Goal: Information Seeking & Learning: Learn about a topic

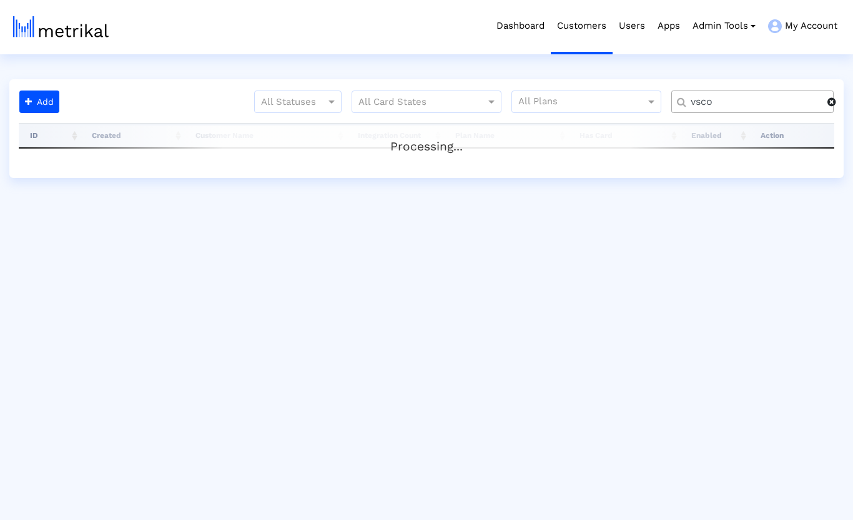
click at [833, 104] on span at bounding box center [832, 102] width 9 height 10
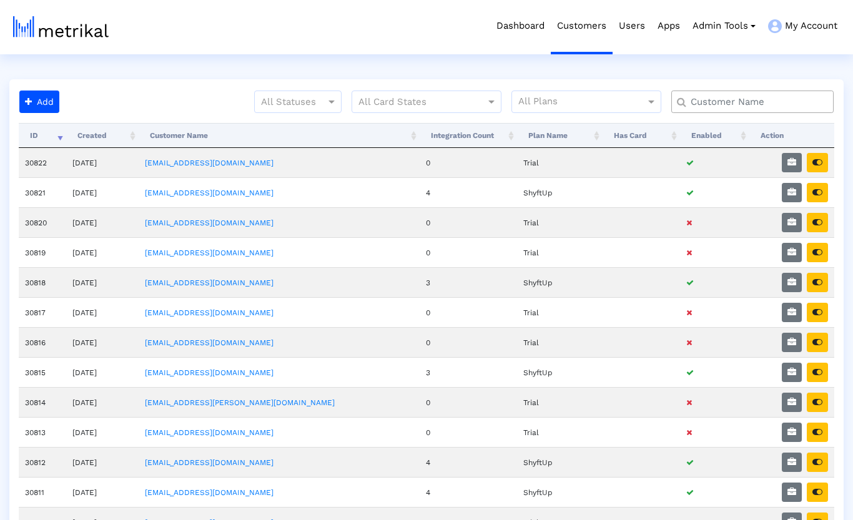
click at [782, 106] on input "text" at bounding box center [755, 102] width 147 height 13
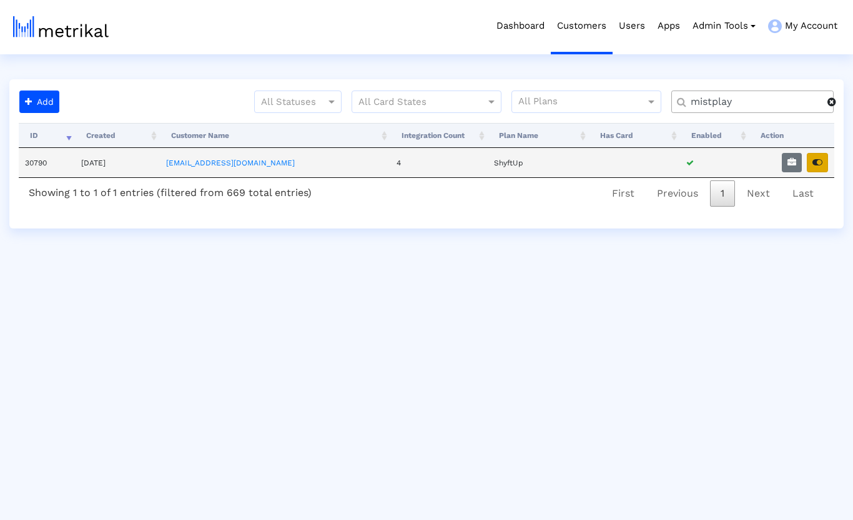
type input "mistplay"
click at [824, 163] on button "button" at bounding box center [817, 162] width 21 height 19
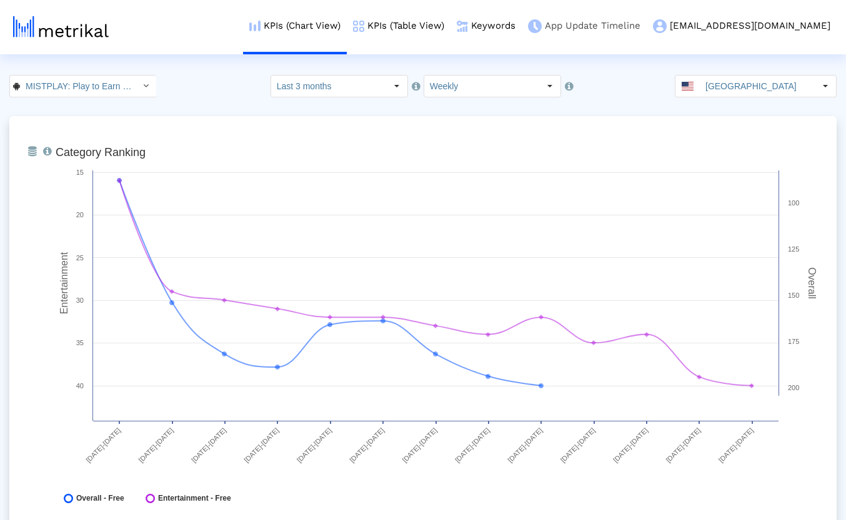
click at [618, 29] on link "App Update Timeline" at bounding box center [584, 26] width 125 height 52
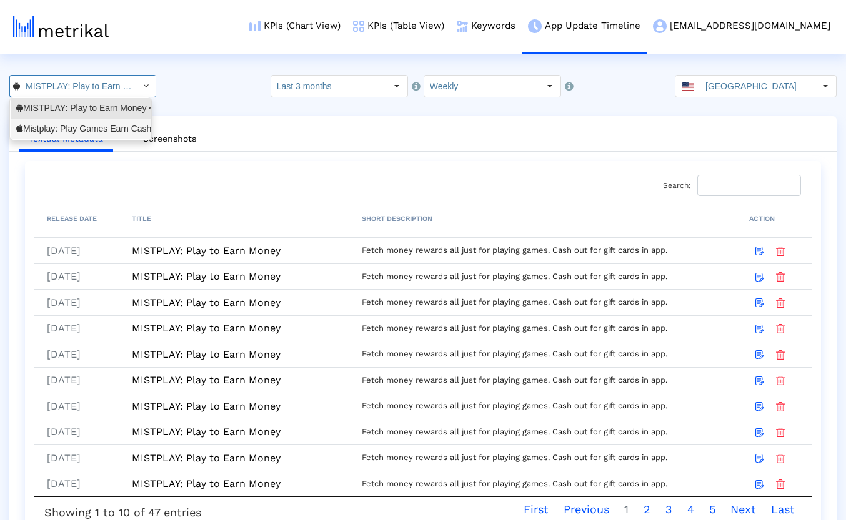
click at [102, 122] on div "Mistplay: Play Games Earn Cash <6739352969>" at bounding box center [81, 129] width 140 height 21
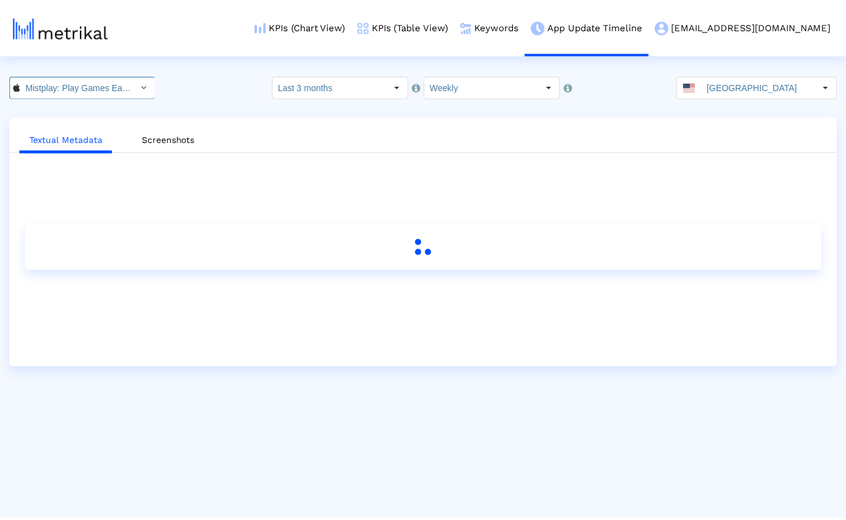
scroll to position [0, 94]
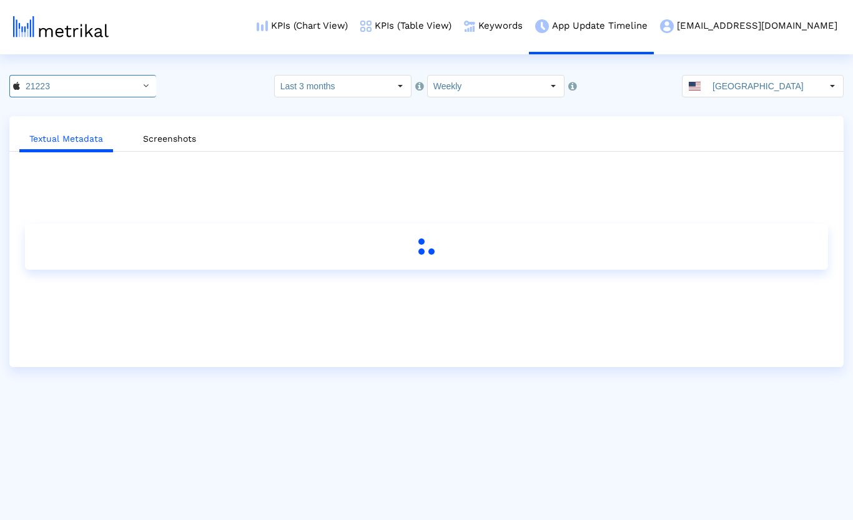
click at [207, 80] on div "21223 Pull down to refresh... Release to refresh... Refreshing... MISTPLAY: Pla…" at bounding box center [426, 86] width 853 height 22
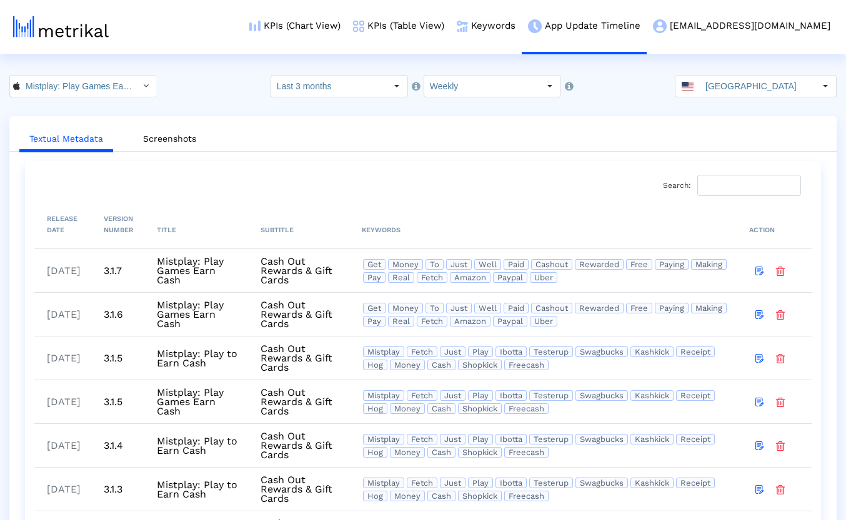
drag, startPoint x: 59, startPoint y: 316, endPoint x: 110, endPoint y: 317, distance: 50.6
click at [91, 317] on td "09/22/2025" at bounding box center [62, 314] width 57 height 44
click at [212, 91] on div "Mistplay: Play Games Earn Cash < 6739352969 > Pull down to refresh... Release t…" at bounding box center [423, 86] width 846 height 22
drag, startPoint x: 210, startPoint y: 85, endPoint x: 199, endPoint y: 84, distance: 10.7
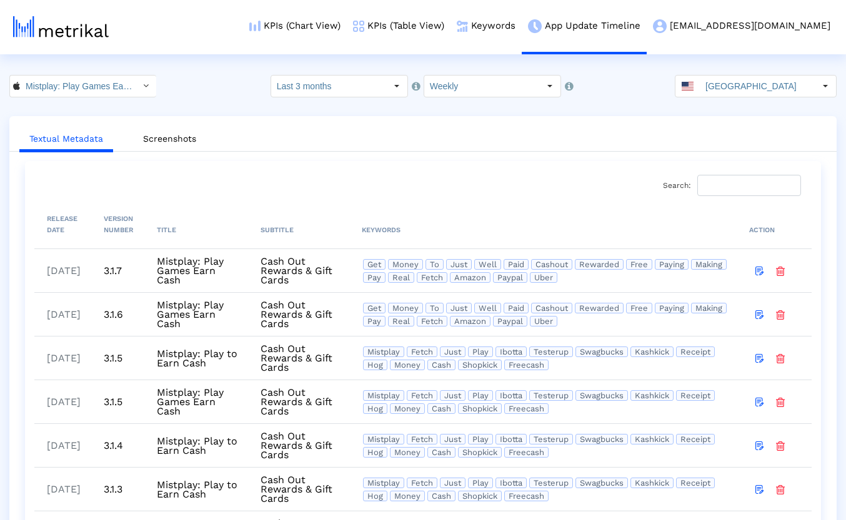
click at [210, 85] on div "Mistplay: Play Games Earn Cash < 6739352969 > Pull down to refresh... Release t…" at bounding box center [423, 86] width 846 height 22
click at [74, 91] on input "Mistplay: Play Games Earn Cash < 6739352969 >" at bounding box center [76, 86] width 112 height 21
click at [217, 39] on div "KPIs (Chart View) KPIs (Table View) Keywords App Update Timeline mistplay@shyft…" at bounding box center [434, 27] width 804 height 54
click at [337, 26] on link "KPIs (Chart View)" at bounding box center [295, 26] width 104 height 52
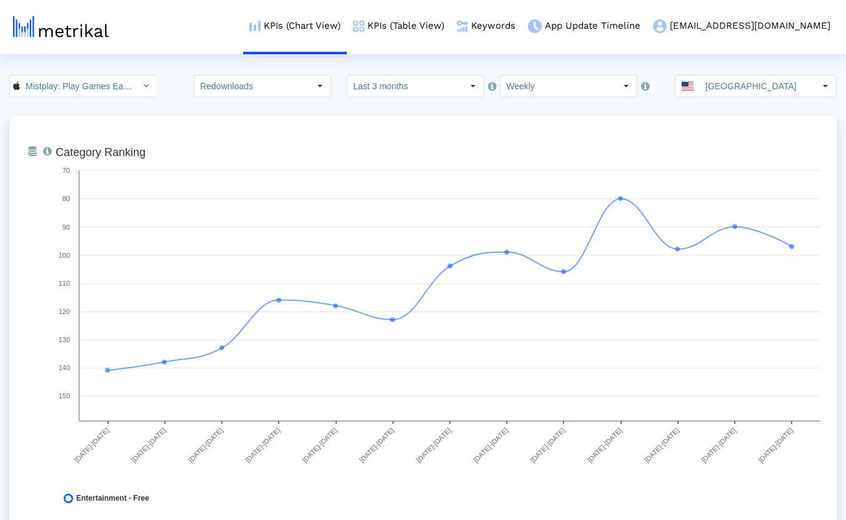
click at [259, 90] on input "Redownloads" at bounding box center [251, 86] width 115 height 21
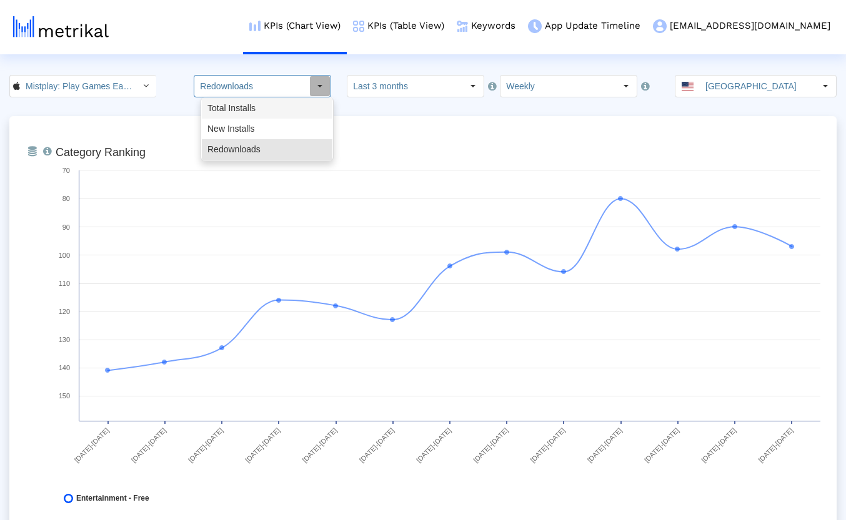
click at [254, 106] on div "Total Installs" at bounding box center [267, 108] width 131 height 21
type input "Total Installs"
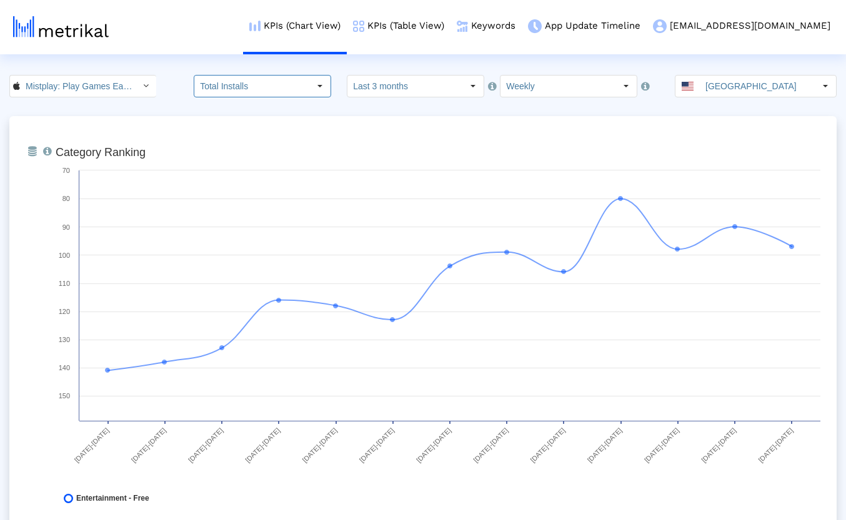
click at [431, 94] on input "Last 3 months" at bounding box center [404, 86] width 115 height 21
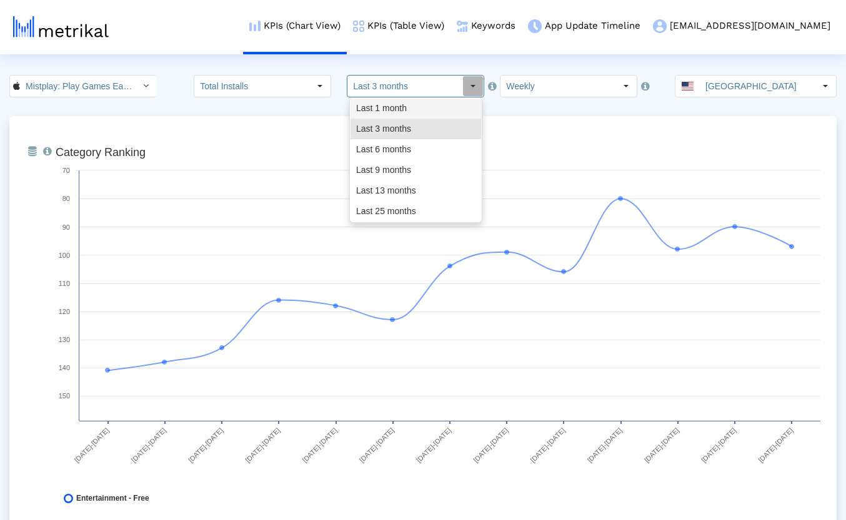
click at [408, 112] on div "Last 1 month" at bounding box center [415, 108] width 131 height 21
type input "Last 1 month"
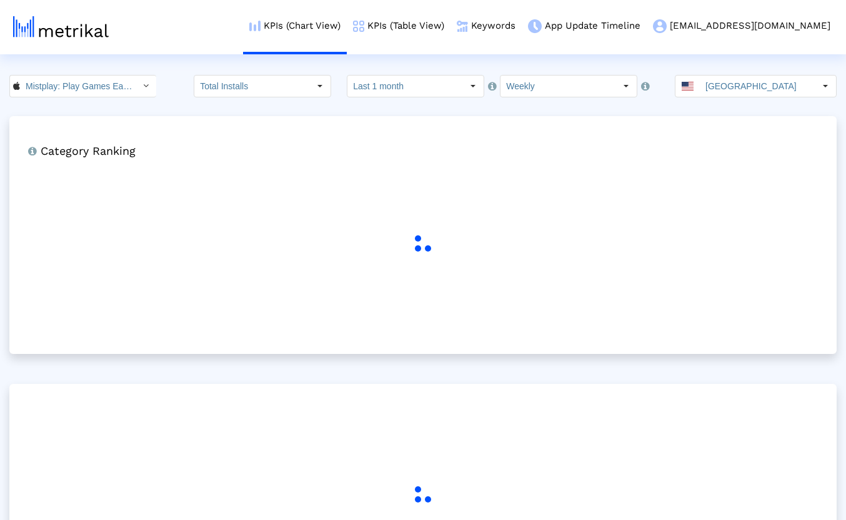
click at [338, 109] on crea-index "Mistplay: Play Games Earn Cash < 6739352969 > Total Installs Pull down to refre…" at bounding box center [423, 355] width 846 height 560
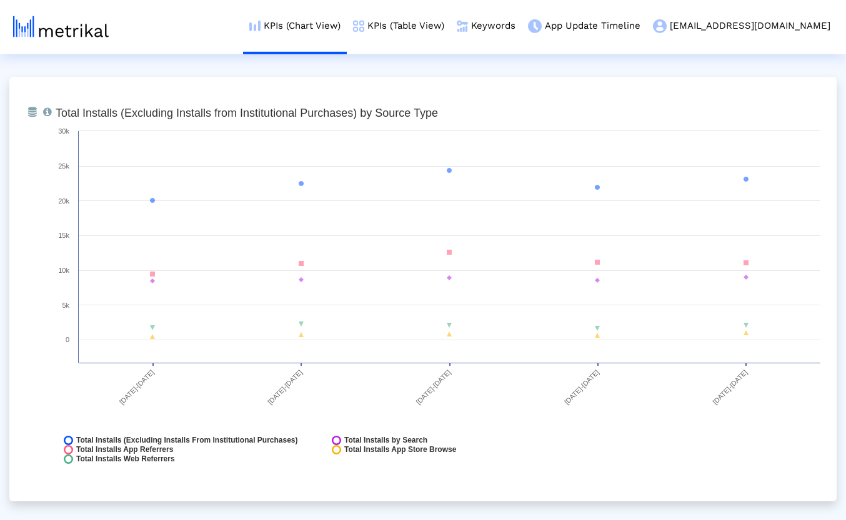
scroll to position [1389, 0]
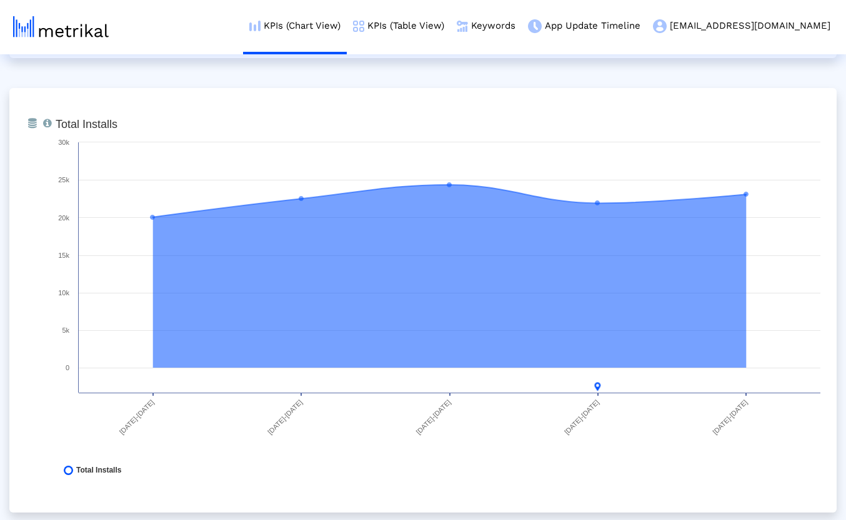
scroll to position [0, 0]
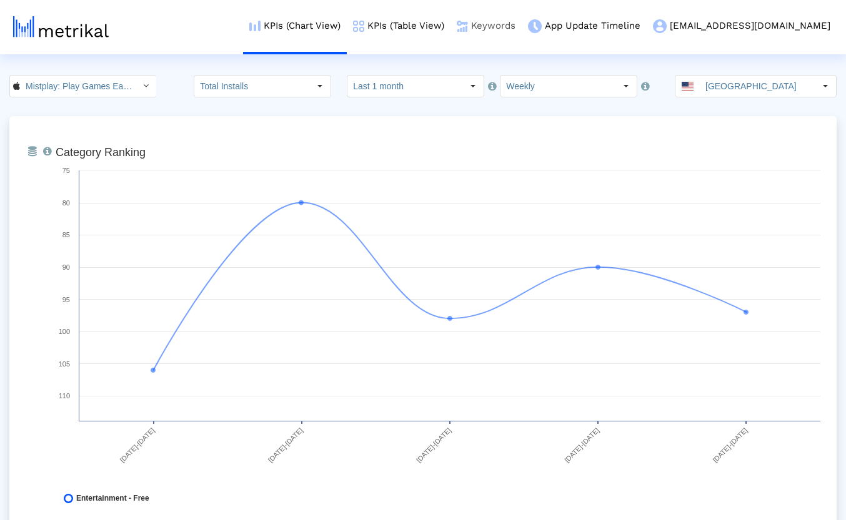
click at [522, 29] on link "Keywords" at bounding box center [485, 26] width 71 height 52
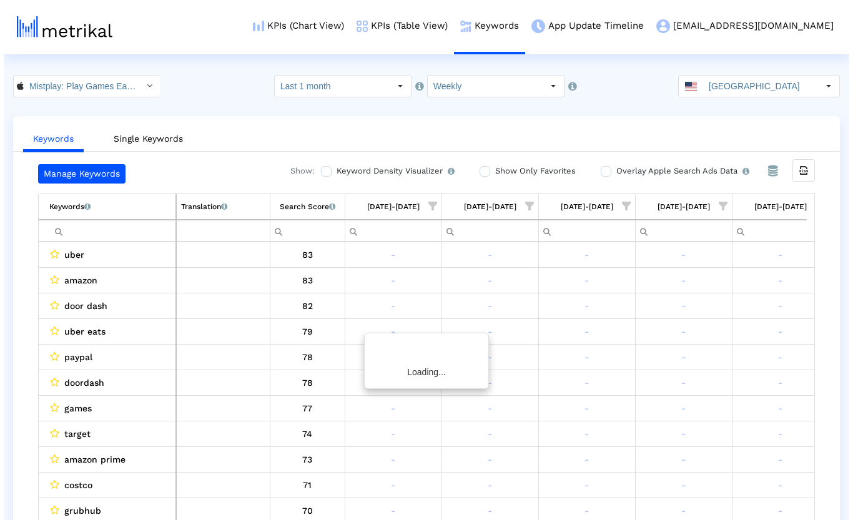
scroll to position [0, 22]
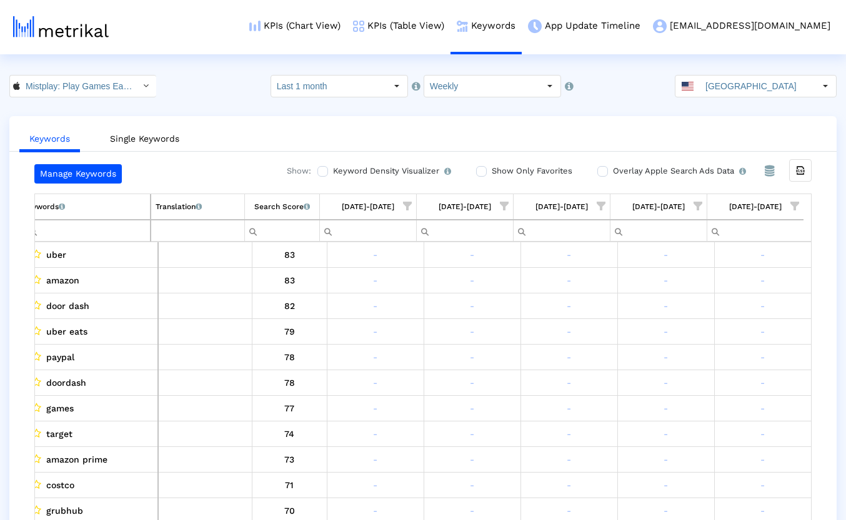
click at [477, 171] on input "Show Only Favorites" at bounding box center [480, 171] width 8 height 8
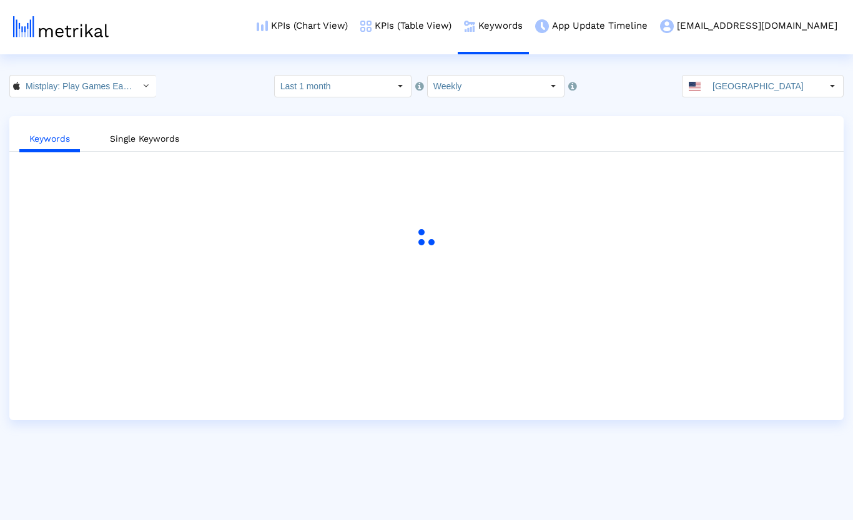
click at [195, 81] on div "Mistplay: Play Games Earn Cash < 6739352969 > Select how far back from today yo…" at bounding box center [426, 86] width 853 height 22
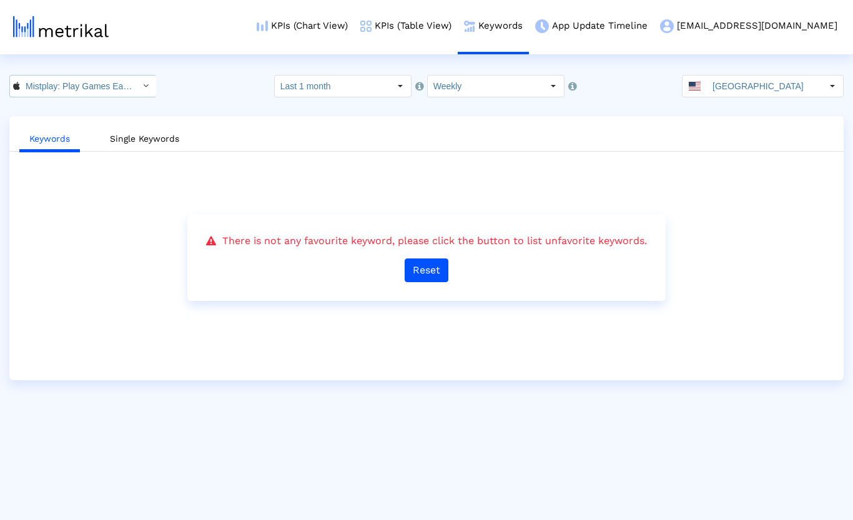
click at [111, 81] on input "Mistplay: Play Games Earn Cash < 6739352969 >" at bounding box center [76, 86] width 112 height 21
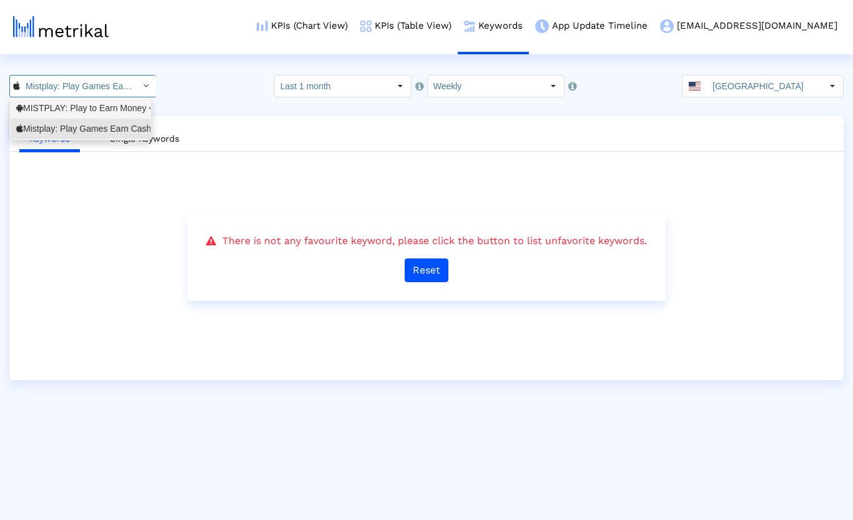
click at [97, 111] on div "MISTPLAY: Play to Earn Money <com.mistplay.mistplay>" at bounding box center [80, 108] width 129 height 12
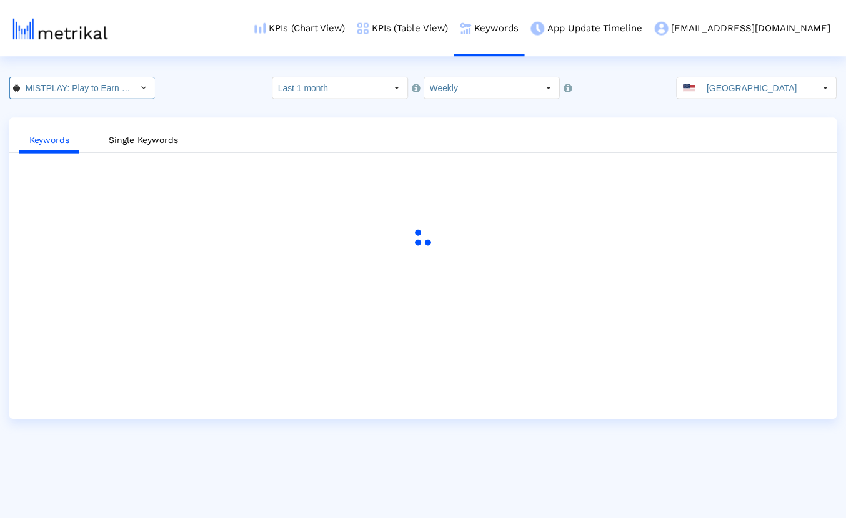
scroll to position [0, 126]
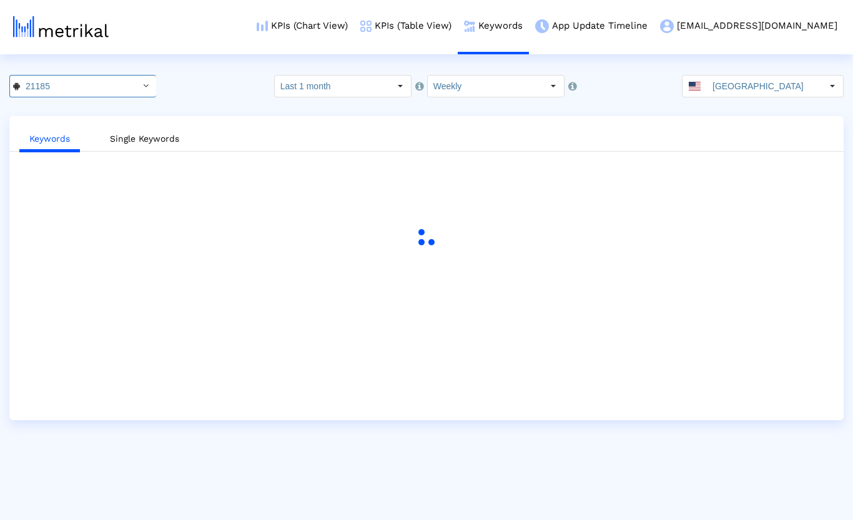
click at [196, 87] on div "21185 Select how far back from today you would like to view the data below. Las…" at bounding box center [426, 86] width 853 height 22
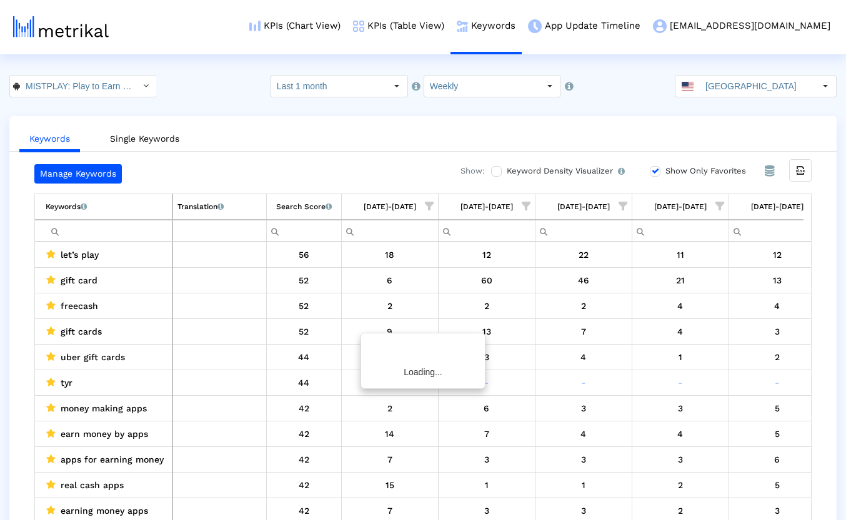
scroll to position [0, 22]
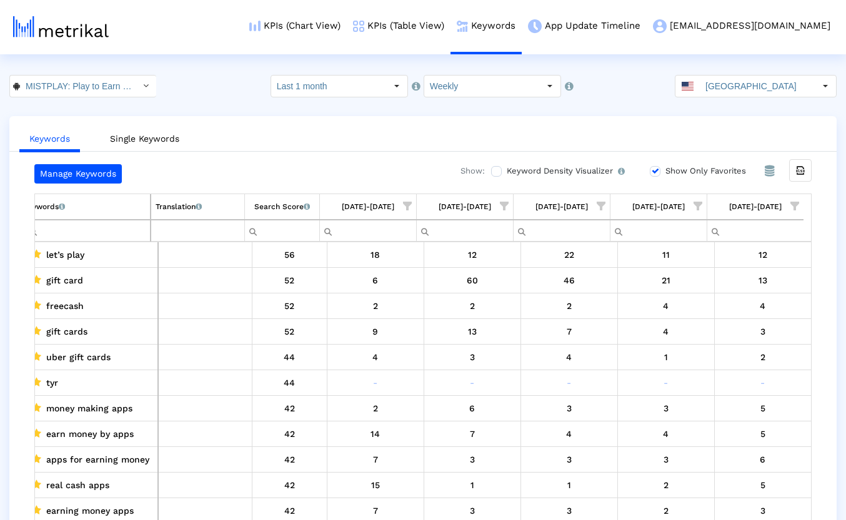
click at [346, 136] on ul "Keywords Single Keywords" at bounding box center [422, 136] width 827 height 29
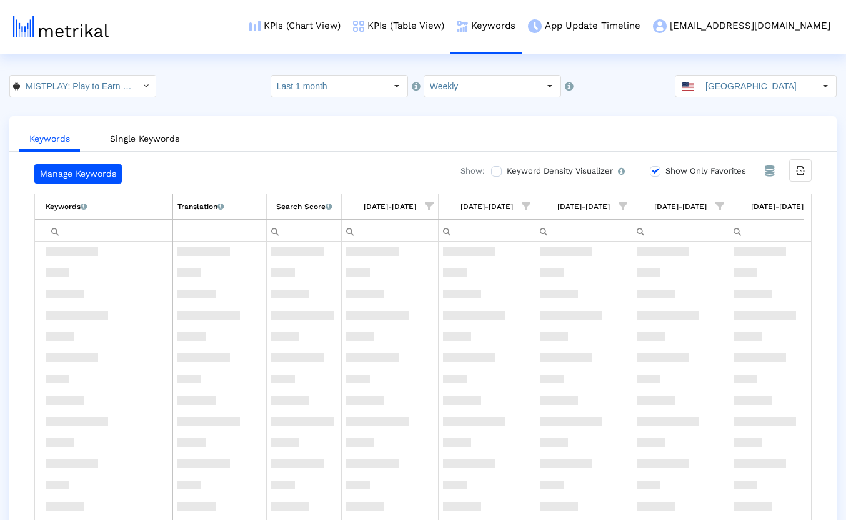
scroll to position [0, 0]
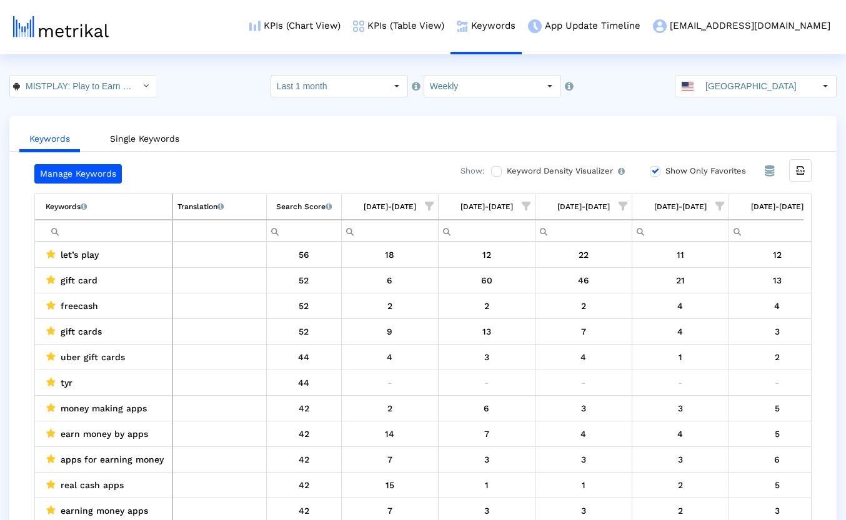
click at [345, 121] on div "Keywords Single Keywords Manage Keywords Show: Keyword Density Visualizer Turn …" at bounding box center [422, 330] width 827 height 429
click at [804, 171] on icon "Export all data" at bounding box center [800, 170] width 11 height 11
click at [234, 85] on div "MISTPLAY: Play to Earn Money < com.mistplay.mistplay > Pull down to refresh... …" at bounding box center [423, 86] width 846 height 22
click at [106, 81] on input "MISTPLAY: Play to Earn Money < com.mistplay.mistplay >" at bounding box center [76, 86] width 112 height 21
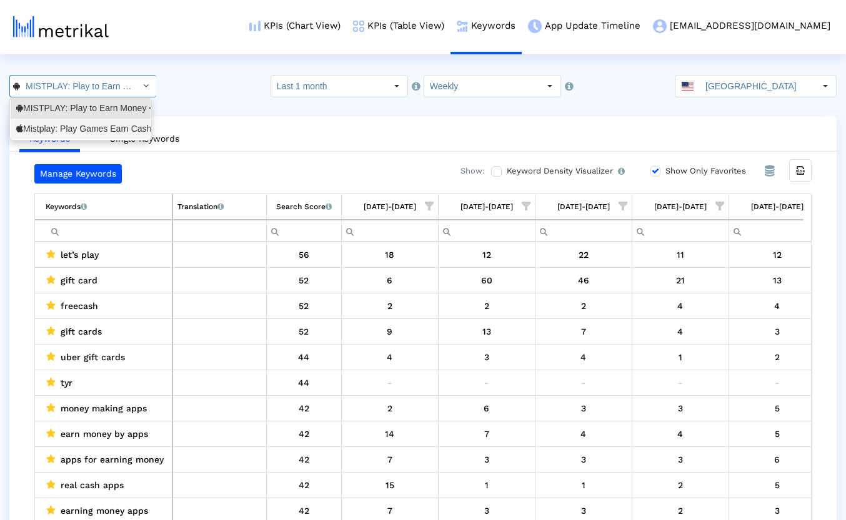
click at [87, 130] on div "Mistplay: Play Games Earn Cash <6739352969>" at bounding box center [80, 129] width 129 height 12
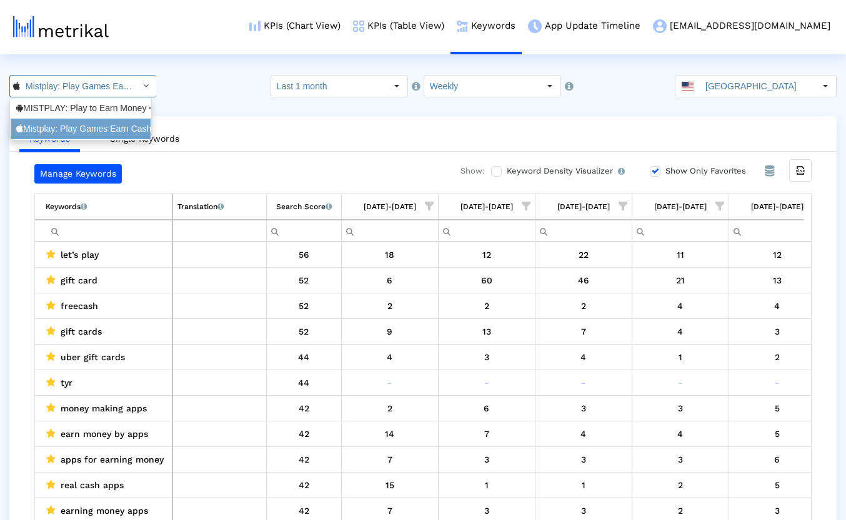
scroll to position [0, 94]
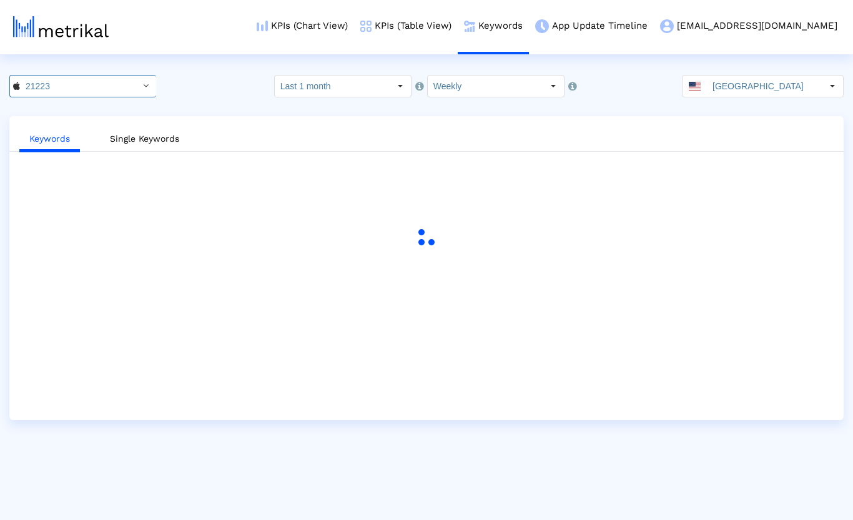
click at [203, 99] on crea-index "21223 Pull down to refresh... Release to refresh... Refreshing... MISTPLAY: Pla…" at bounding box center [426, 247] width 853 height 345
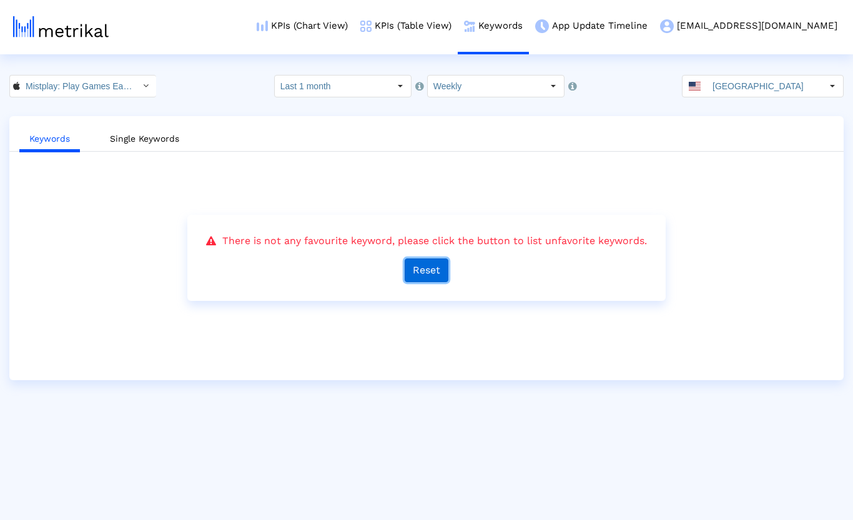
click at [429, 267] on button "Reset" at bounding box center [427, 271] width 44 height 24
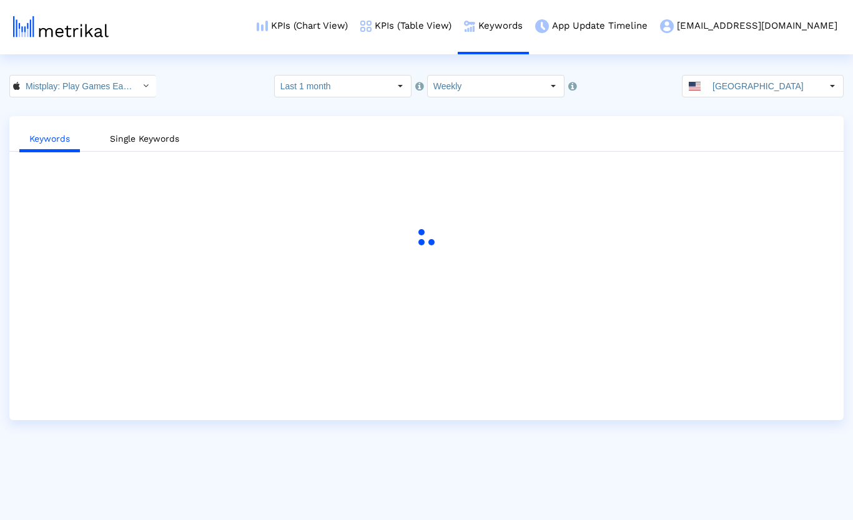
click at [216, 89] on div "Mistplay: Play Games Earn Cash < 6739352969 > Pull down to refresh... Release t…" at bounding box center [426, 86] width 853 height 22
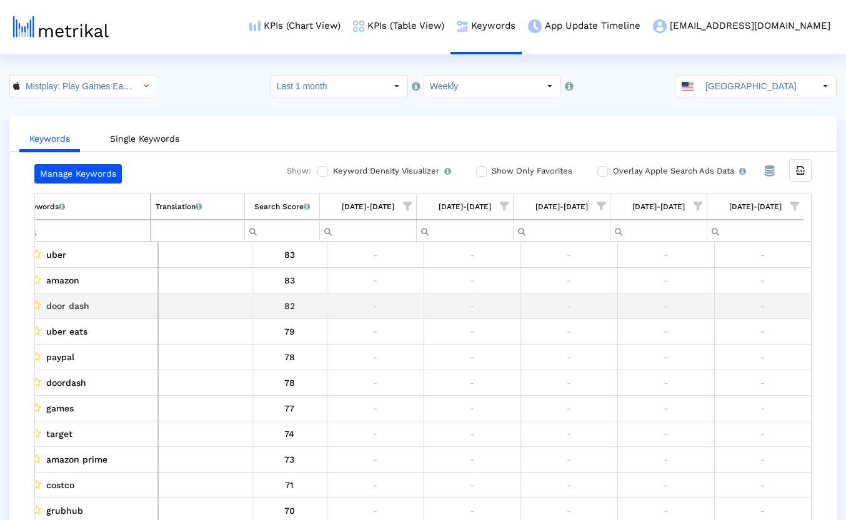
scroll to position [0, 0]
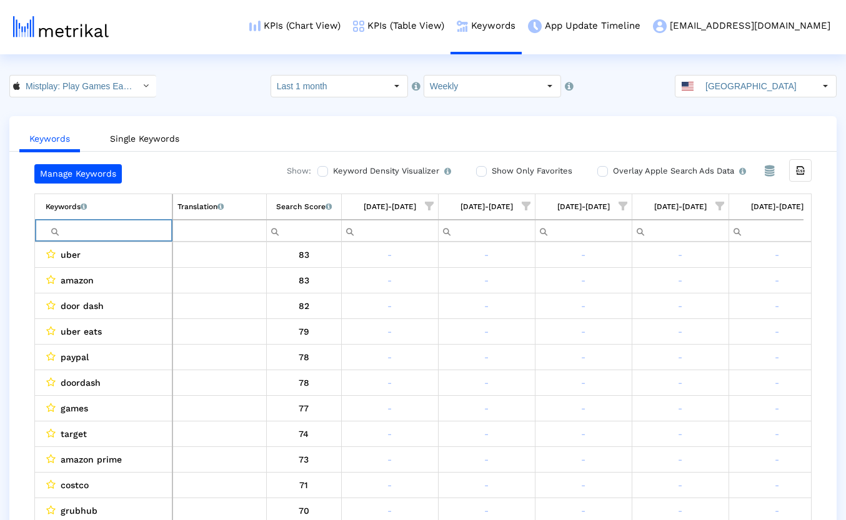
click at [121, 234] on input "Filter cell" at bounding box center [109, 231] width 126 height 21
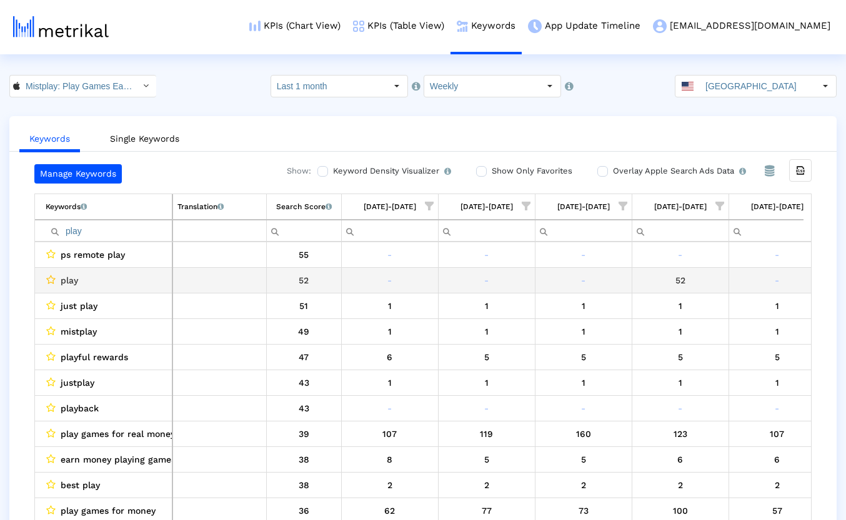
click at [51, 282] on icon "Data grid" at bounding box center [50, 280] width 9 height 10
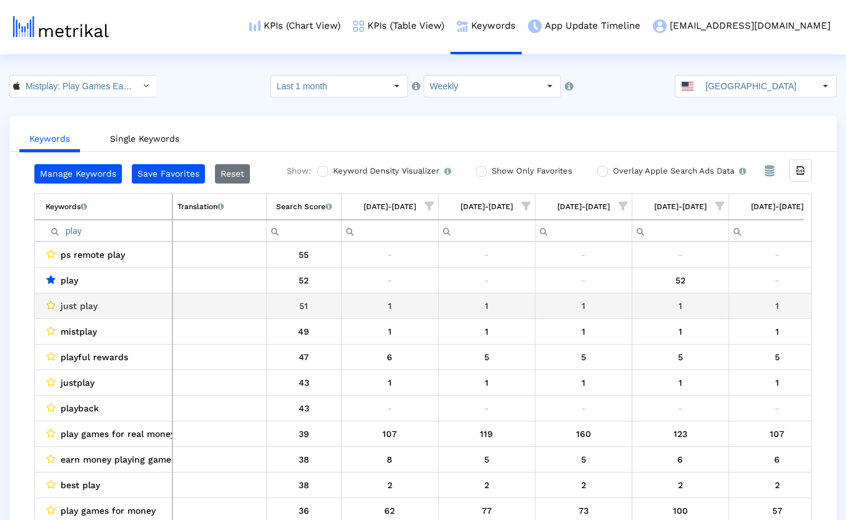
click at [52, 302] on icon "Data grid" at bounding box center [50, 305] width 9 height 10
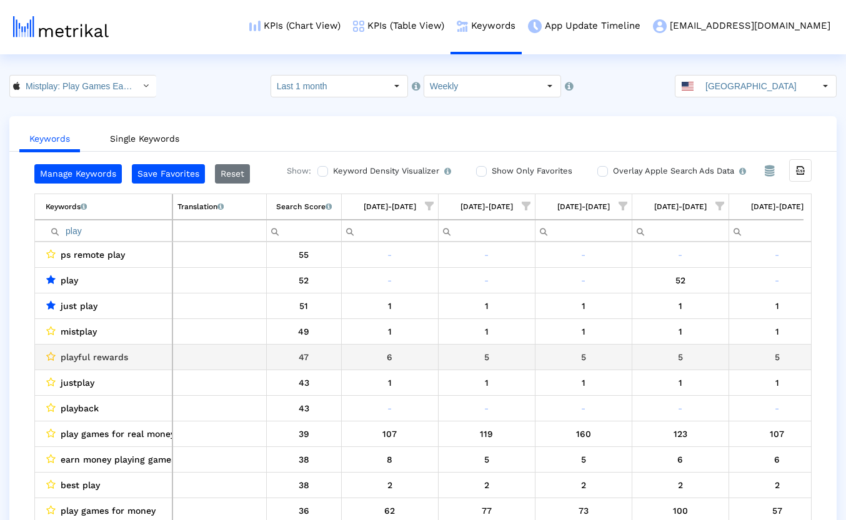
click at [50, 354] on icon "Data grid" at bounding box center [50, 357] width 9 height 10
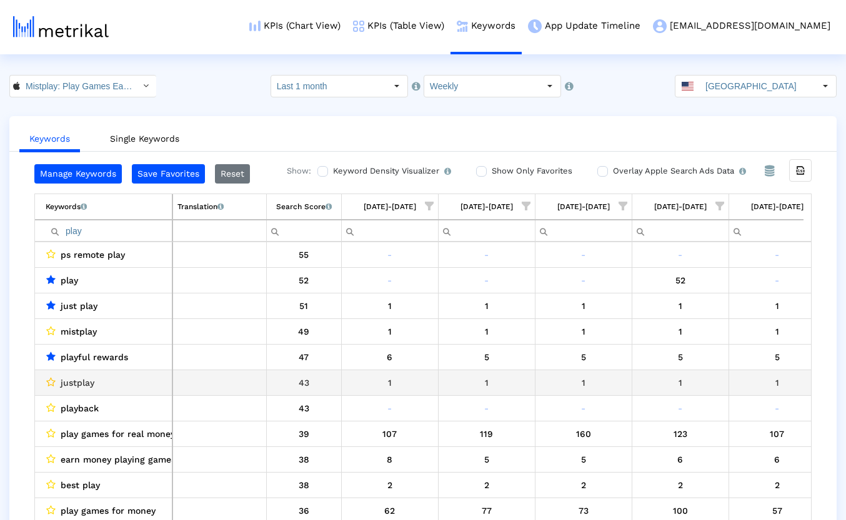
click at [51, 383] on icon "Data grid" at bounding box center [50, 382] width 9 height 10
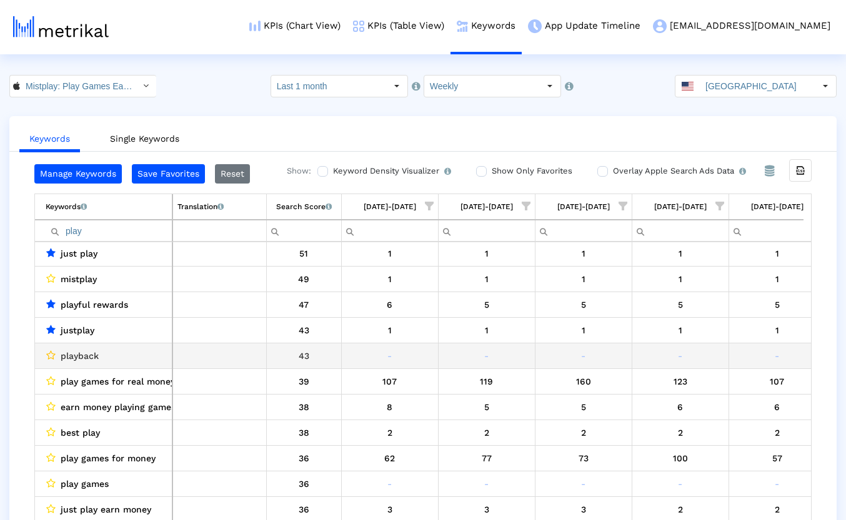
scroll to position [62, 0]
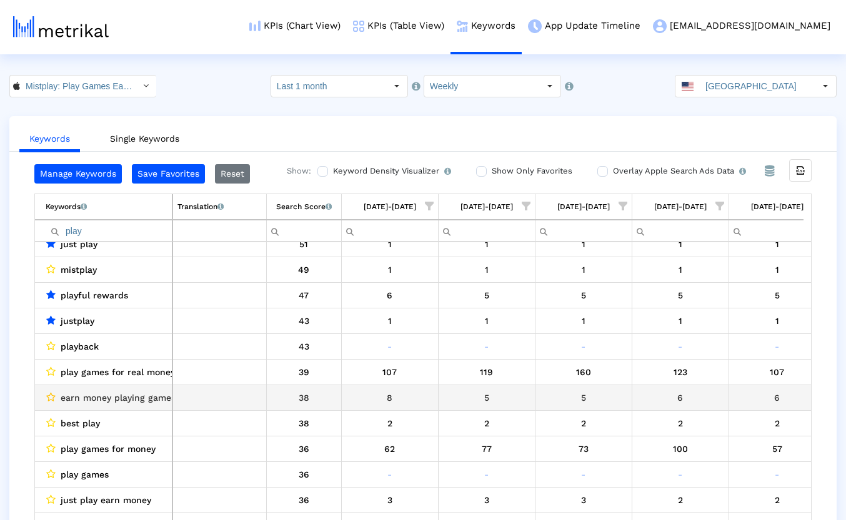
click at [46, 397] on div "Data grid" at bounding box center [51, 397] width 10 height 10
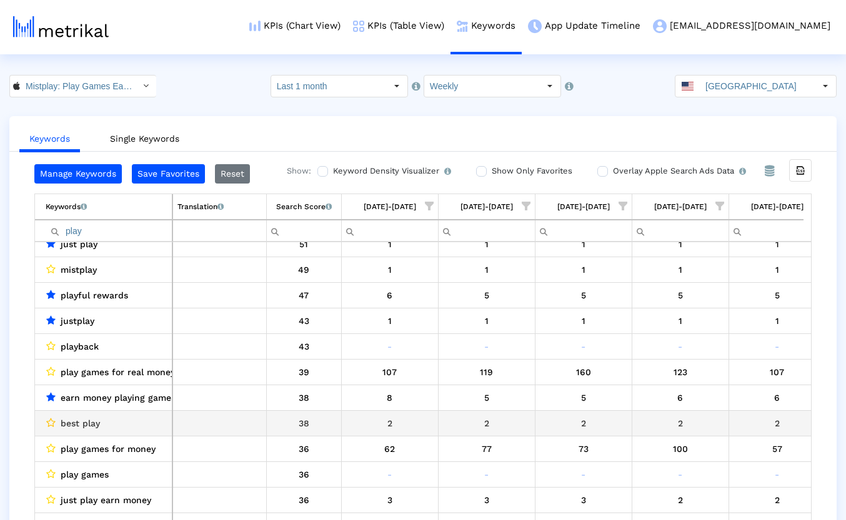
click at [48, 422] on icon "Data grid" at bounding box center [50, 423] width 9 height 10
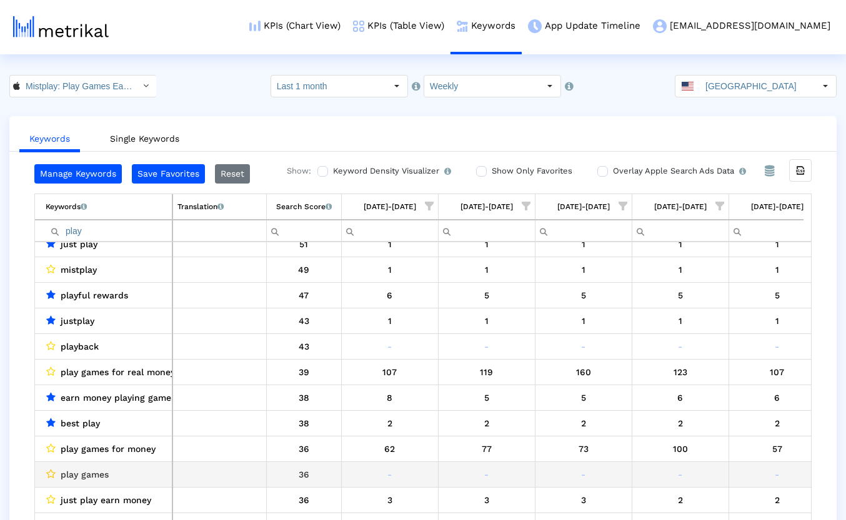
click at [51, 472] on icon "Data grid" at bounding box center [50, 474] width 9 height 10
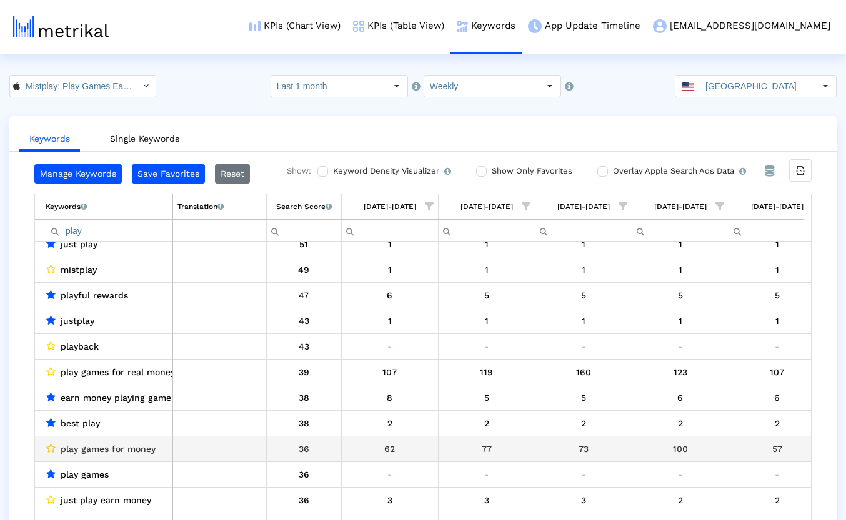
click at [53, 450] on icon "Data grid" at bounding box center [50, 449] width 9 height 10
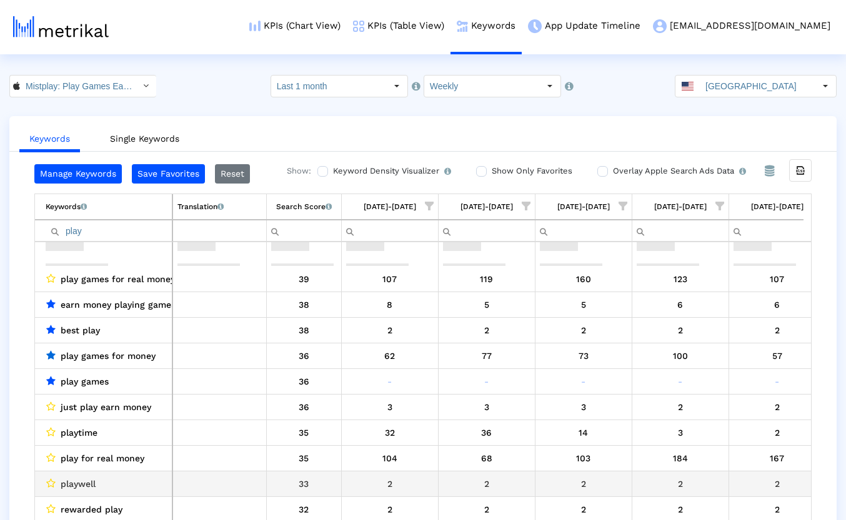
scroll to position [186, 0]
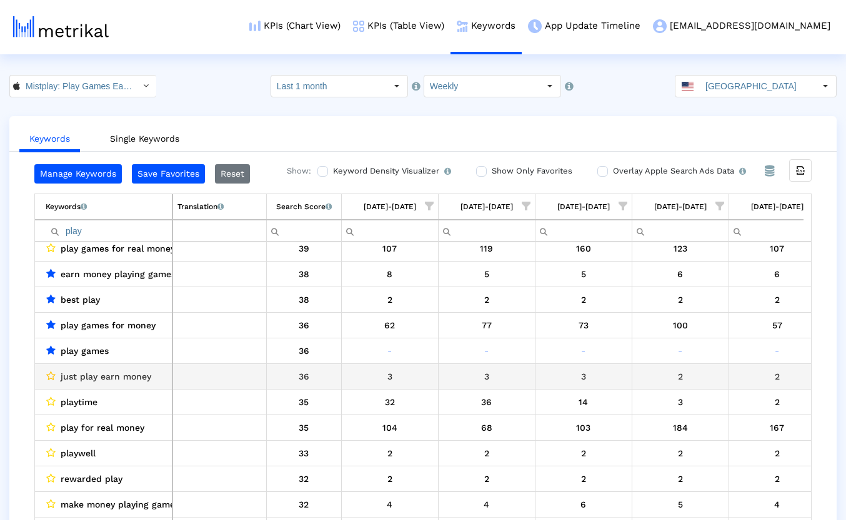
click at [47, 376] on icon "Data grid" at bounding box center [50, 376] width 9 height 10
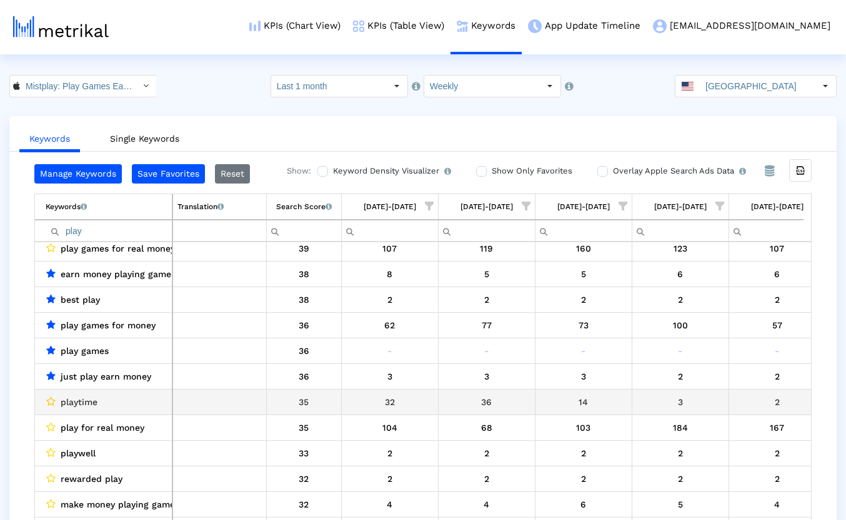
click at [46, 403] on div "Data grid" at bounding box center [51, 402] width 10 height 10
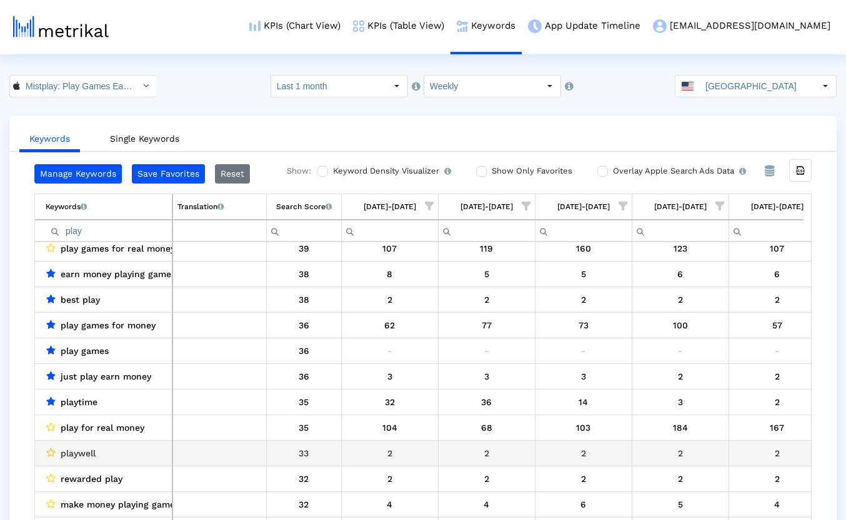
click at [51, 454] on icon "Data grid" at bounding box center [50, 453] width 9 height 10
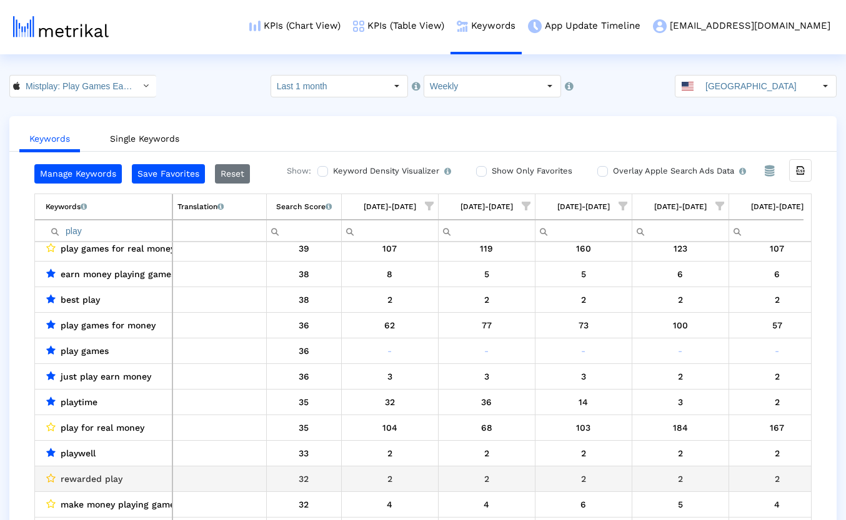
click at [51, 478] on icon "Data grid" at bounding box center [50, 479] width 9 height 10
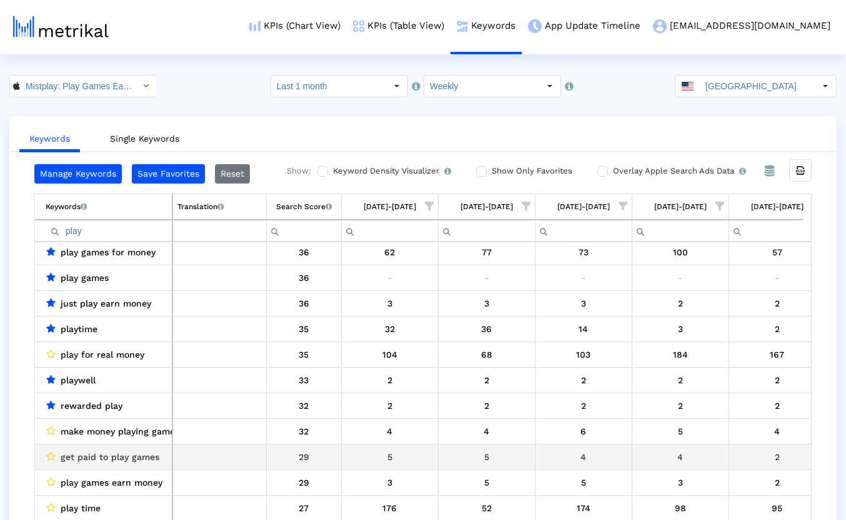
scroll to position [309, 0]
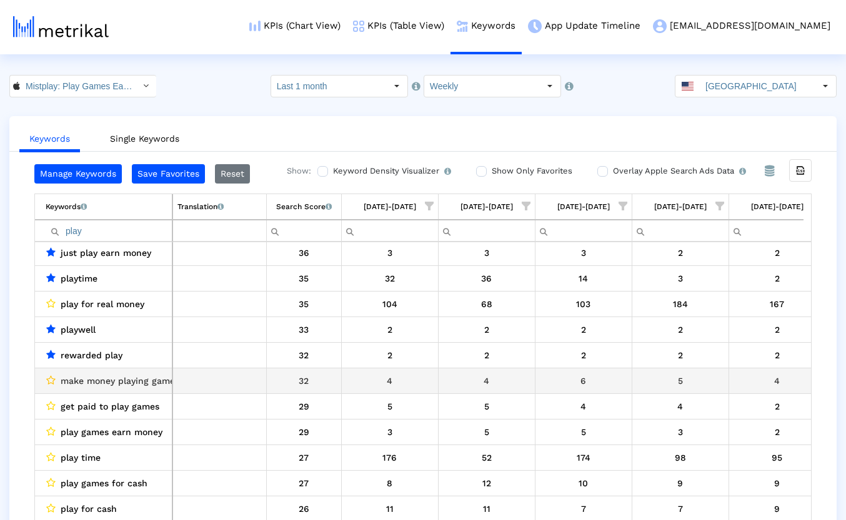
click at [47, 377] on icon "Data grid" at bounding box center [50, 380] width 9 height 10
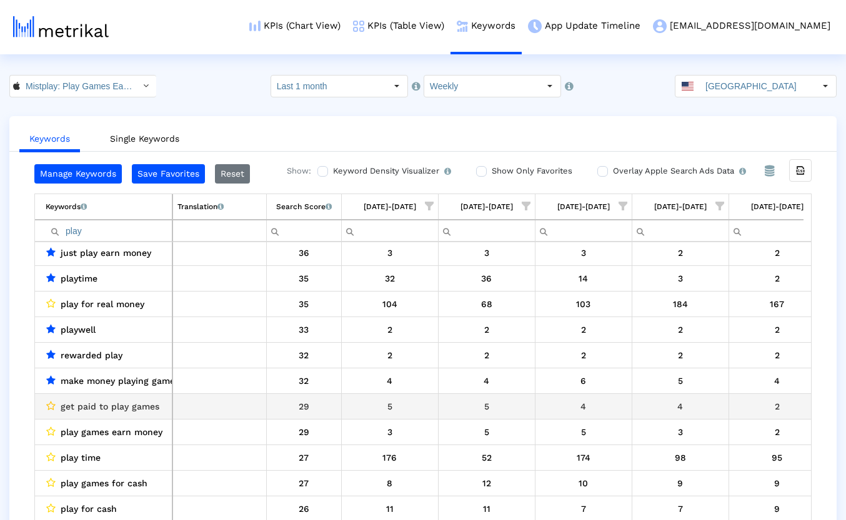
click at [49, 405] on icon "Data grid" at bounding box center [50, 406] width 9 height 10
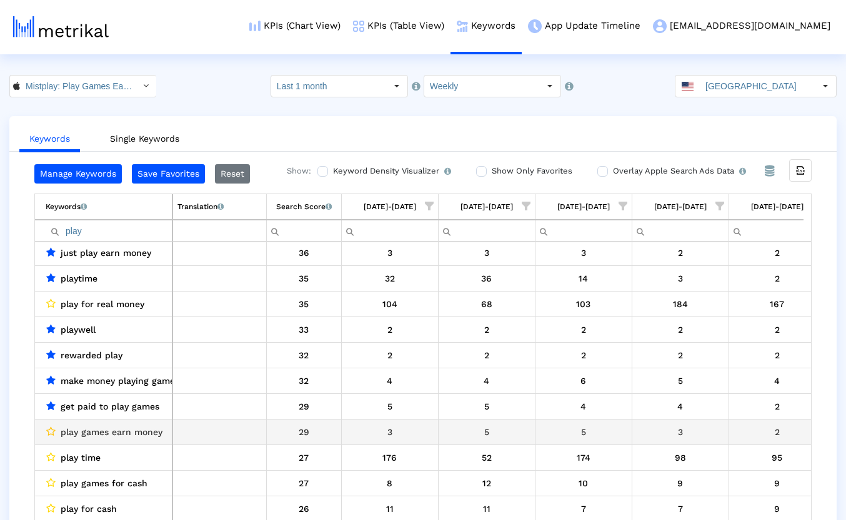
click at [48, 431] on icon "Data grid" at bounding box center [50, 432] width 9 height 10
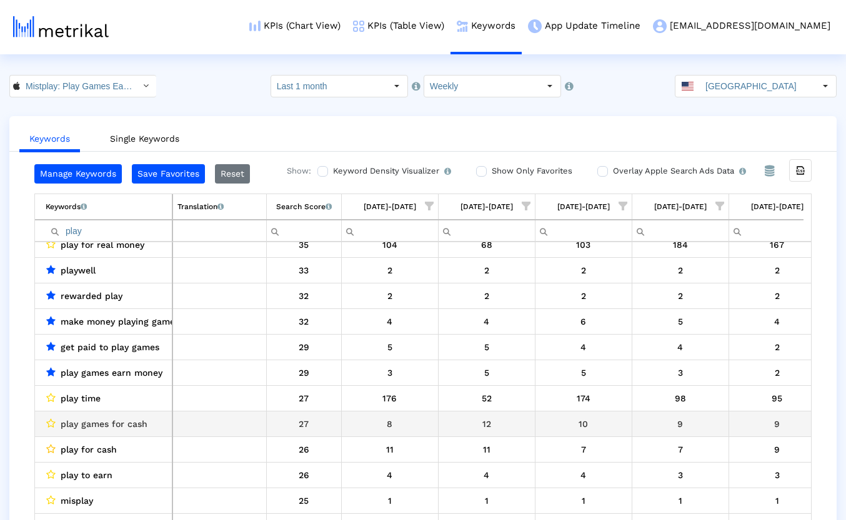
scroll to position [371, 0]
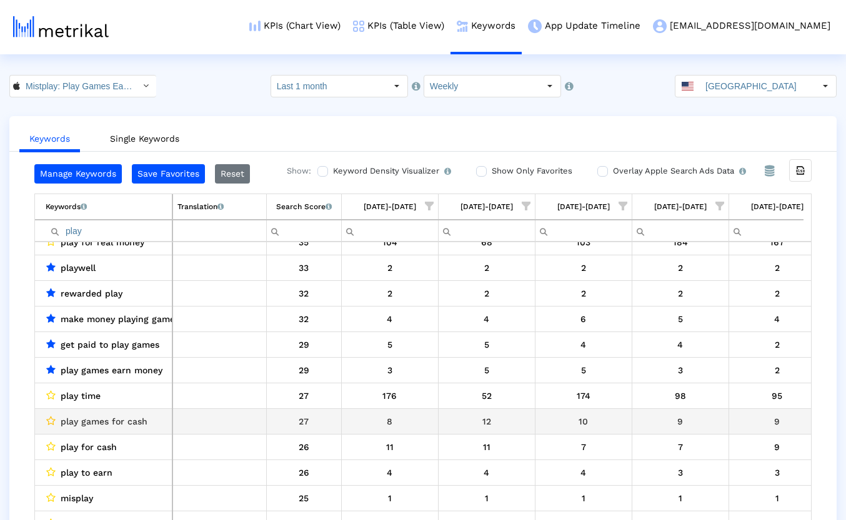
click at [51, 422] on icon "Data grid" at bounding box center [50, 421] width 9 height 10
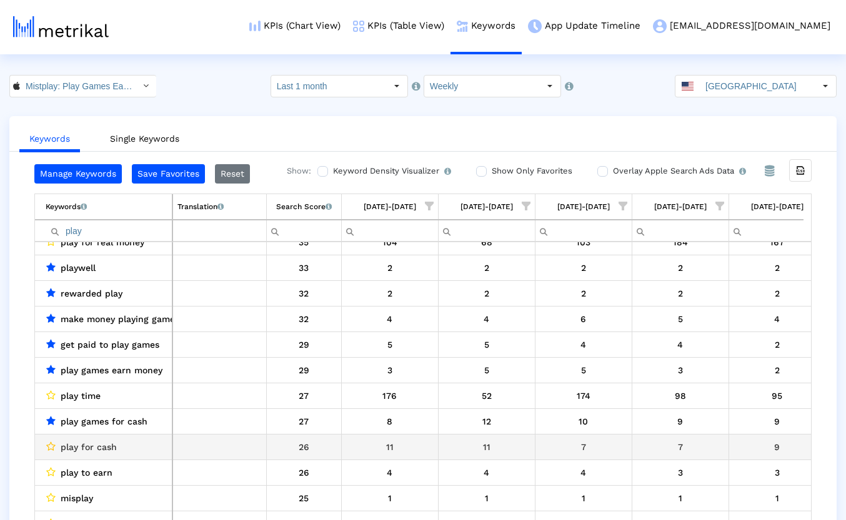
click at [50, 447] on icon "Data grid" at bounding box center [50, 447] width 9 height 10
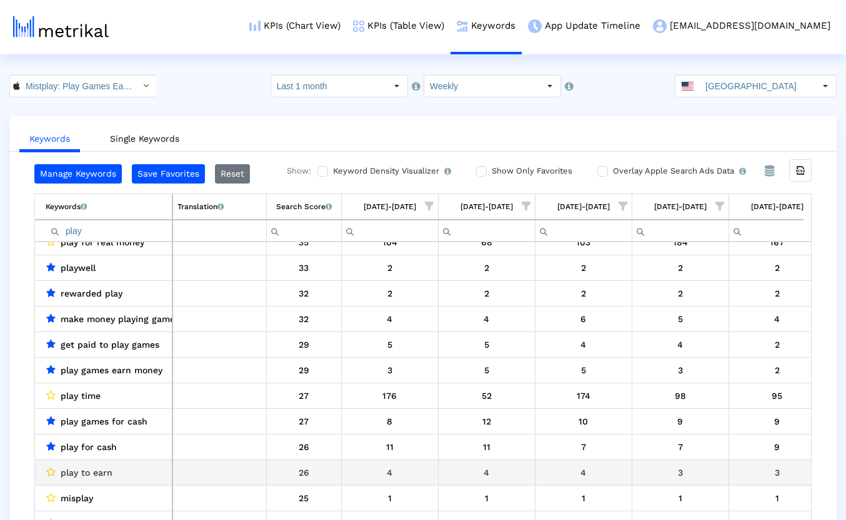
click at [54, 472] on icon "Data grid" at bounding box center [50, 472] width 9 height 10
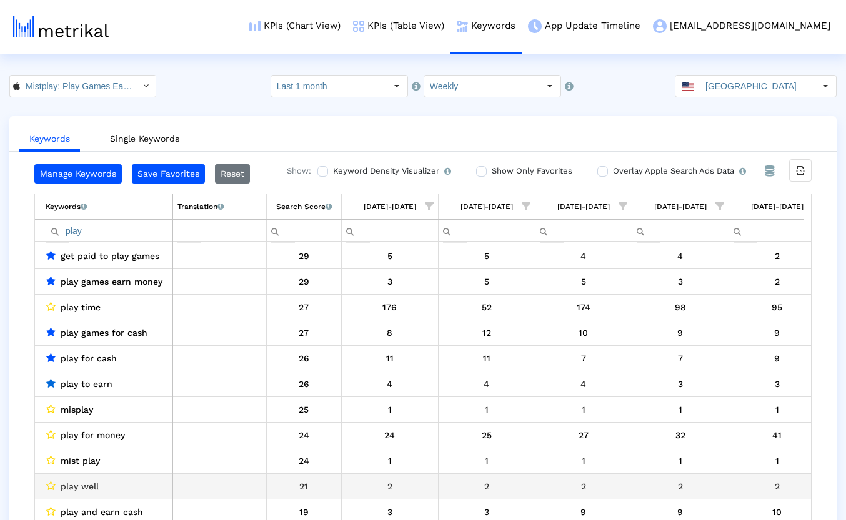
scroll to position [464, 0]
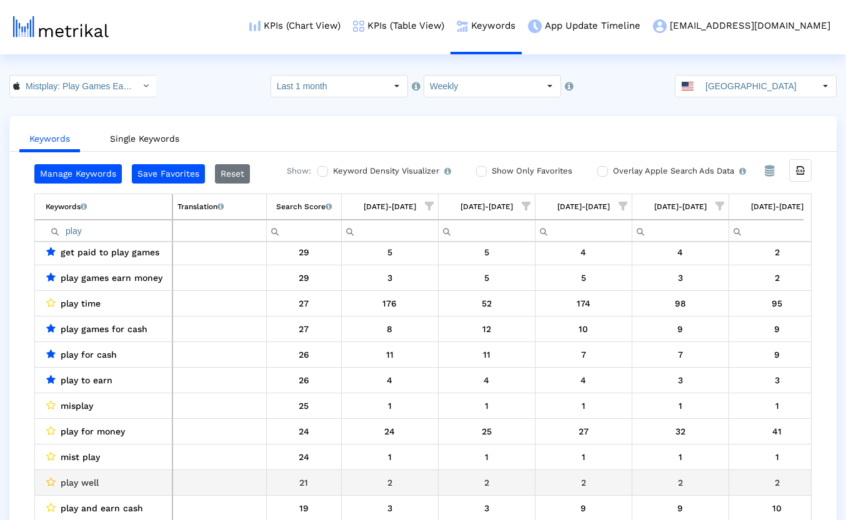
click at [51, 481] on icon "Data grid" at bounding box center [50, 482] width 9 height 10
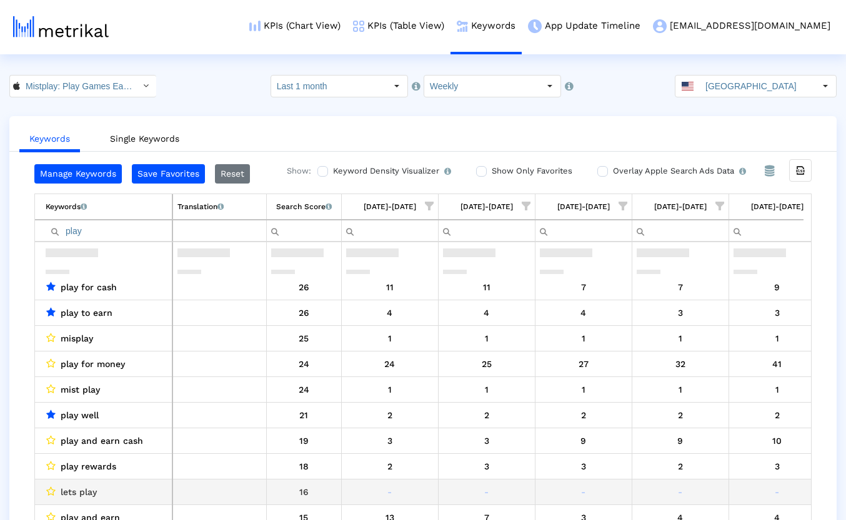
scroll to position [598, 0]
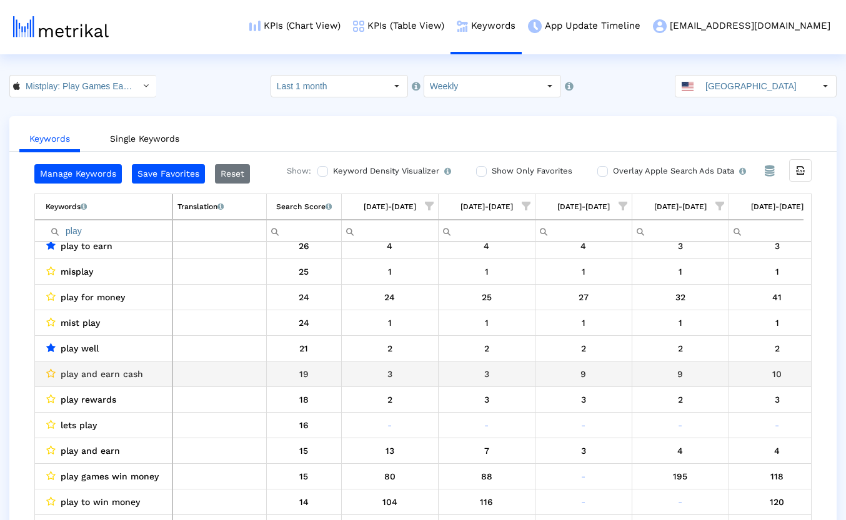
click at [52, 372] on icon "Data grid" at bounding box center [50, 374] width 9 height 10
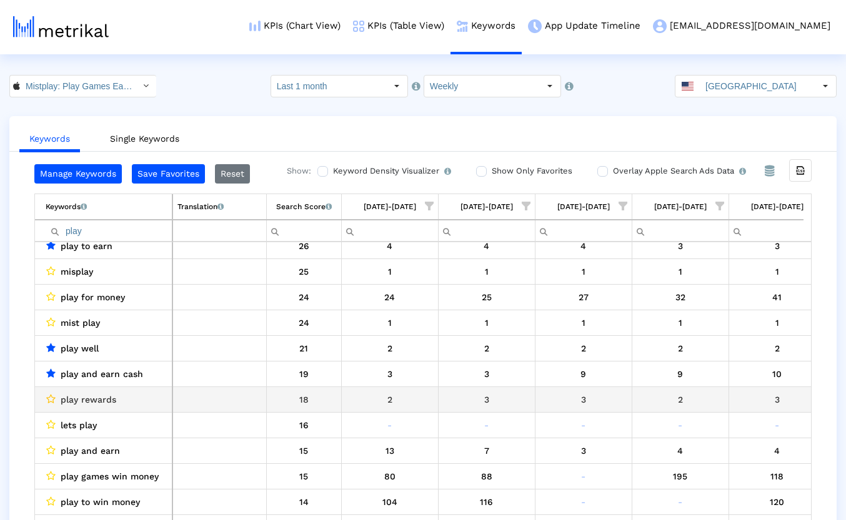
click at [51, 399] on icon "Data grid" at bounding box center [50, 399] width 9 height 10
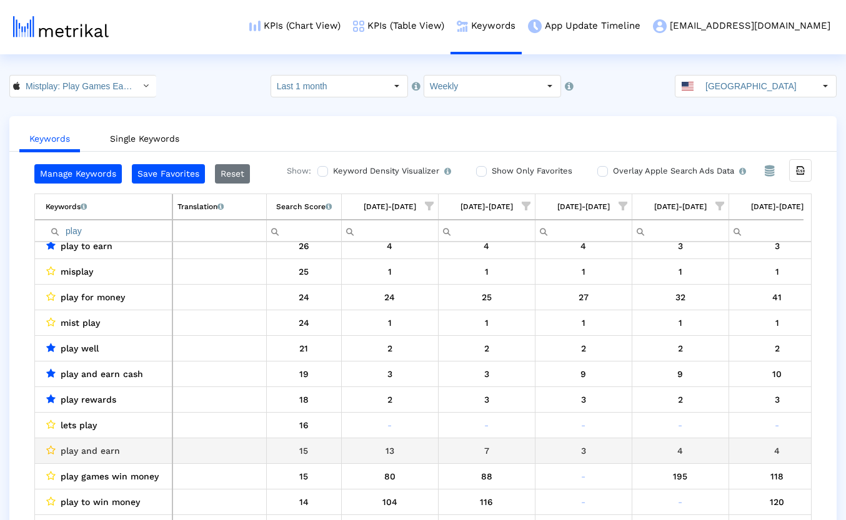
click at [51, 449] on icon "Data grid" at bounding box center [50, 450] width 9 height 10
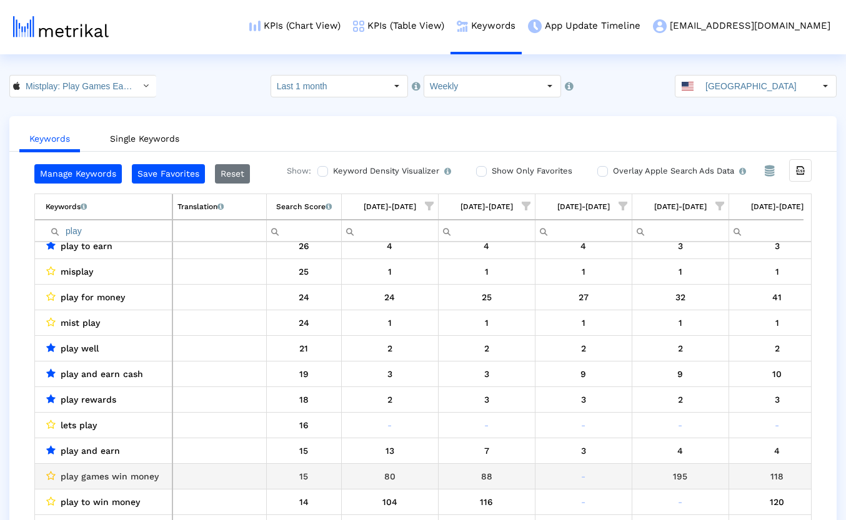
click at [51, 474] on icon "Data grid" at bounding box center [50, 476] width 9 height 10
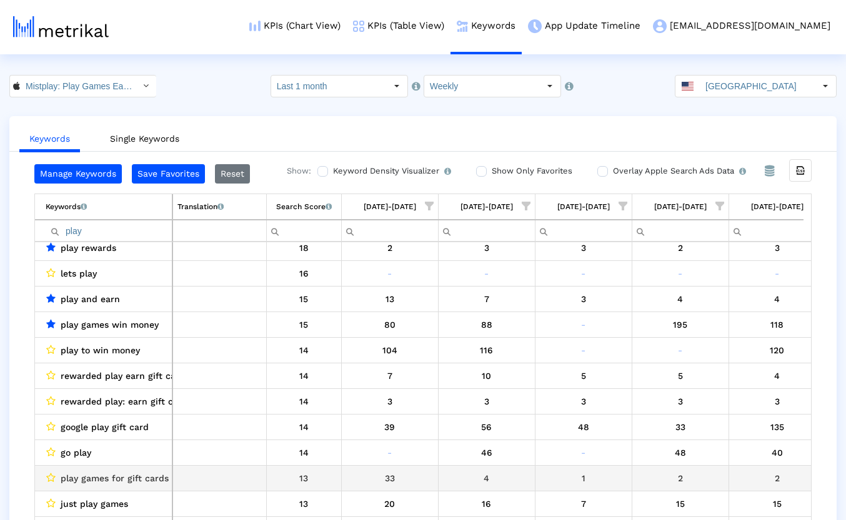
scroll to position [752, 0]
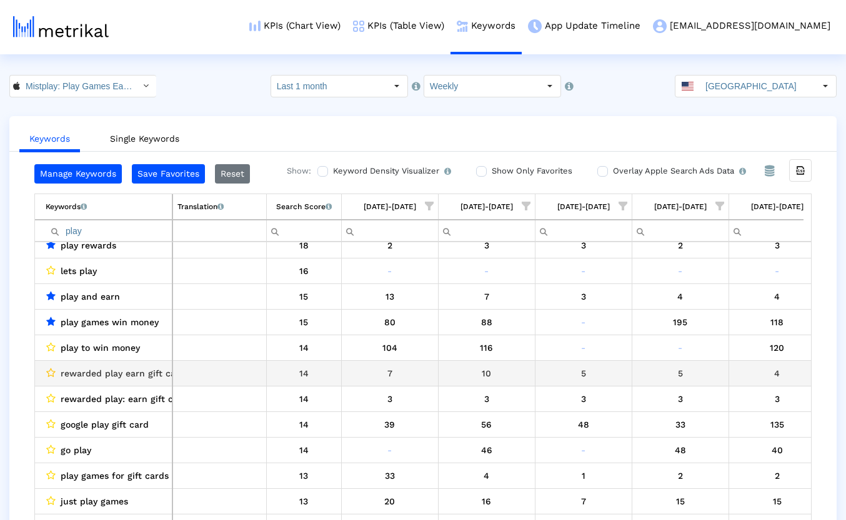
click at [47, 372] on icon "Data grid" at bounding box center [50, 373] width 9 height 10
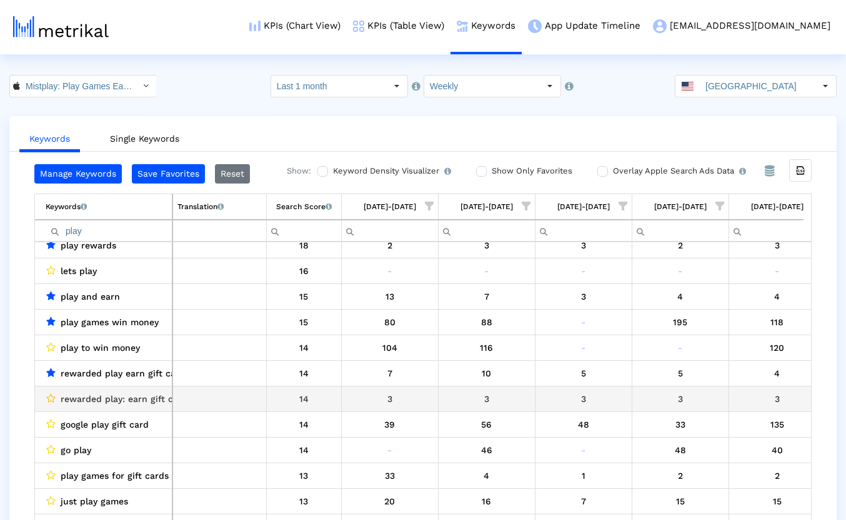
click at [47, 398] on icon "Data grid" at bounding box center [50, 399] width 9 height 10
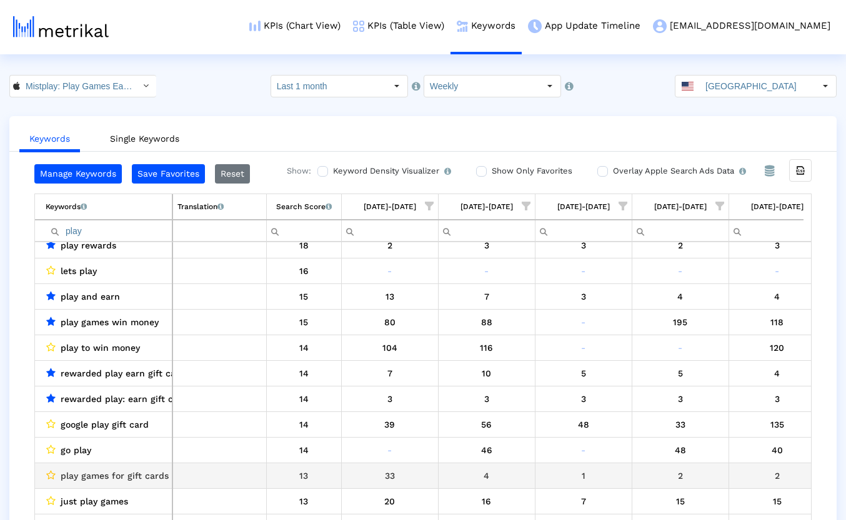
click at [51, 475] on icon "Data grid" at bounding box center [50, 475] width 9 height 10
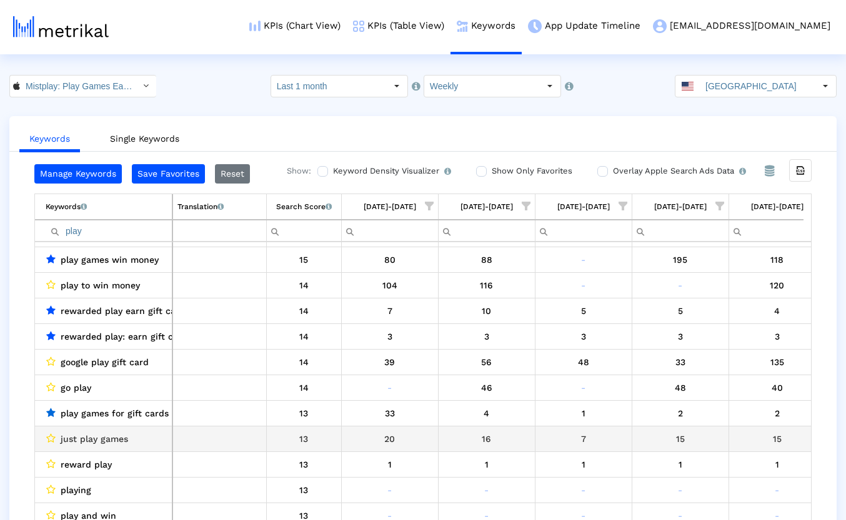
scroll to position [845, 0]
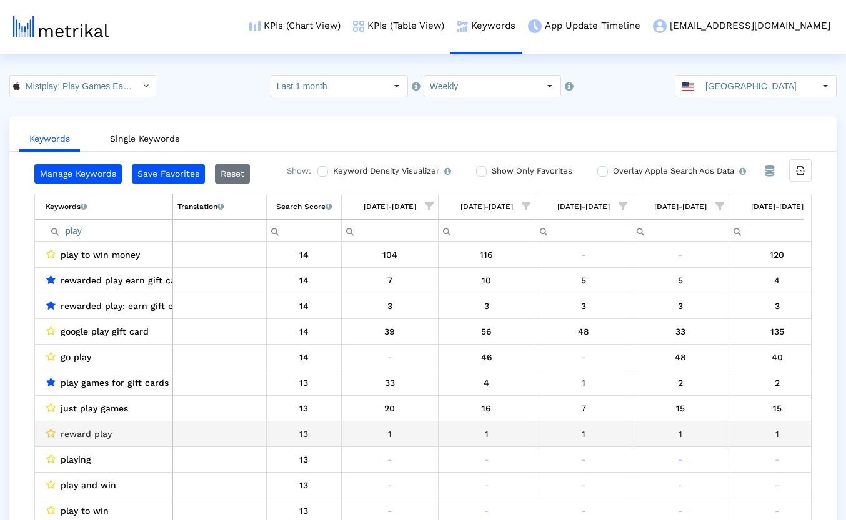
click at [49, 432] on icon "Data grid" at bounding box center [50, 434] width 9 height 10
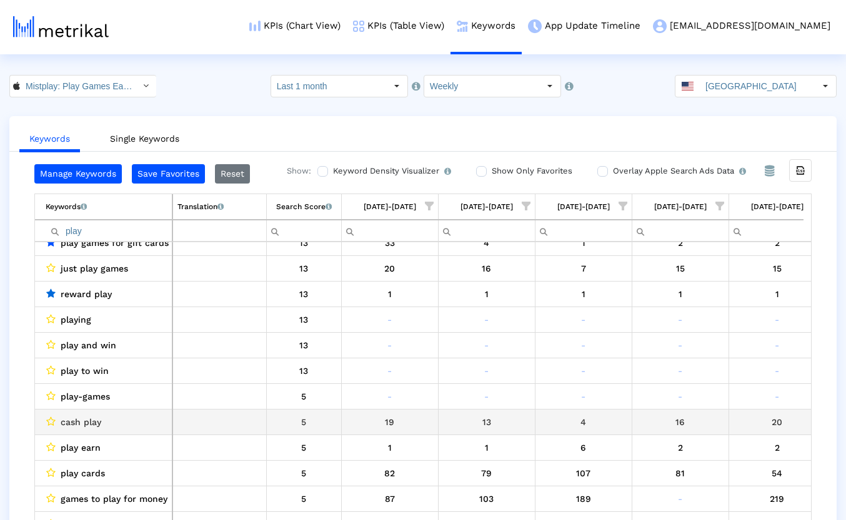
scroll to position [1000, 0]
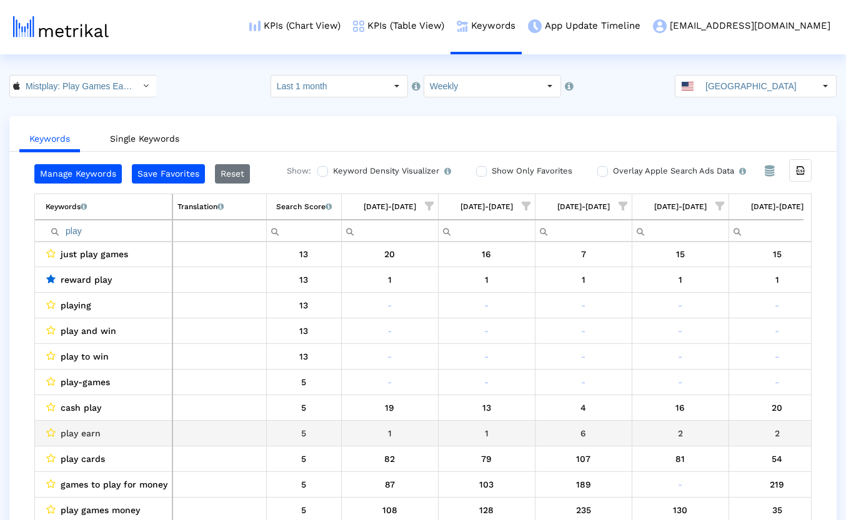
click at [49, 434] on icon "Data grid" at bounding box center [50, 433] width 9 height 10
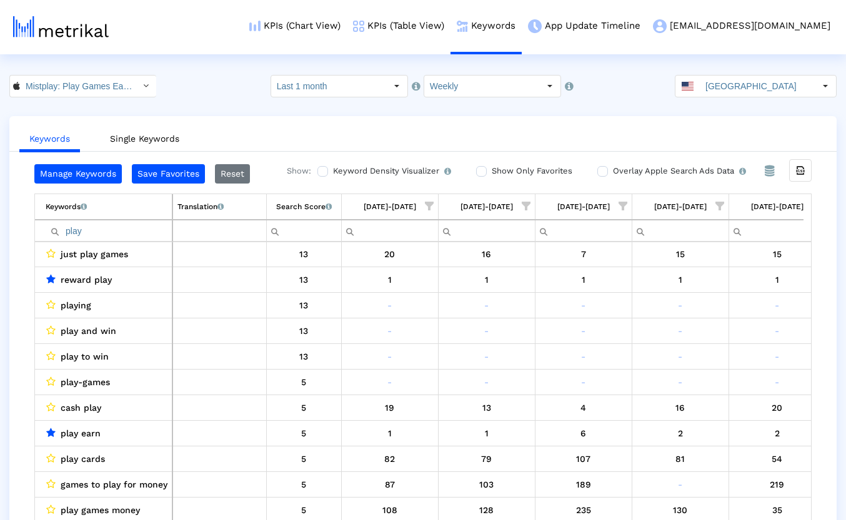
click at [73, 232] on input "play" at bounding box center [109, 231] width 126 height 21
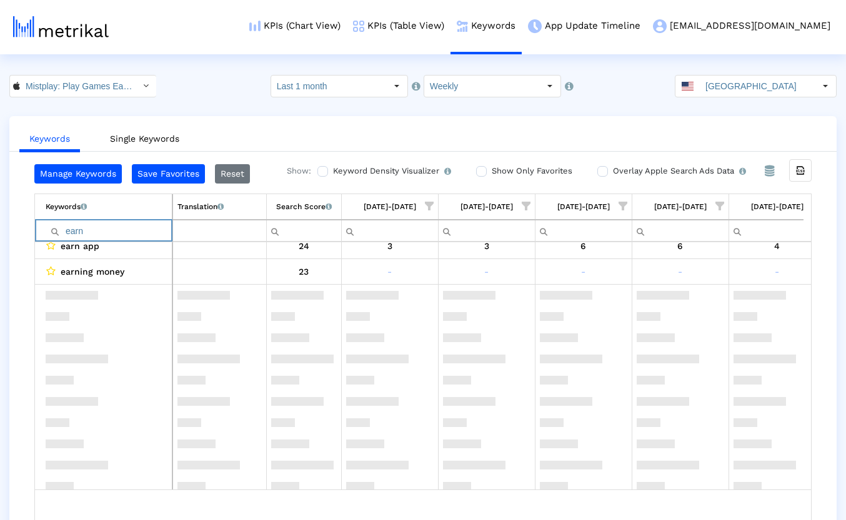
scroll to position [0, 0]
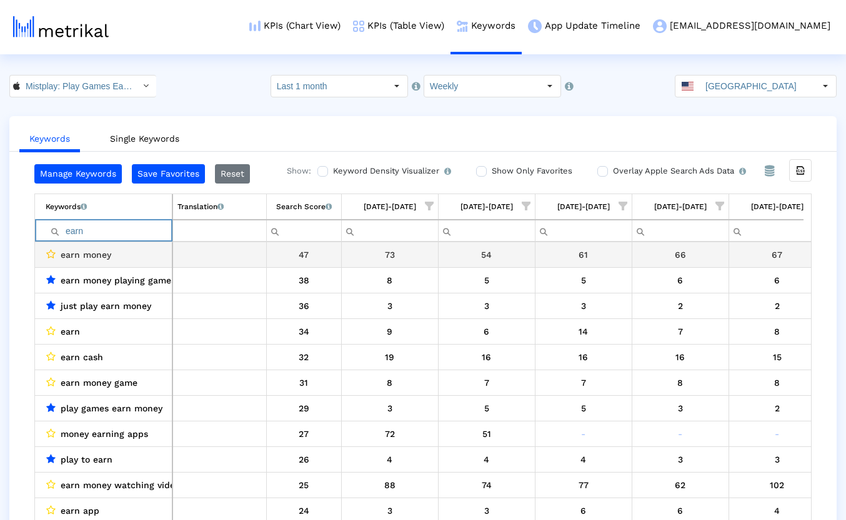
click at [51, 252] on icon "Data grid" at bounding box center [50, 254] width 9 height 10
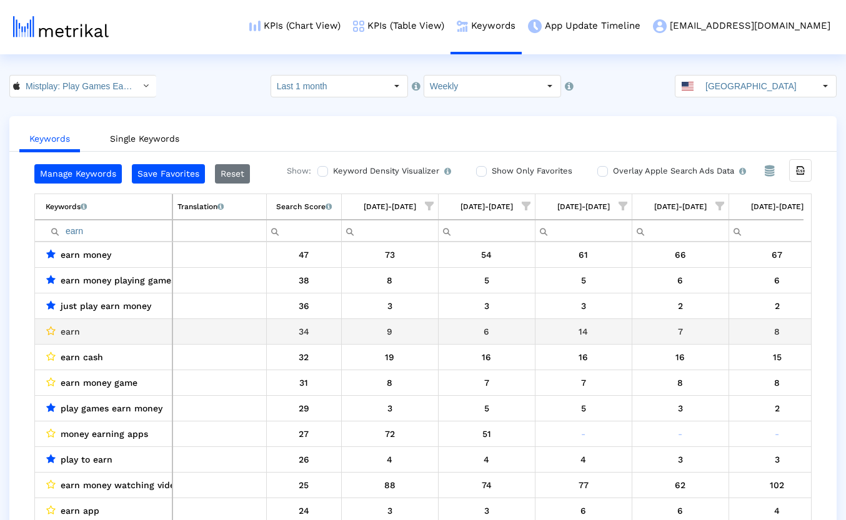
click at [51, 327] on icon "Data grid" at bounding box center [50, 331] width 9 height 10
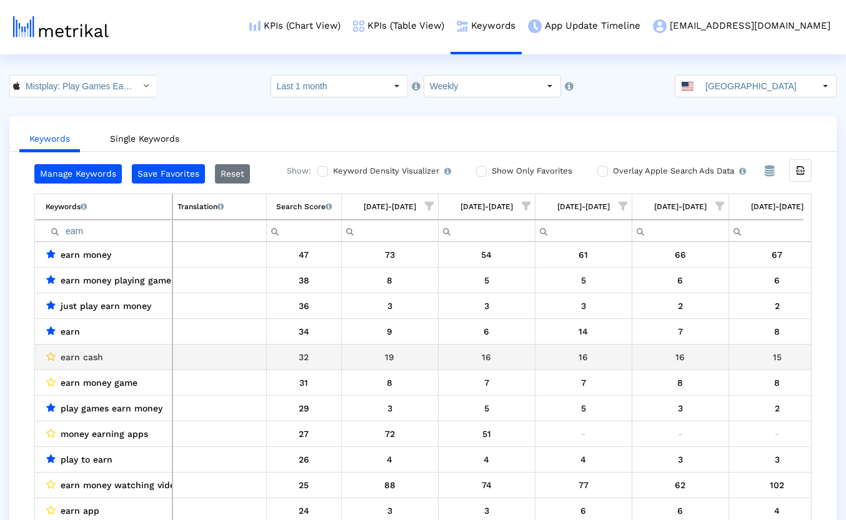
click at [49, 357] on icon "Data grid" at bounding box center [50, 357] width 9 height 10
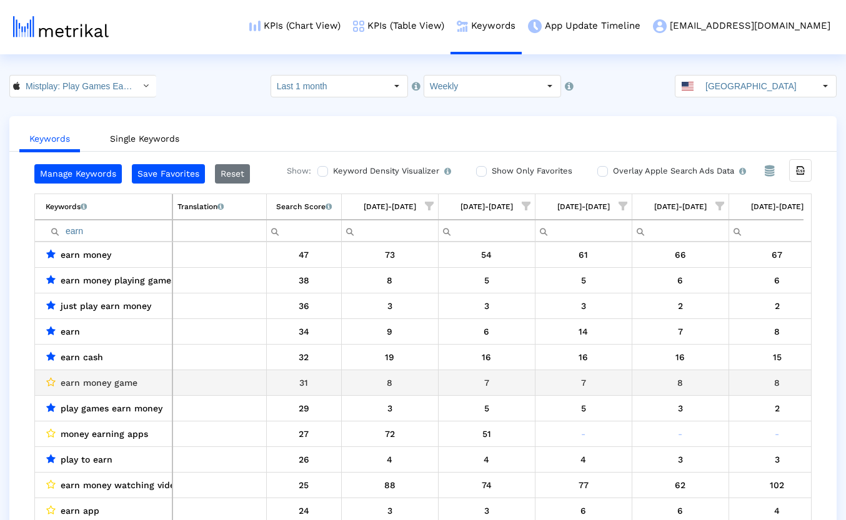
click at [49, 381] on icon "Data grid" at bounding box center [50, 382] width 9 height 10
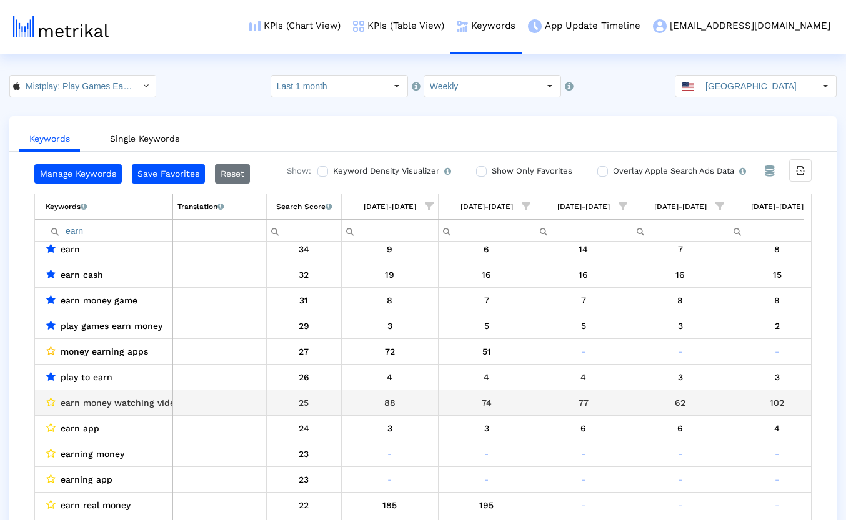
scroll to position [92, 0]
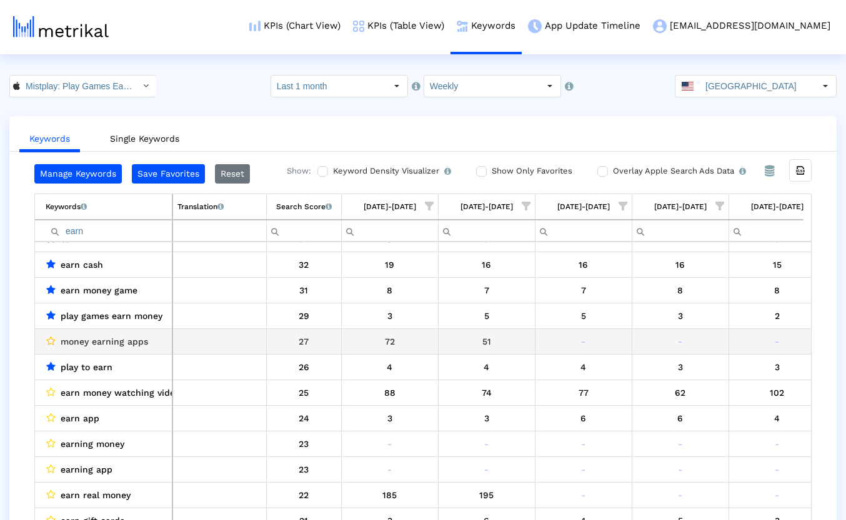
click at [49, 342] on icon "Data grid" at bounding box center [50, 341] width 9 height 10
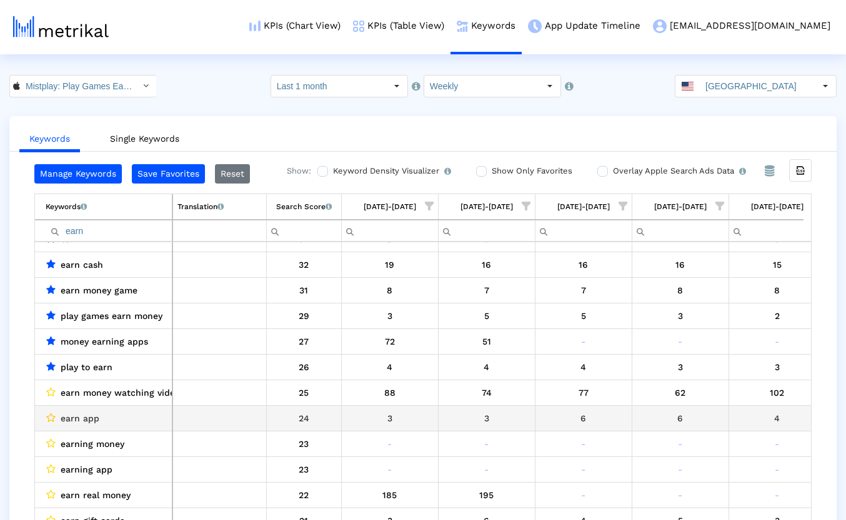
click at [51, 417] on icon "Data grid" at bounding box center [50, 418] width 9 height 10
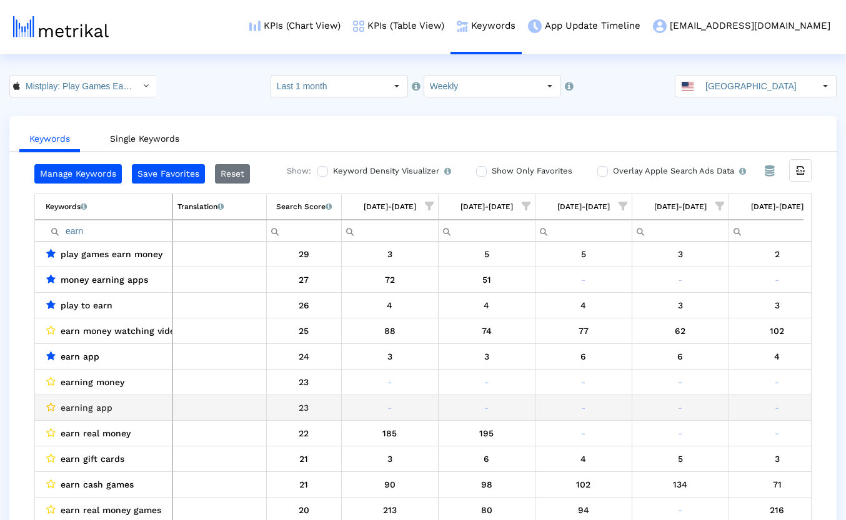
scroll to position [186, 0]
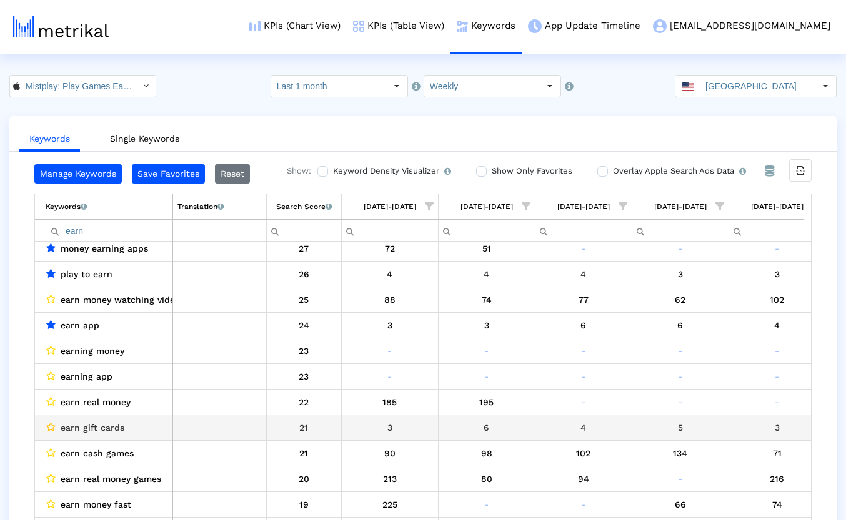
click at [50, 427] on icon "Data grid" at bounding box center [50, 427] width 9 height 10
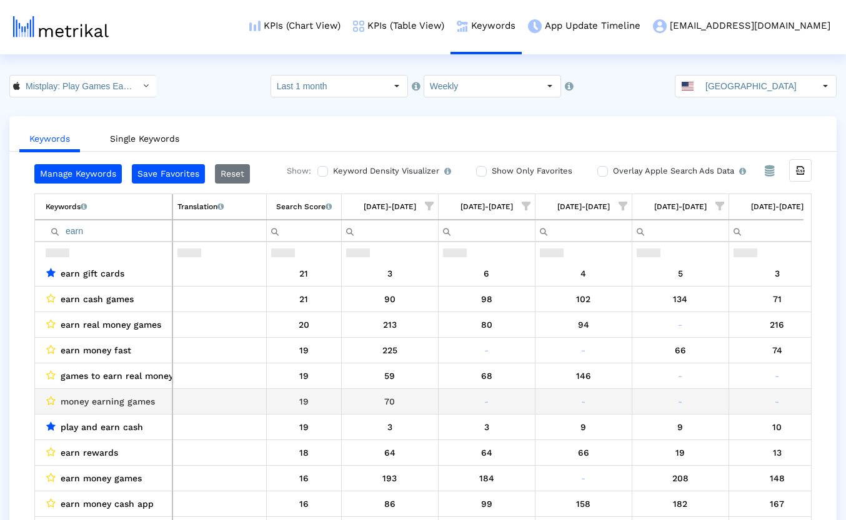
scroll to position [371, 0]
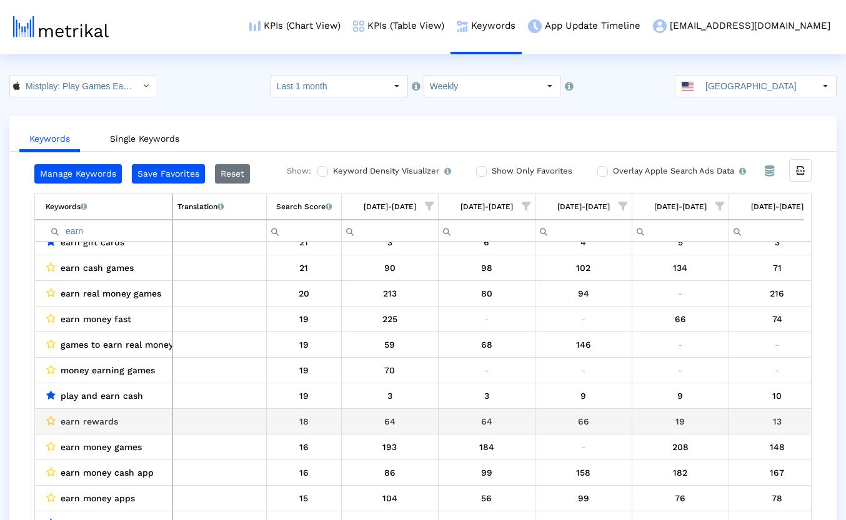
click at [51, 421] on icon "Data grid" at bounding box center [50, 421] width 9 height 10
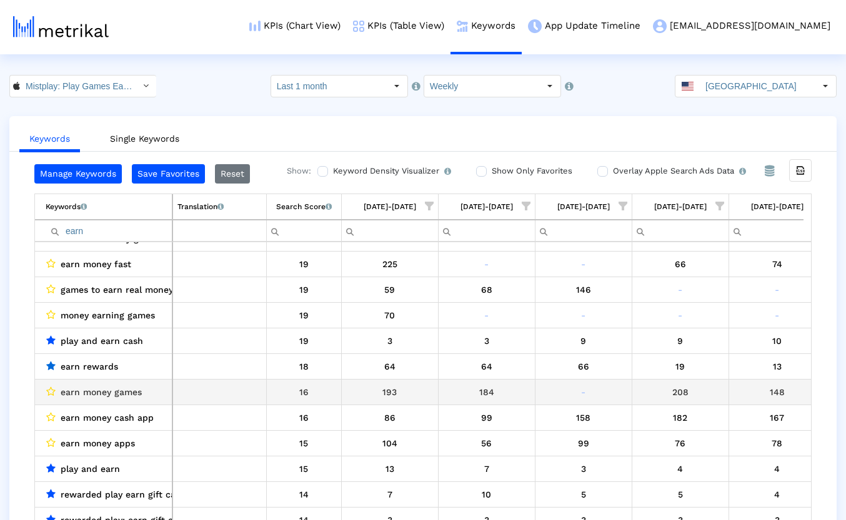
scroll to position [433, 0]
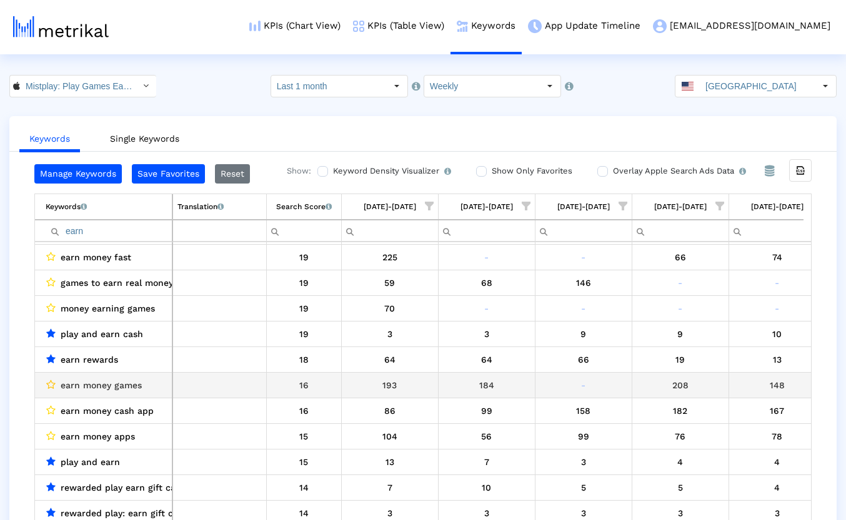
click at [49, 384] on icon "Data grid" at bounding box center [50, 385] width 9 height 10
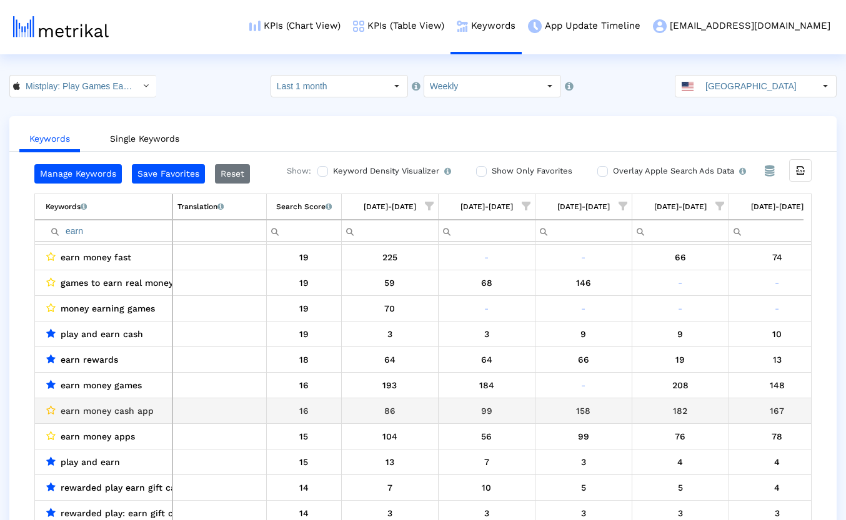
click at [52, 407] on icon "Data grid" at bounding box center [50, 410] width 9 height 10
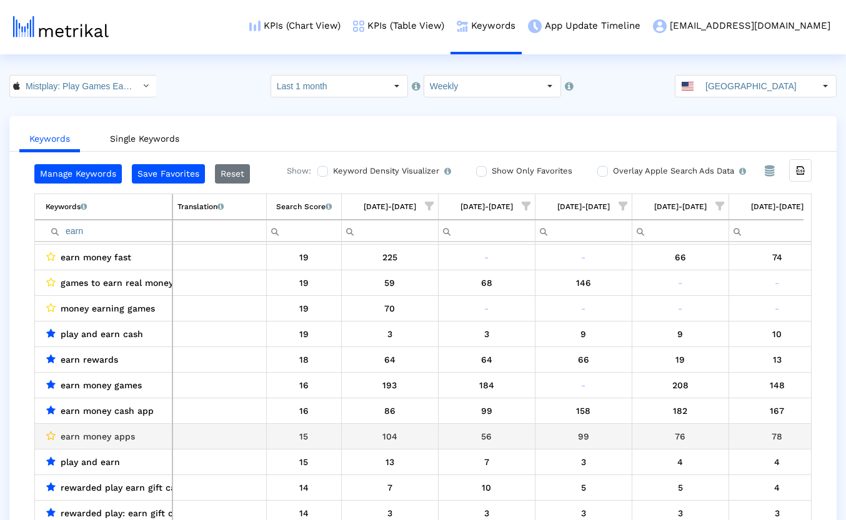
click at [55, 437] on icon "Data grid" at bounding box center [50, 436] width 9 height 10
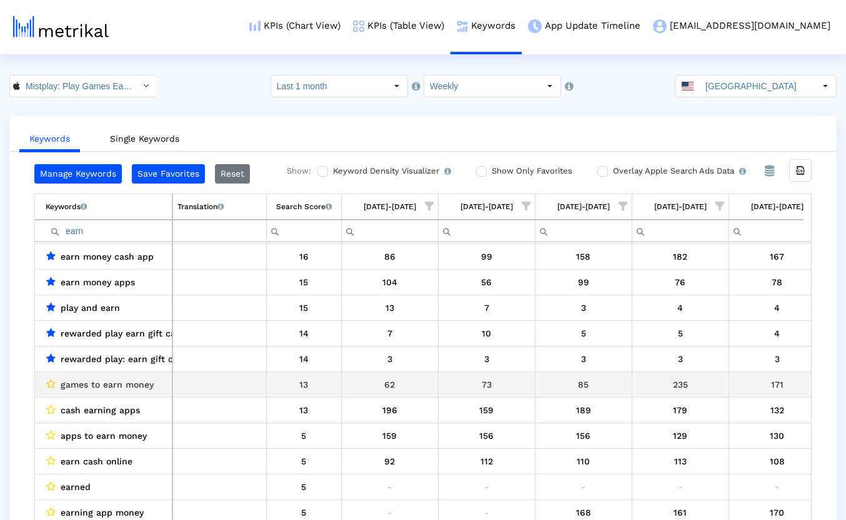
scroll to position [618, 0]
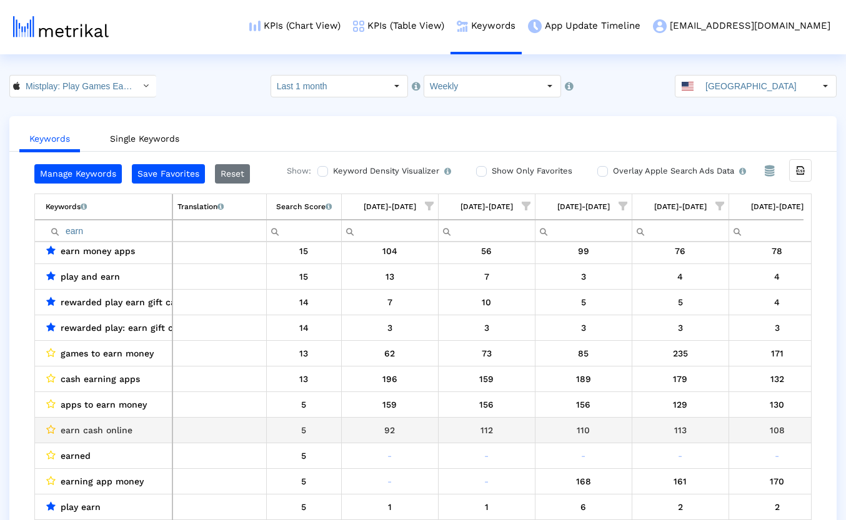
click at [49, 427] on icon "Data grid" at bounding box center [50, 430] width 9 height 10
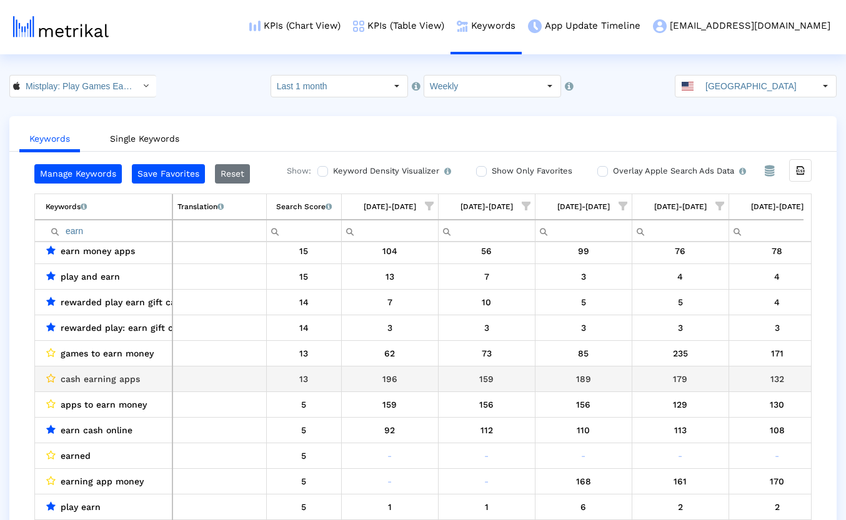
click at [52, 380] on icon "Data grid" at bounding box center [50, 379] width 9 height 10
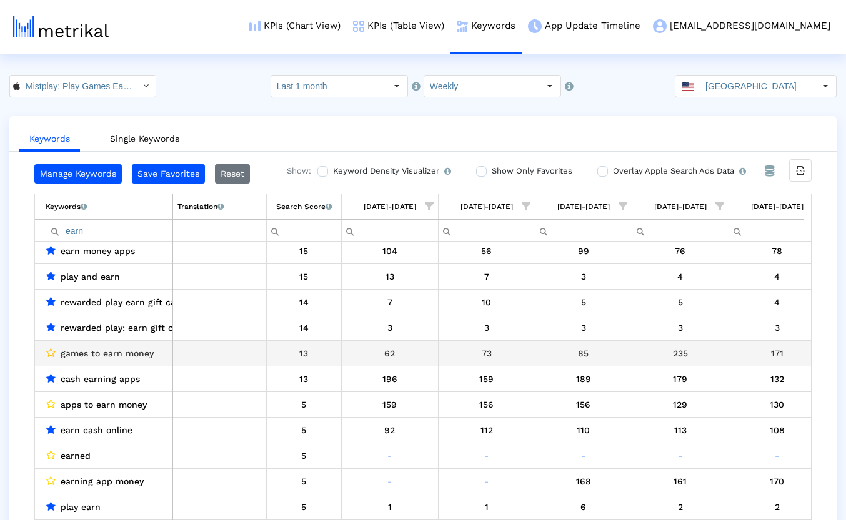
click at [51, 354] on icon "Data grid" at bounding box center [50, 353] width 9 height 10
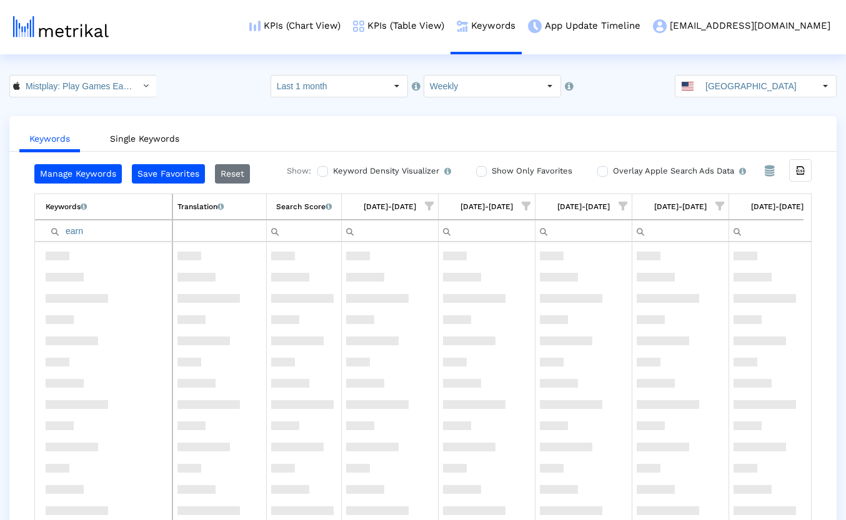
scroll to position [0, 0]
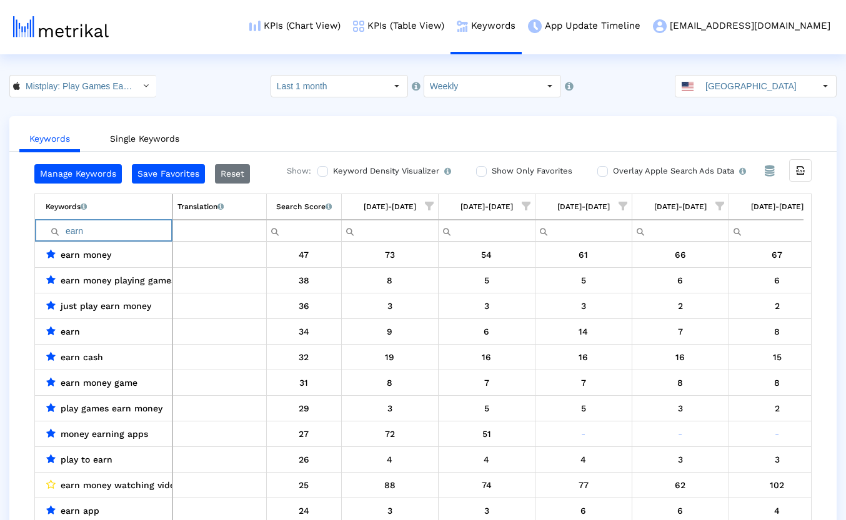
click at [75, 234] on input "earn" at bounding box center [109, 231] width 126 height 21
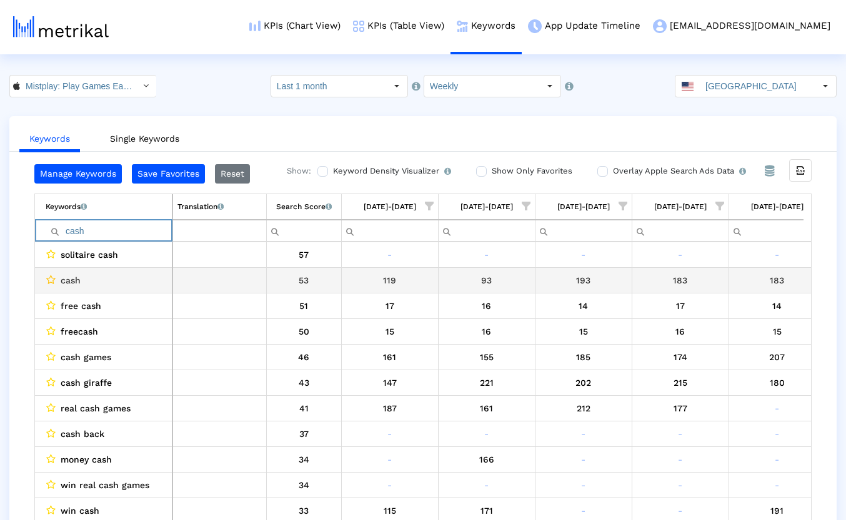
click at [49, 280] on icon "Data grid" at bounding box center [50, 280] width 9 height 10
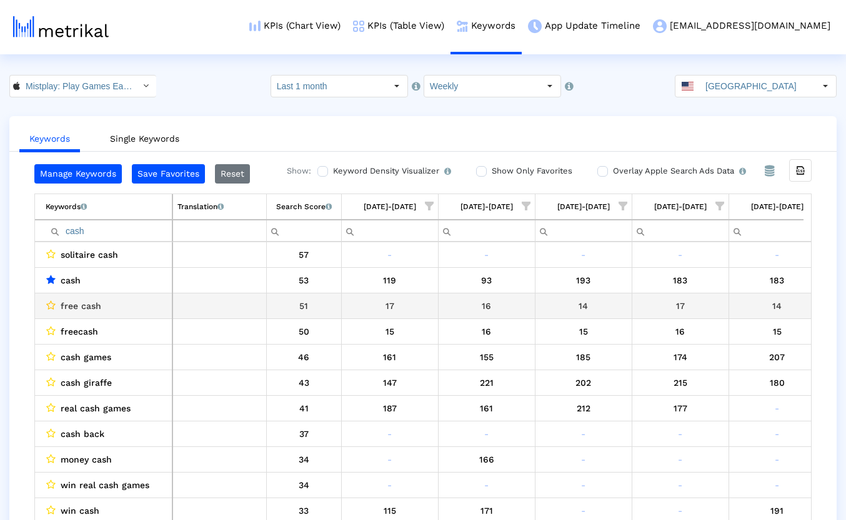
click at [50, 303] on icon "Data grid" at bounding box center [50, 305] width 9 height 10
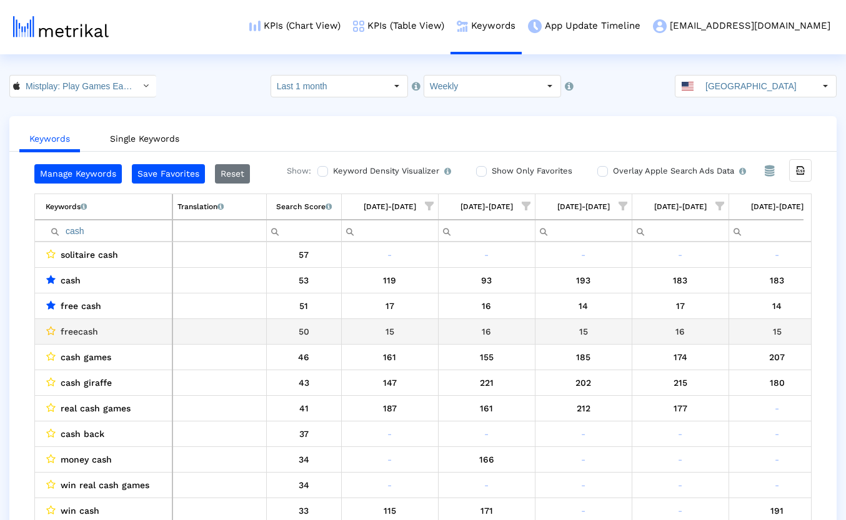
click at [53, 326] on icon "Data grid" at bounding box center [50, 331] width 9 height 10
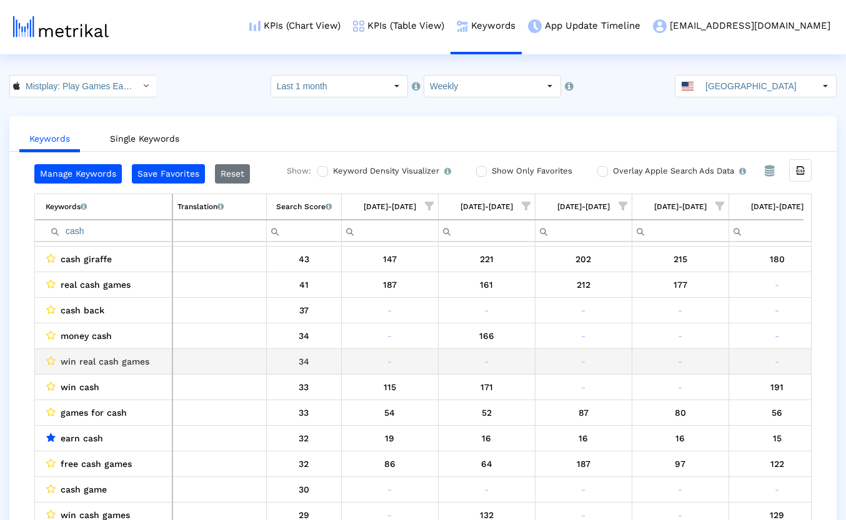
scroll to position [154, 0]
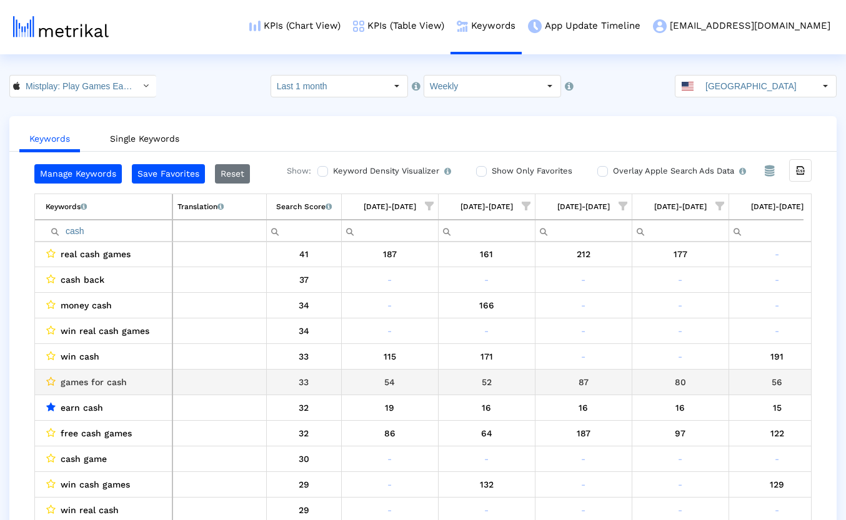
click at [51, 382] on icon "Data grid" at bounding box center [50, 382] width 9 height 10
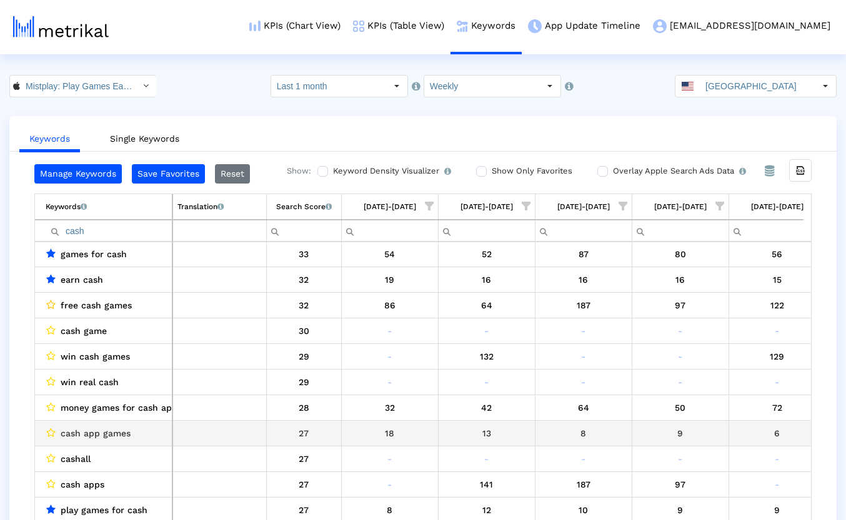
scroll to position [309, 0]
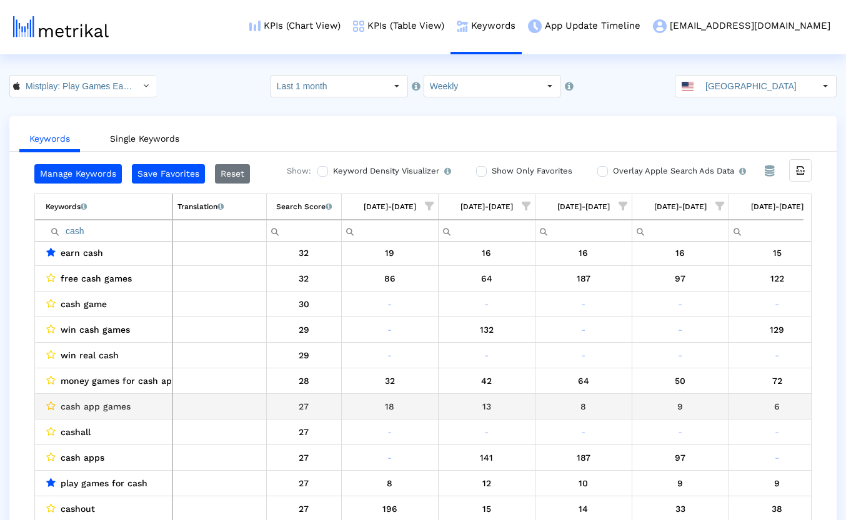
click at [48, 405] on icon "Data grid" at bounding box center [50, 406] width 9 height 10
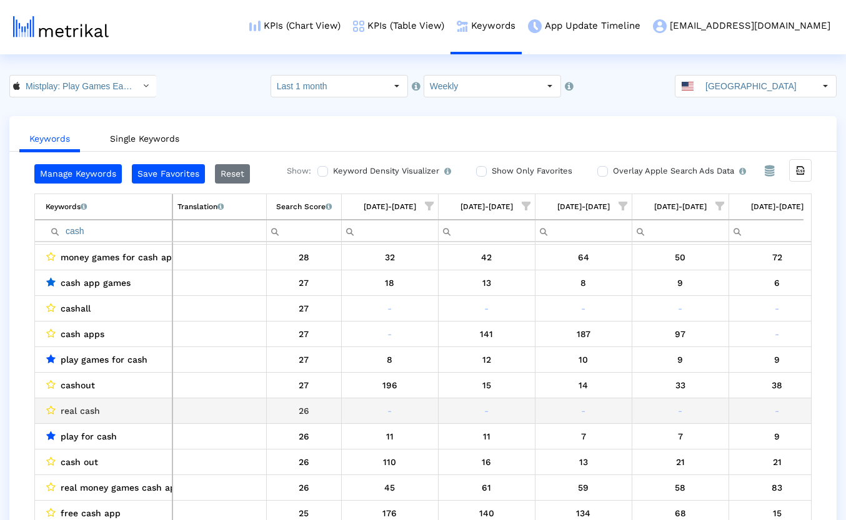
scroll to position [464, 0]
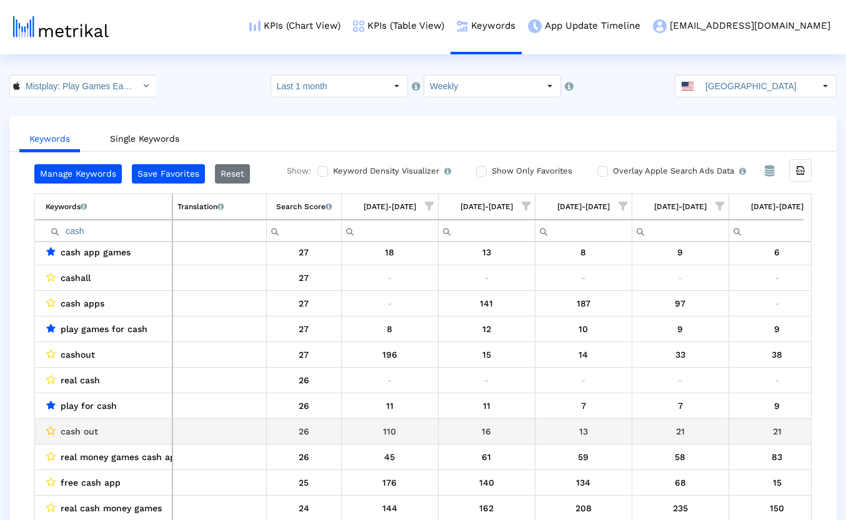
click at [52, 429] on icon "Data grid" at bounding box center [50, 431] width 9 height 10
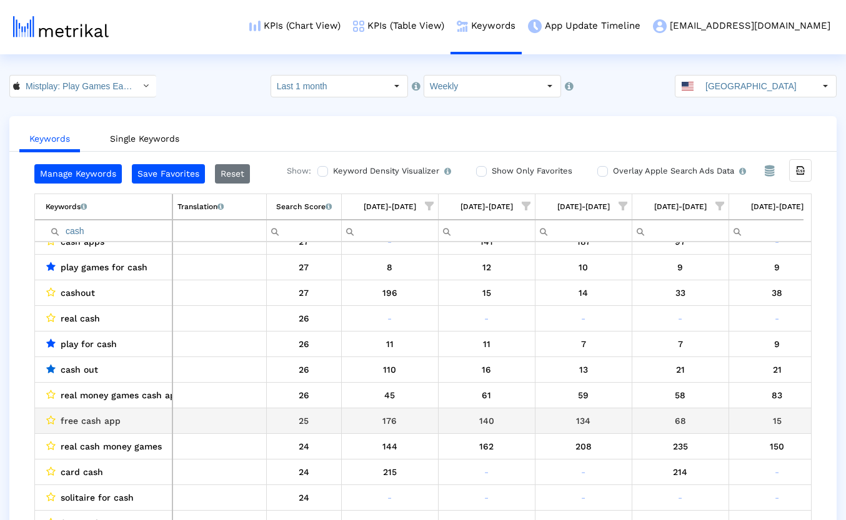
scroll to position [557, 0]
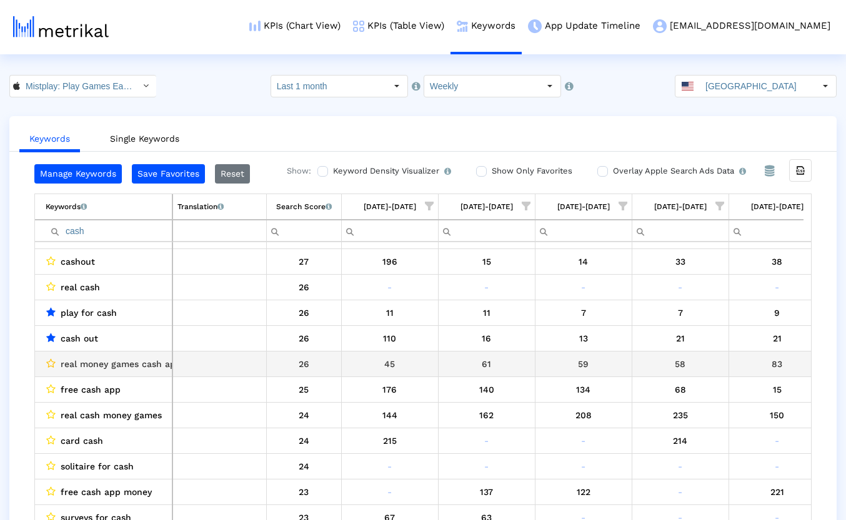
click at [50, 362] on icon "Data grid" at bounding box center [50, 364] width 9 height 10
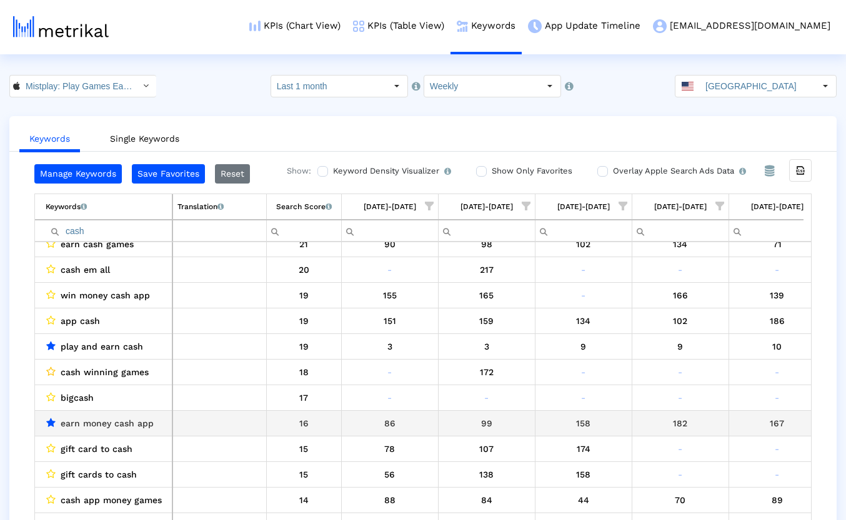
scroll to position [938, 0]
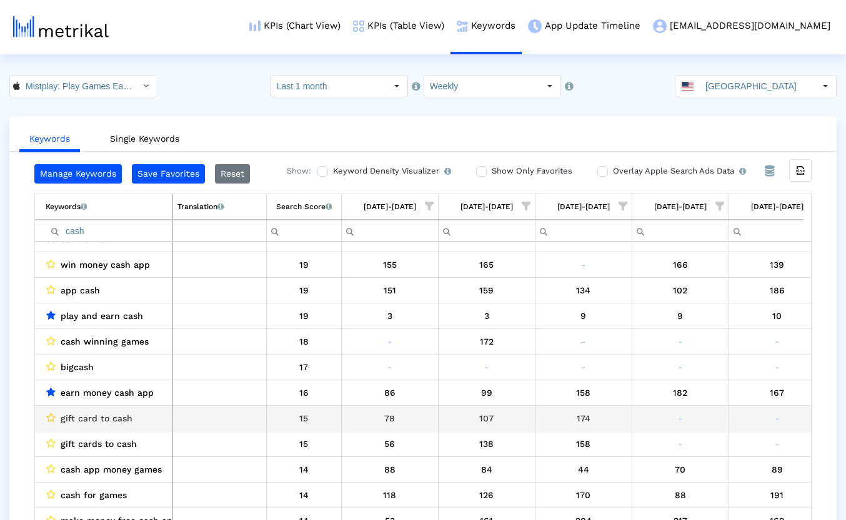
click at [52, 415] on icon "Data grid" at bounding box center [50, 418] width 9 height 10
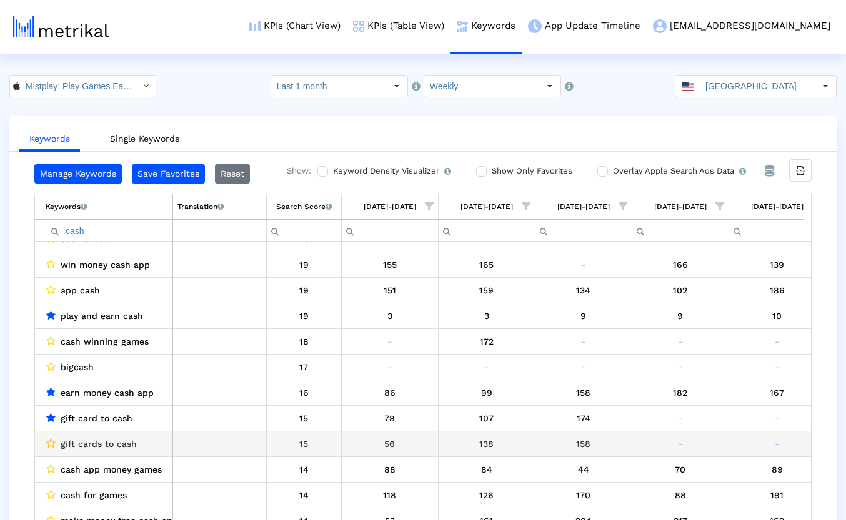
click at [51, 442] on icon "Data grid" at bounding box center [50, 444] width 9 height 10
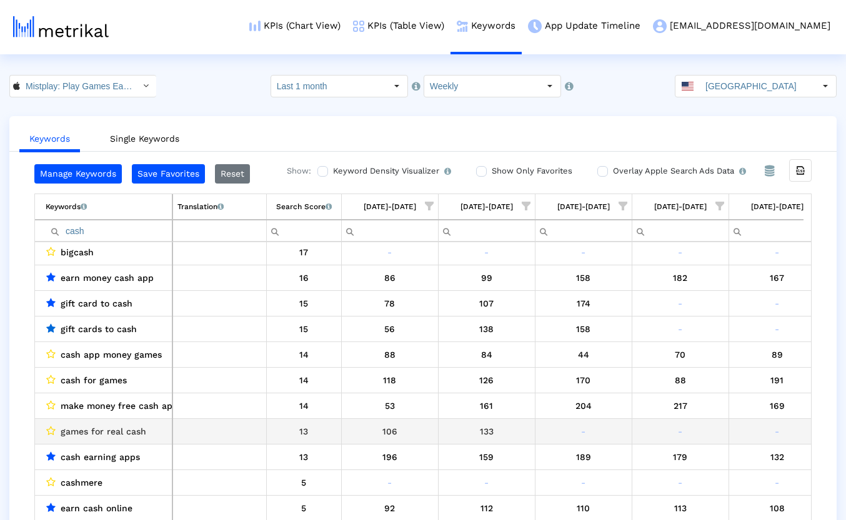
scroll to position [1061, 0]
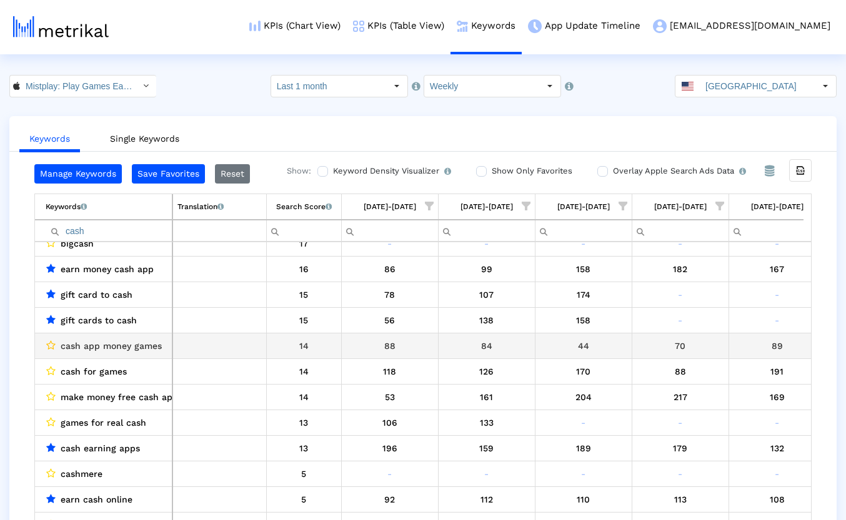
click at [51, 345] on icon "Data grid" at bounding box center [50, 345] width 9 height 10
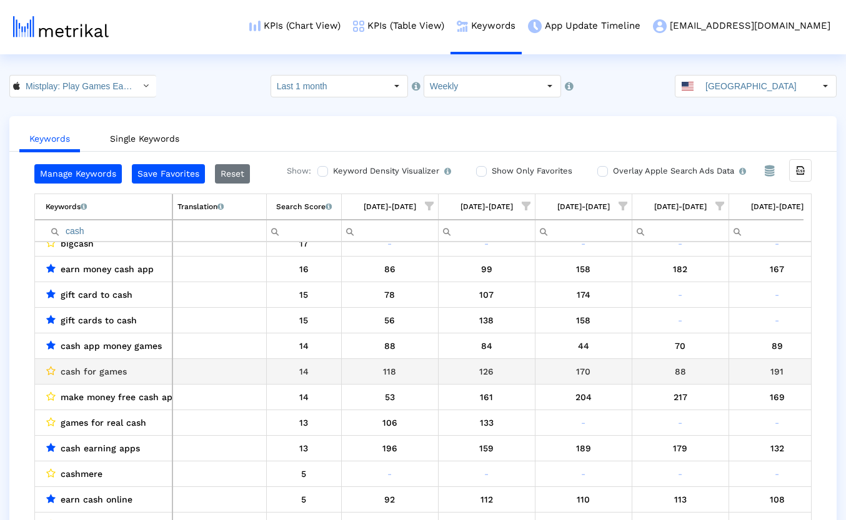
click at [51, 367] on icon "Data grid" at bounding box center [50, 371] width 9 height 10
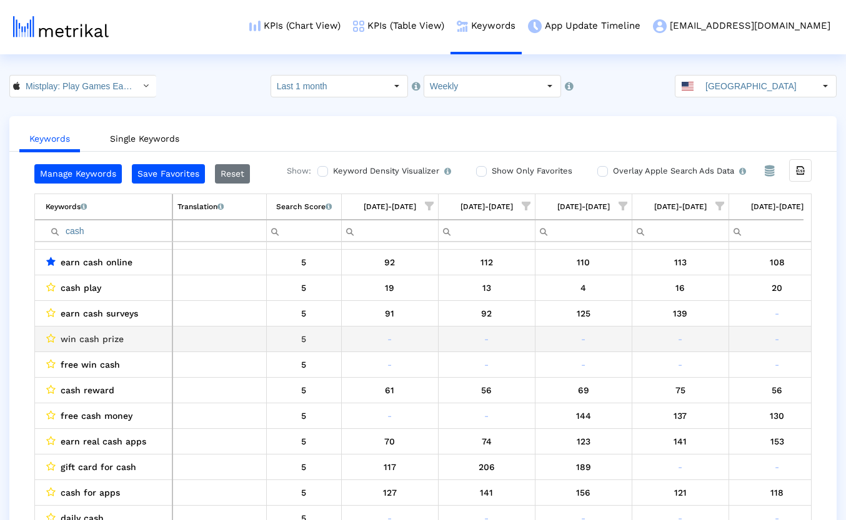
scroll to position [1309, 0]
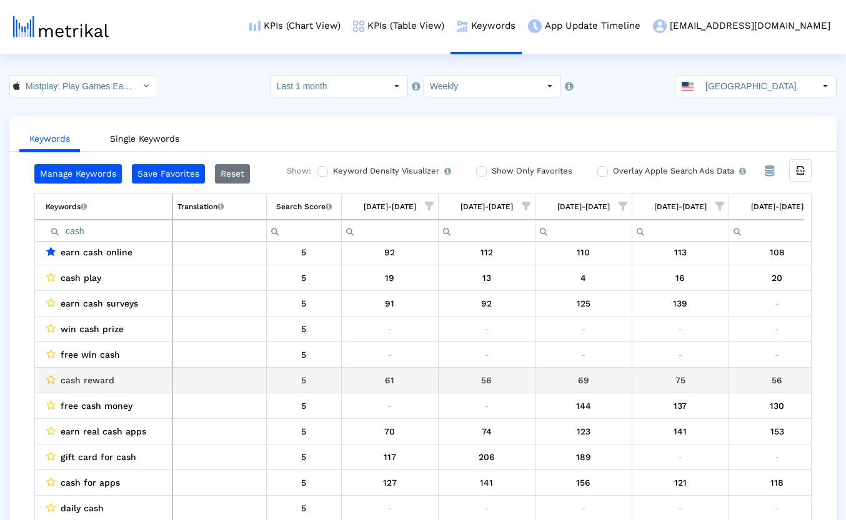
click at [49, 379] on icon "Data grid" at bounding box center [50, 380] width 9 height 10
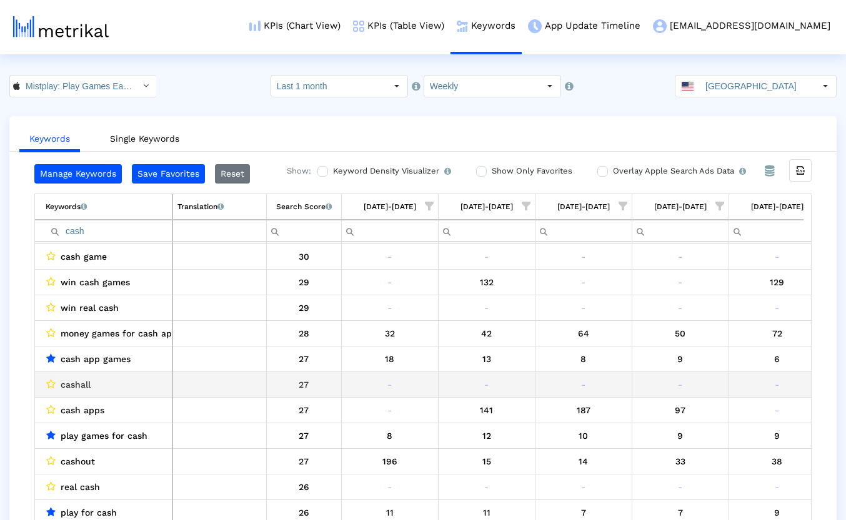
scroll to position [0, 0]
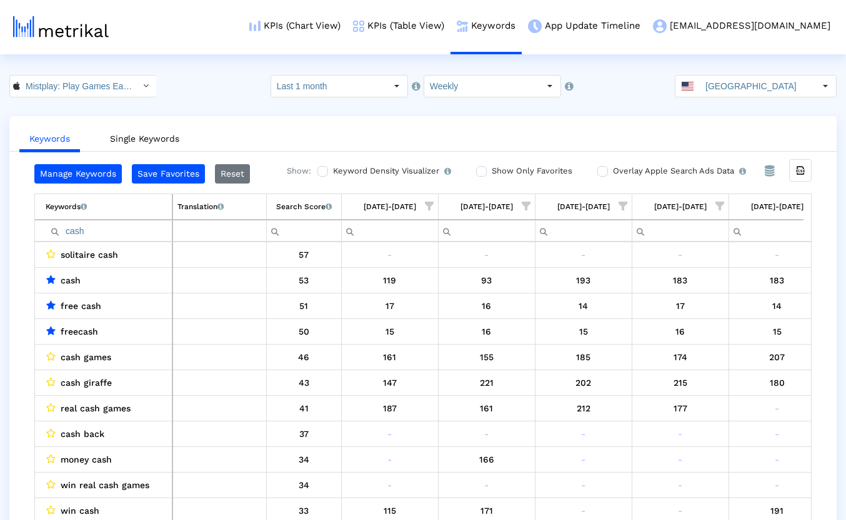
click at [78, 229] on input "cash" at bounding box center [109, 231] width 126 height 21
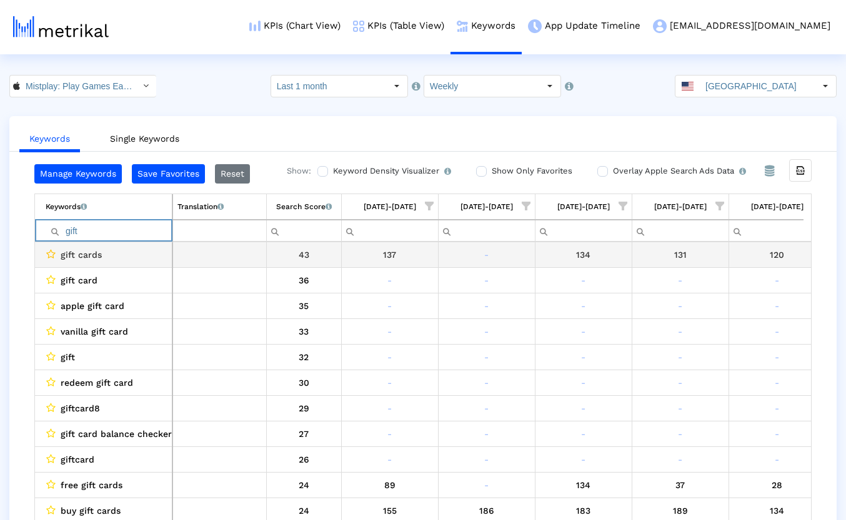
click at [51, 254] on icon "Data grid" at bounding box center [50, 254] width 9 height 10
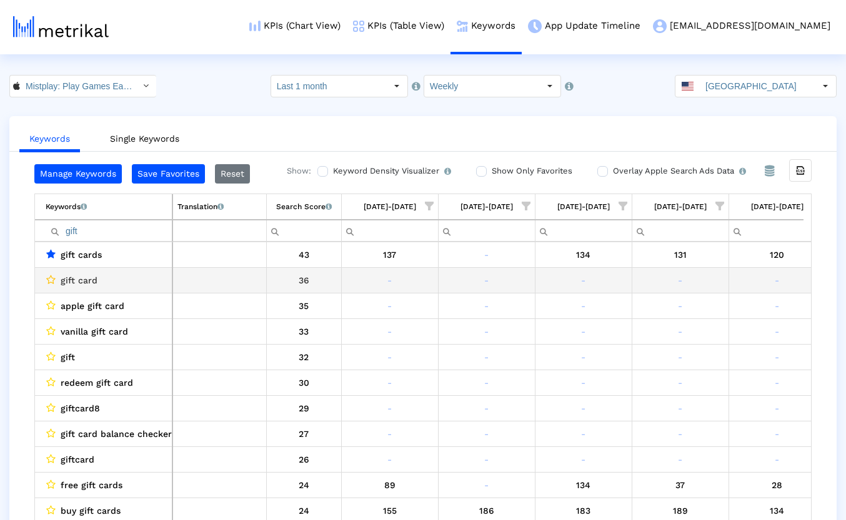
click at [51, 282] on icon "Data grid" at bounding box center [50, 280] width 9 height 10
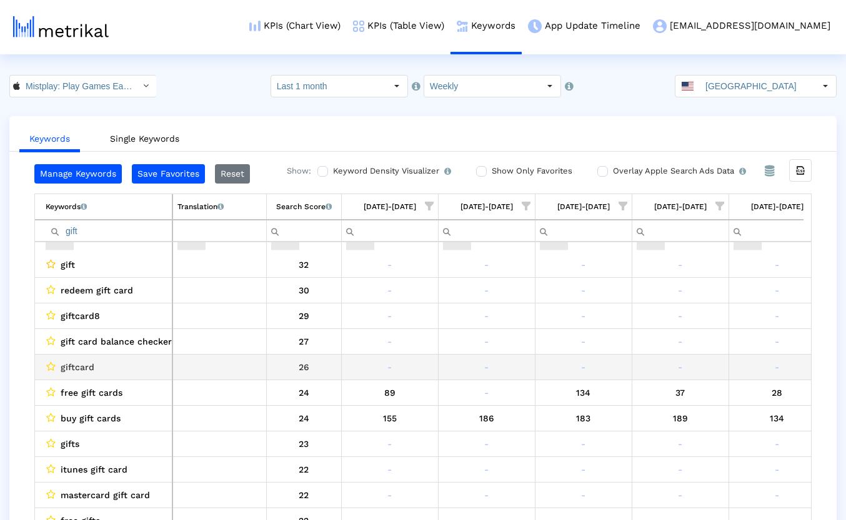
scroll to position [124, 0]
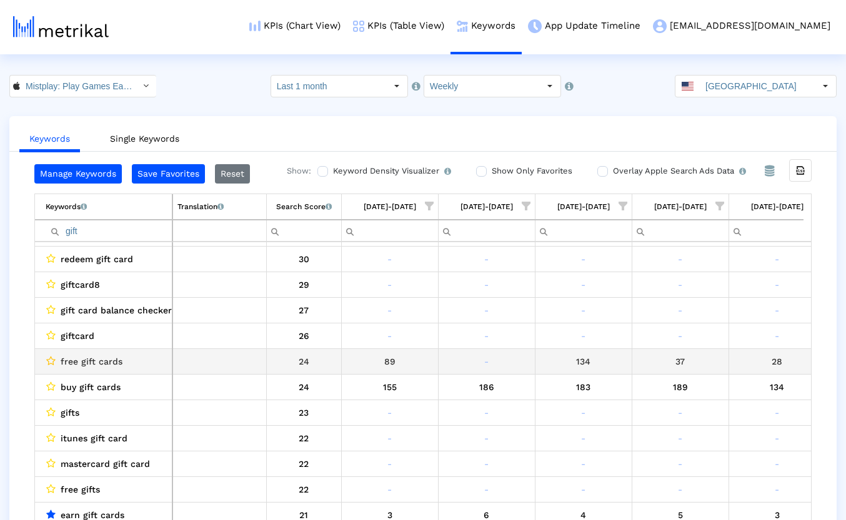
click at [52, 360] on icon "Data grid" at bounding box center [50, 361] width 9 height 10
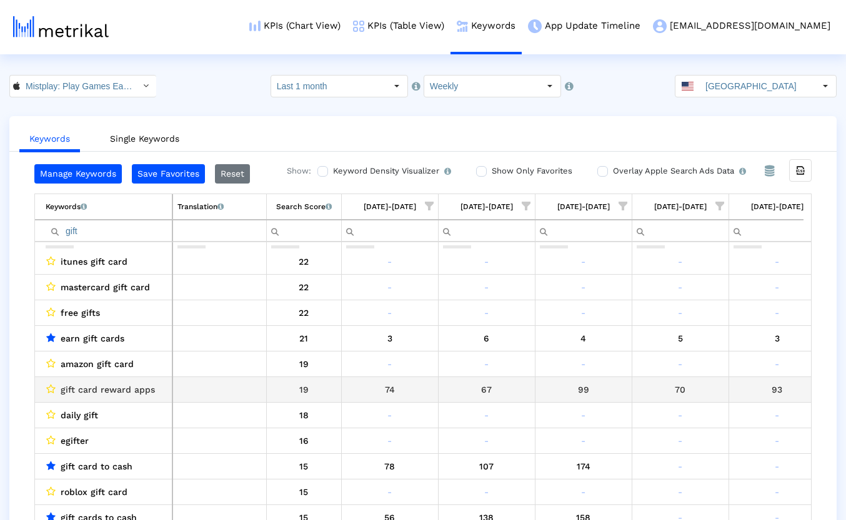
scroll to position [309, 0]
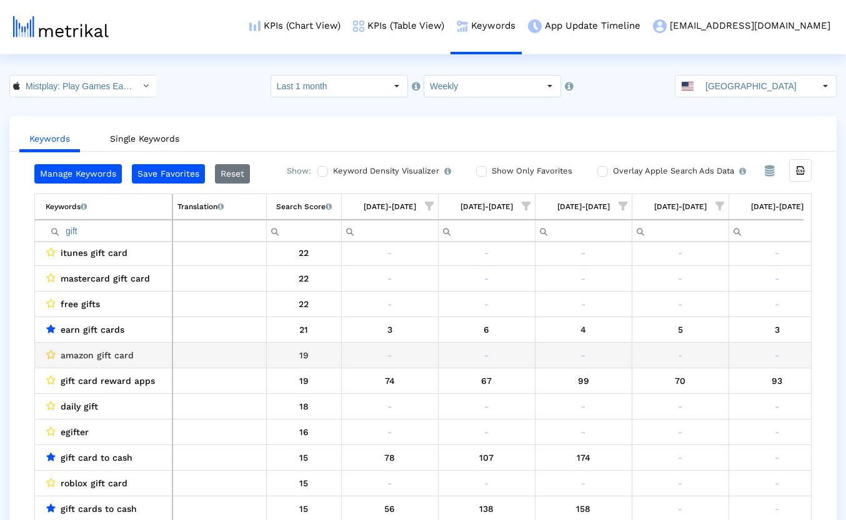
click at [51, 354] on icon "Data grid" at bounding box center [50, 355] width 9 height 10
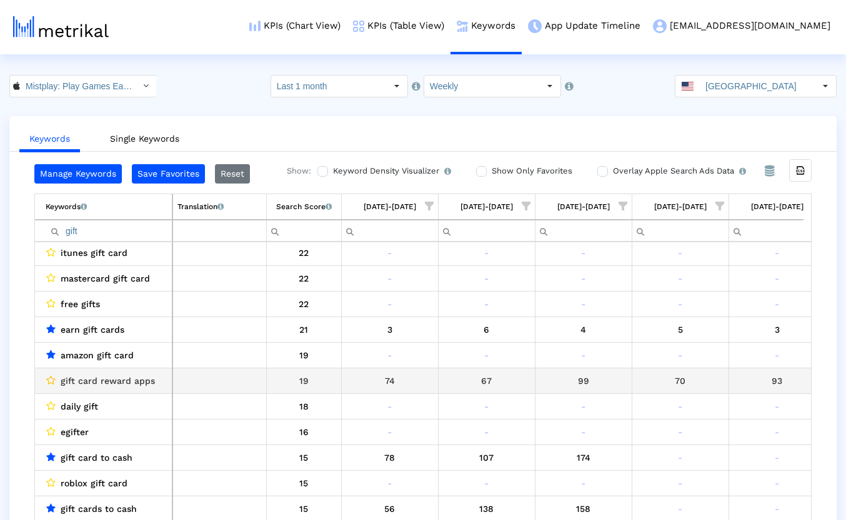
click at [51, 379] on icon "Data grid" at bounding box center [50, 380] width 9 height 10
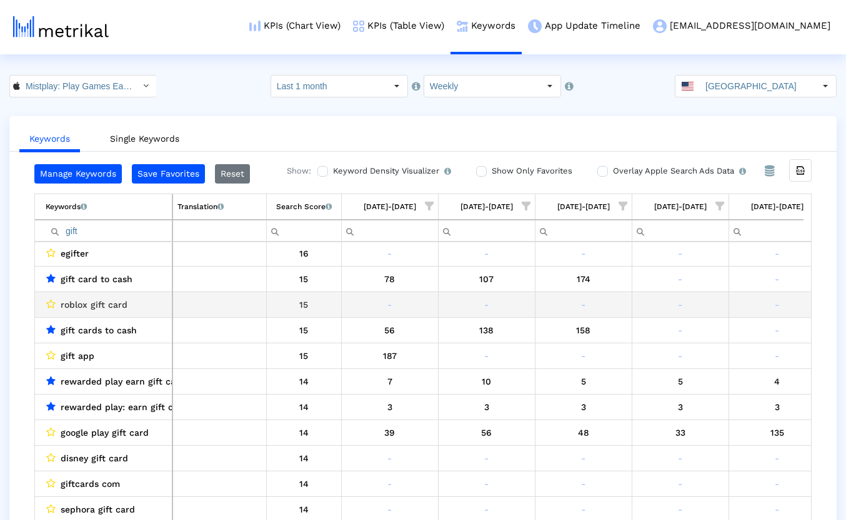
scroll to position [495, 0]
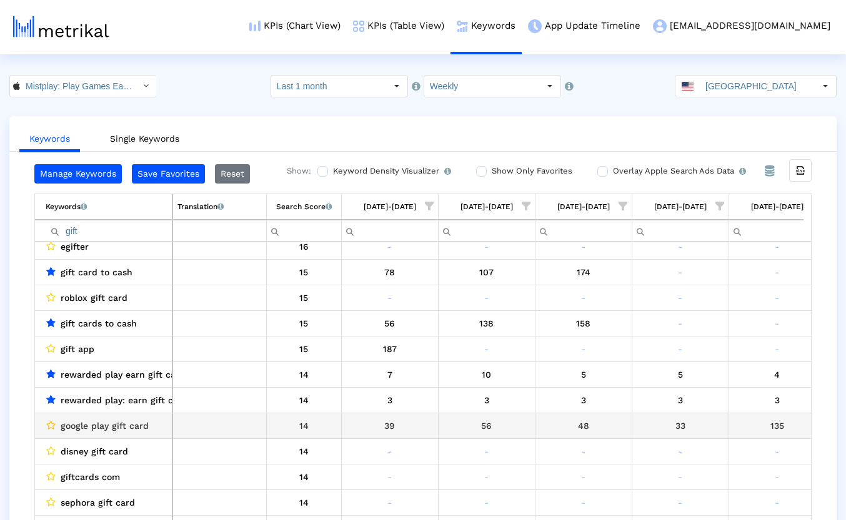
click at [54, 422] on icon "Data grid" at bounding box center [50, 425] width 9 height 10
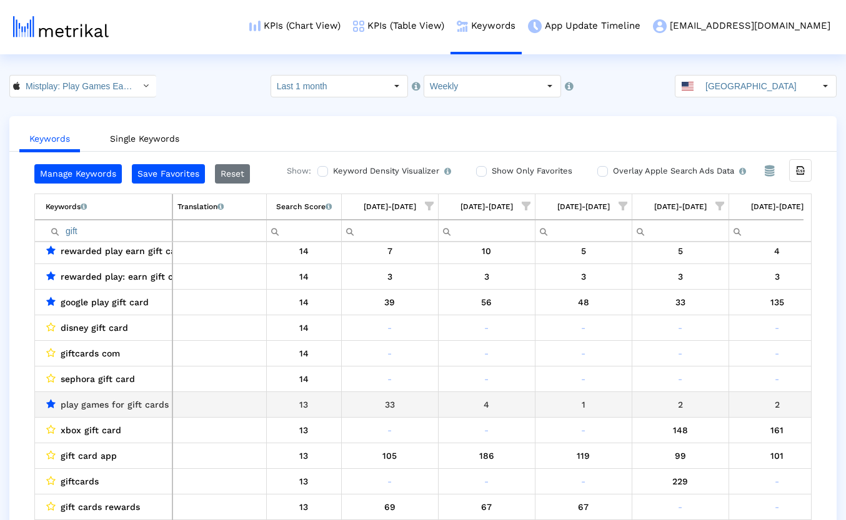
scroll to position [649, 0]
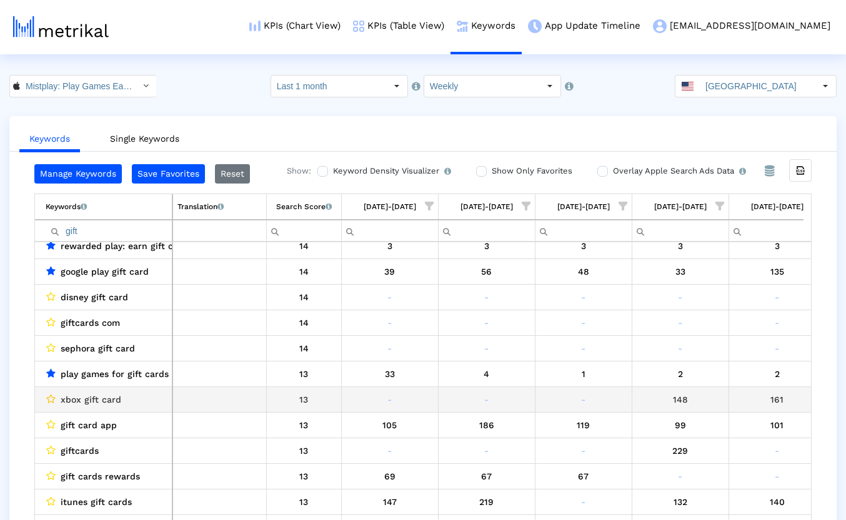
click at [50, 400] on icon "Data grid" at bounding box center [50, 399] width 9 height 10
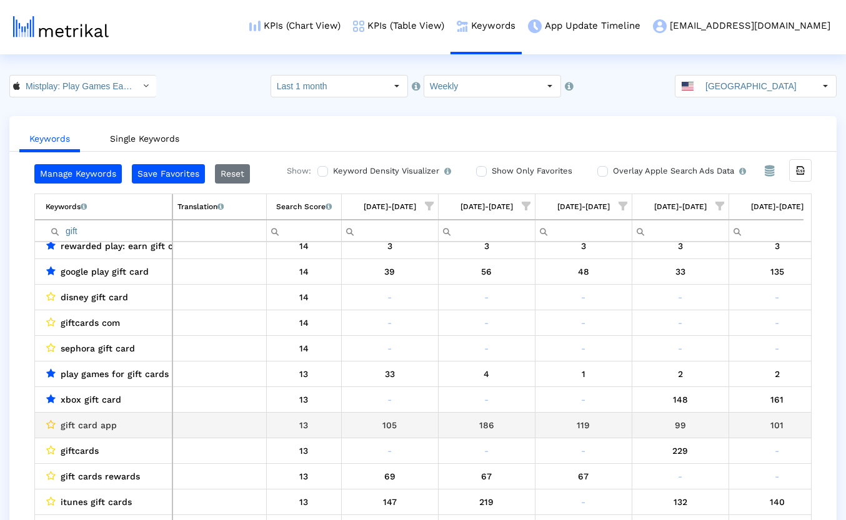
click at [51, 423] on icon "Data grid" at bounding box center [50, 425] width 9 height 10
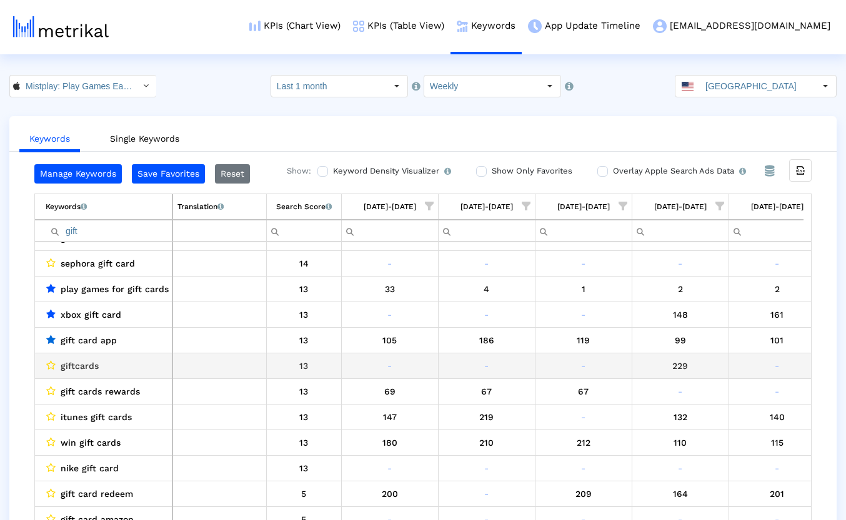
scroll to position [742, 0]
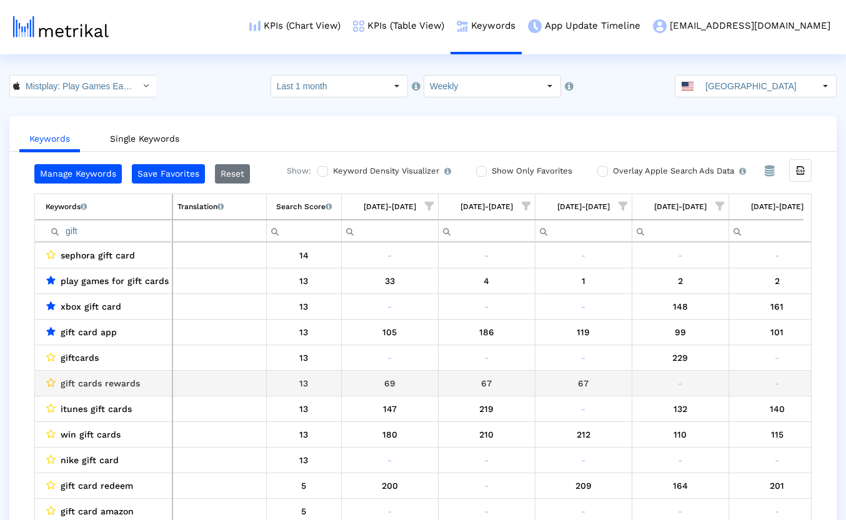
click at [51, 383] on icon "Data grid" at bounding box center [50, 383] width 9 height 10
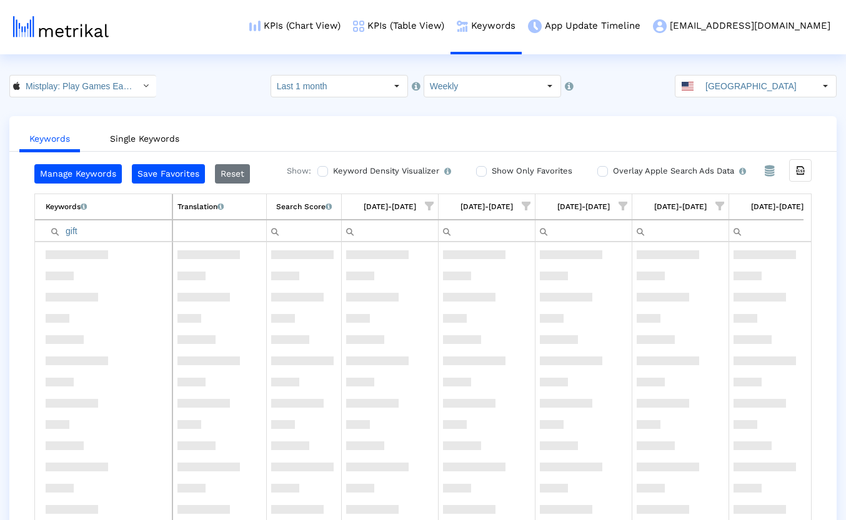
scroll to position [0, 0]
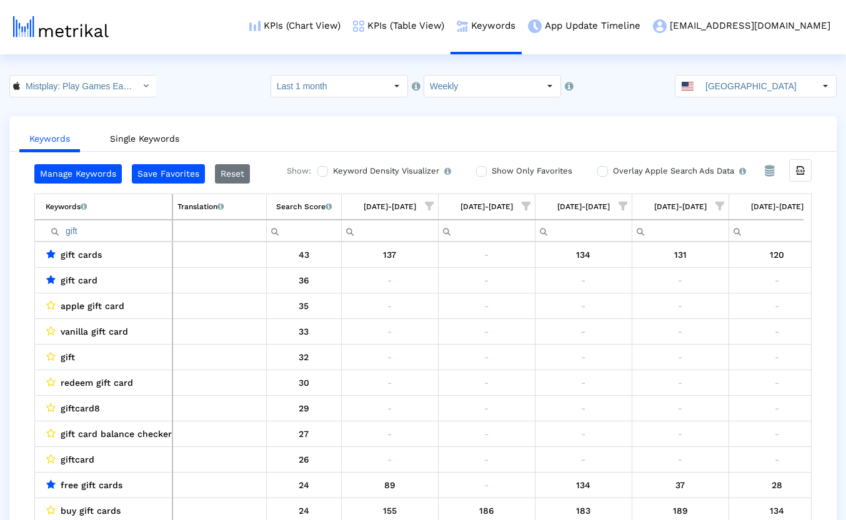
click at [74, 229] on input "gift" at bounding box center [109, 231] width 126 height 21
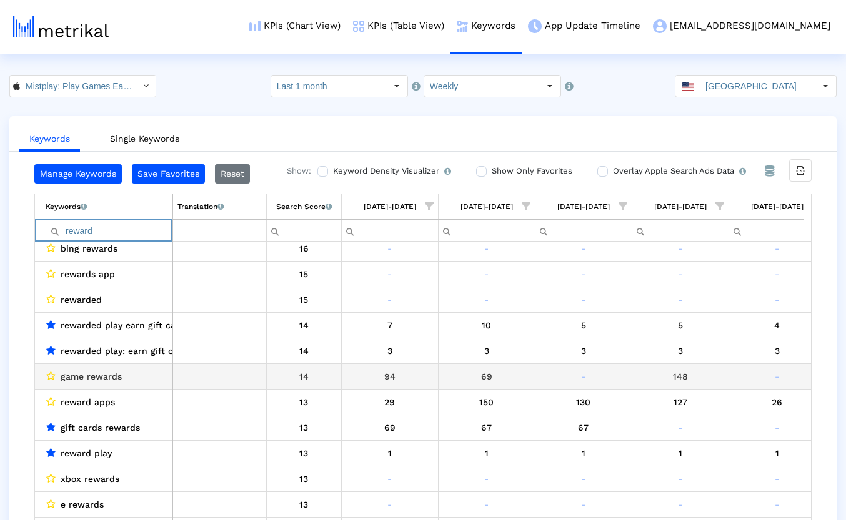
scroll to position [371, 0]
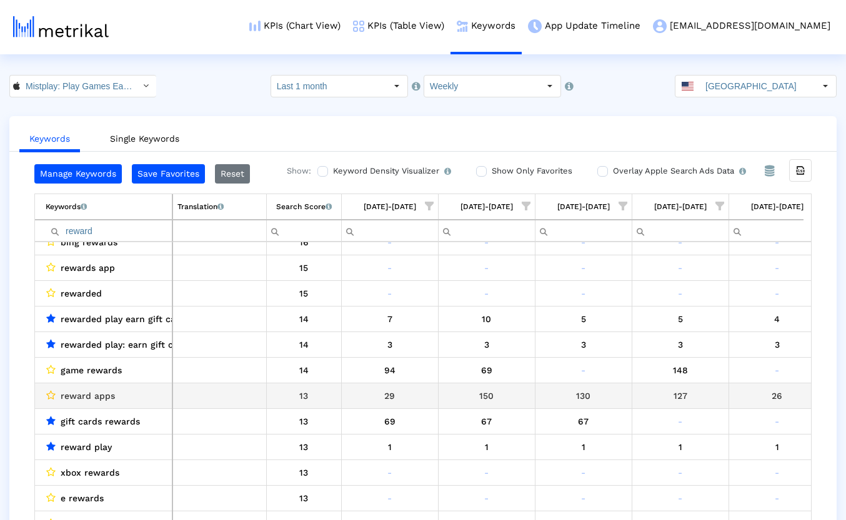
click at [50, 395] on icon "Data grid" at bounding box center [50, 395] width 9 height 10
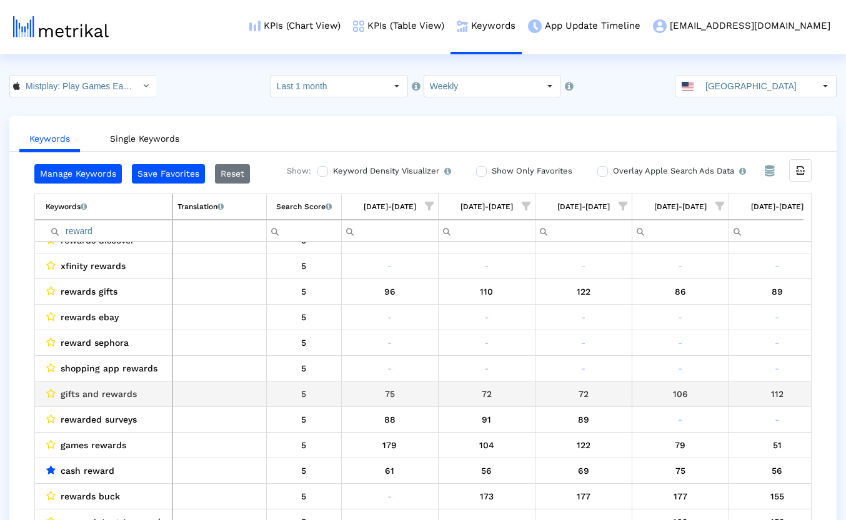
scroll to position [0, 0]
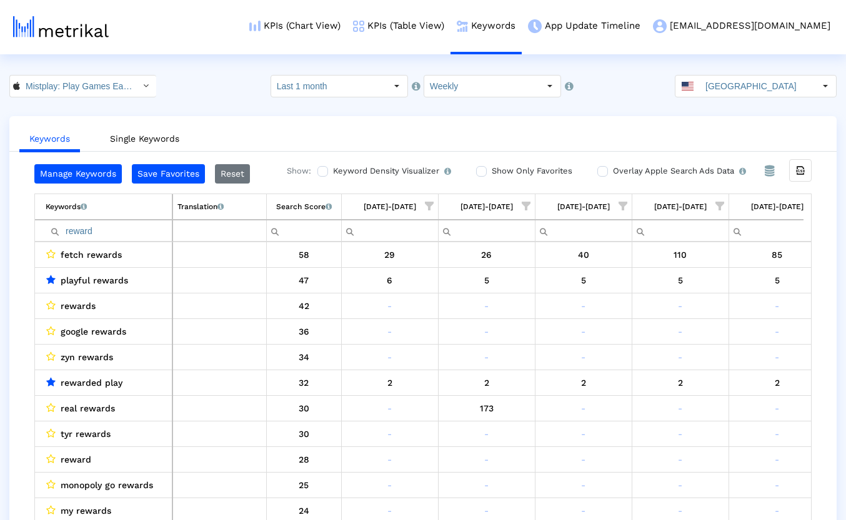
click at [82, 230] on input "reward" at bounding box center [109, 231] width 126 height 21
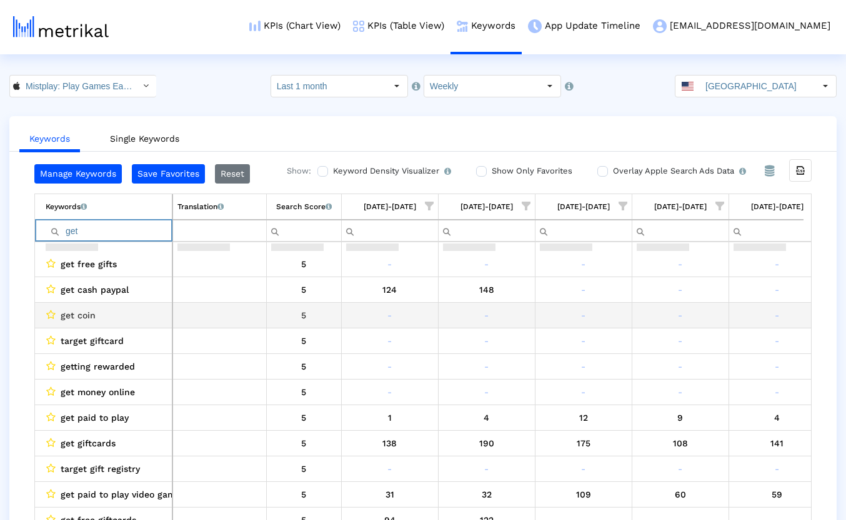
scroll to position [371, 0]
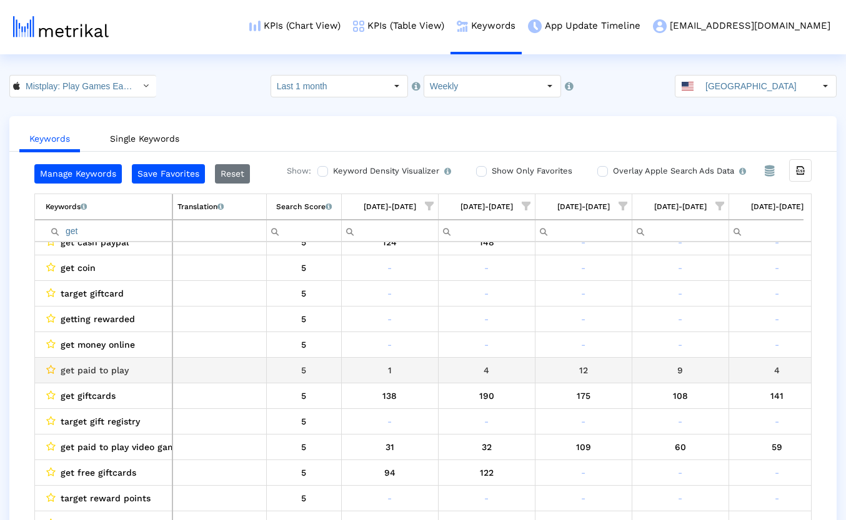
click at [50, 370] on icon "Data grid" at bounding box center [50, 370] width 9 height 10
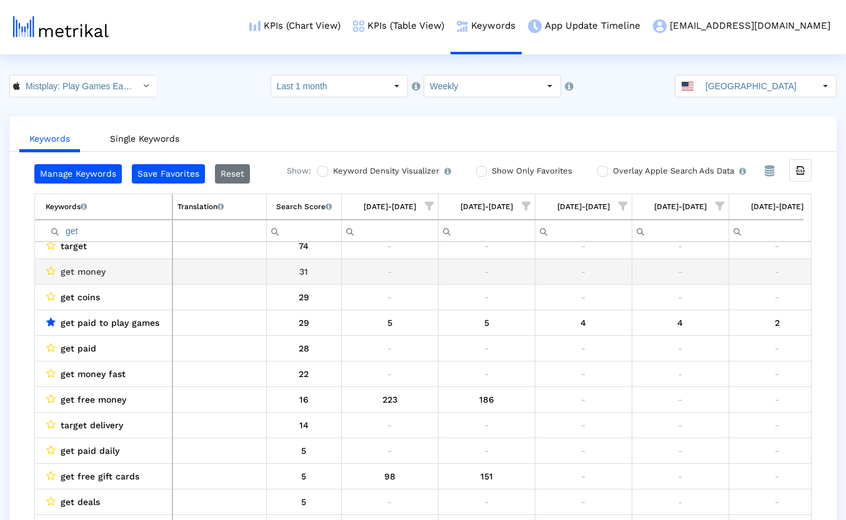
scroll to position [0, 0]
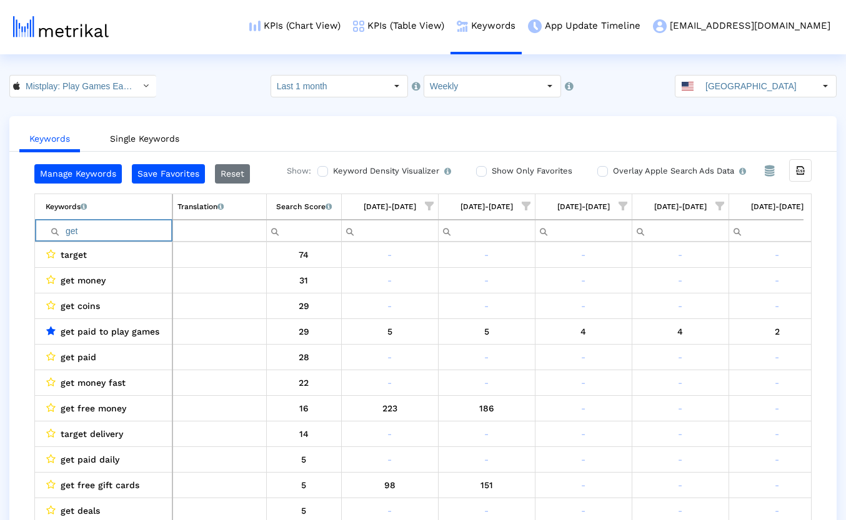
click at [72, 234] on input "get" at bounding box center [109, 231] width 126 height 21
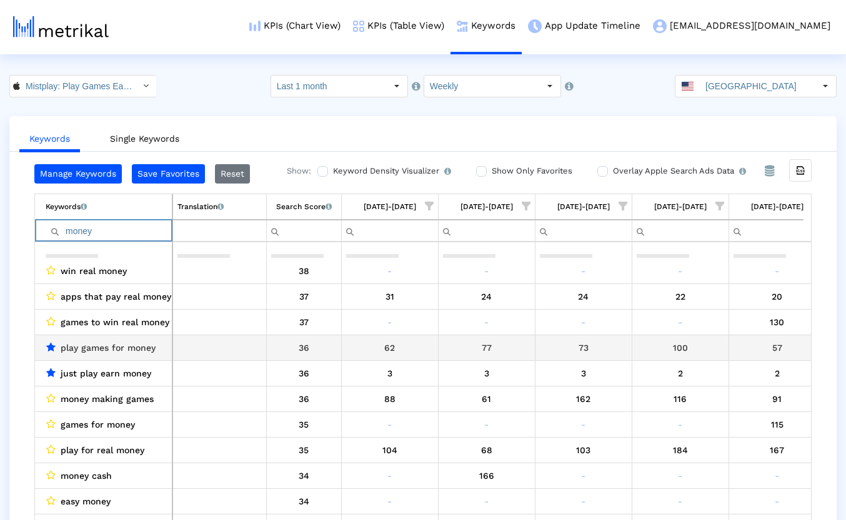
scroll to position [443, 0]
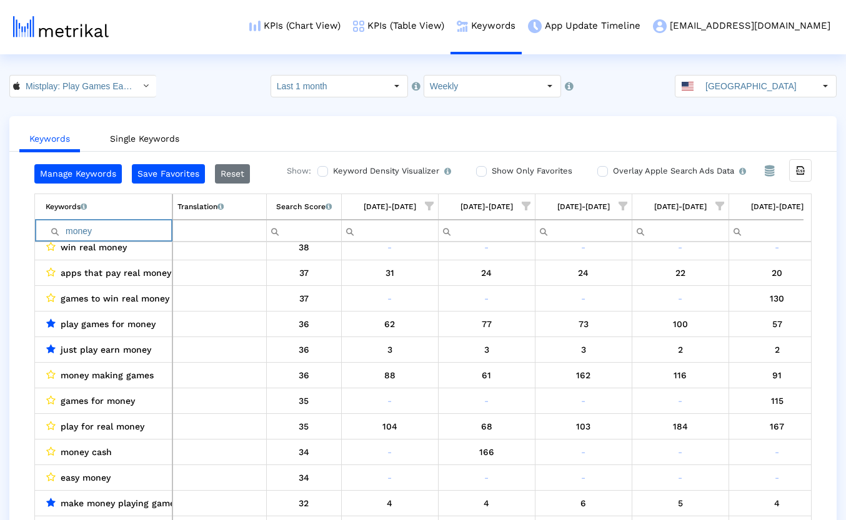
click at [84, 234] on input "money" at bounding box center [109, 231] width 126 height 21
type input "paypal"
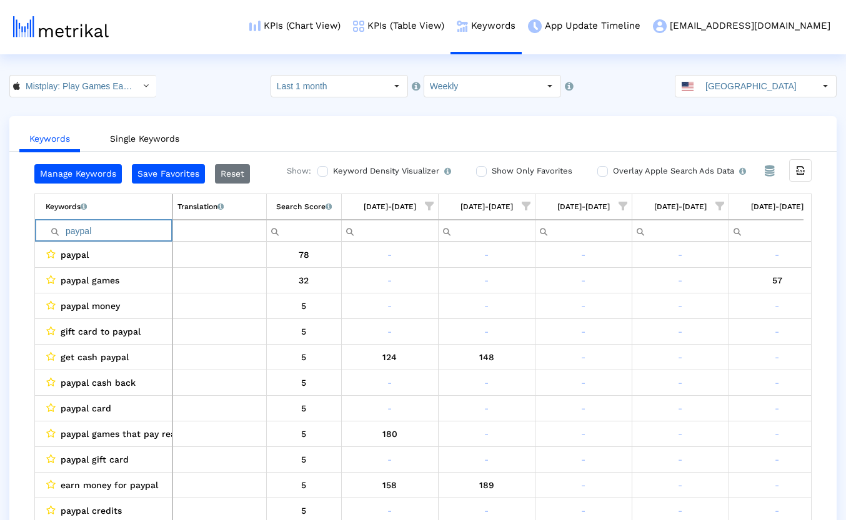
click at [82, 229] on input "paypal" at bounding box center [109, 231] width 126 height 21
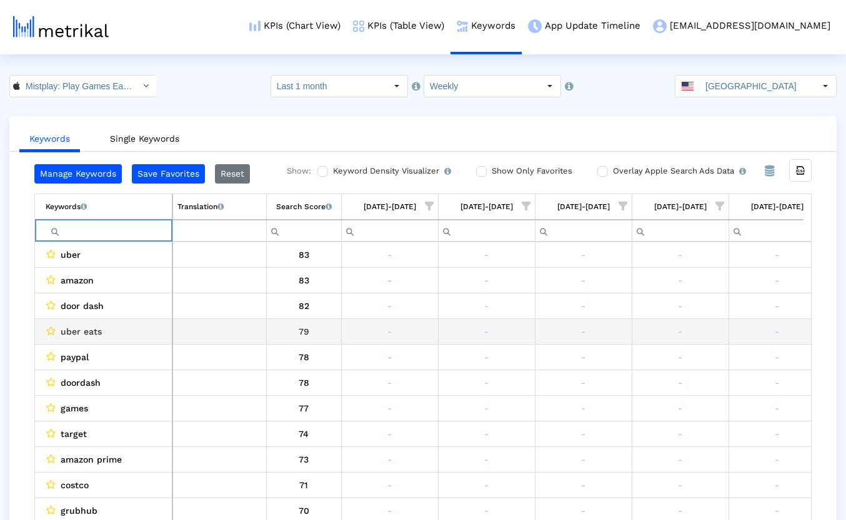
scroll to position [0, 22]
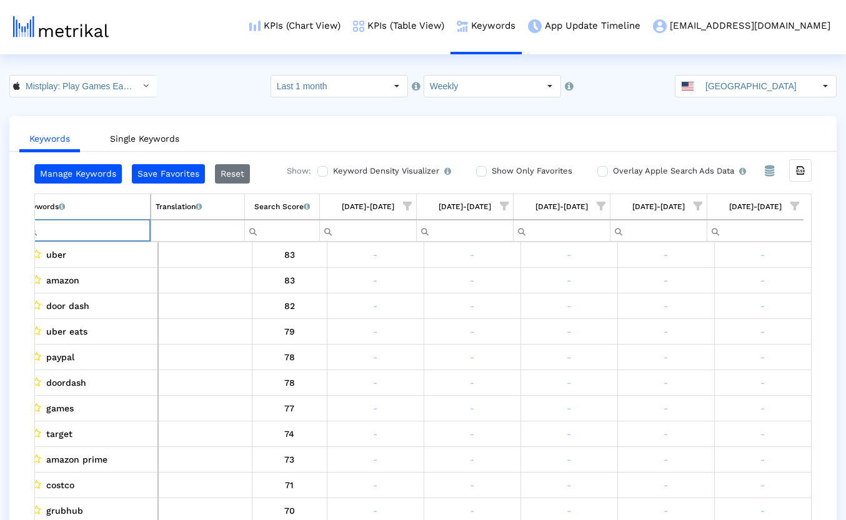
click at [747, 201] on div "[DATE]-[DATE]" at bounding box center [755, 207] width 52 height 16
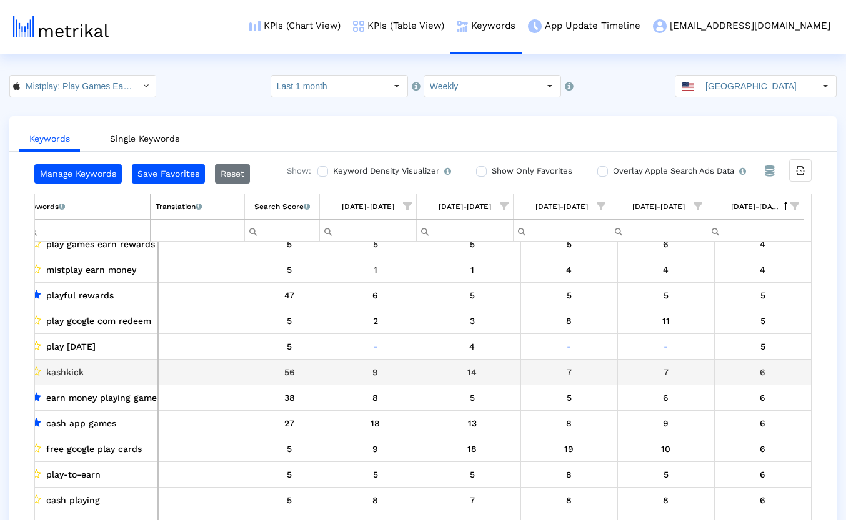
scroll to position [0, 0]
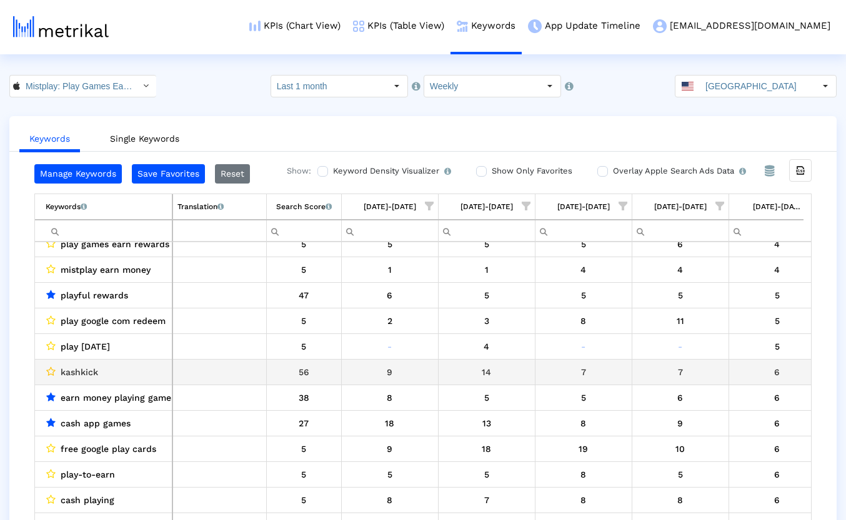
click at [51, 373] on icon "Data grid" at bounding box center [50, 372] width 9 height 10
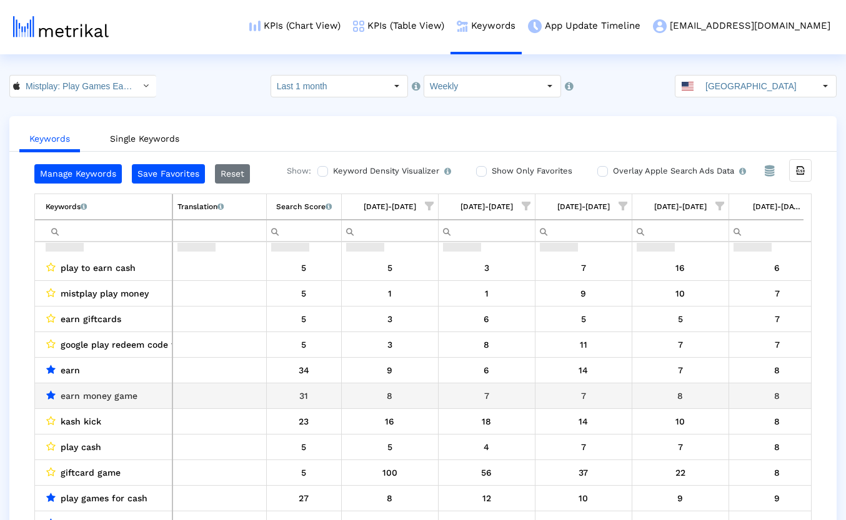
scroll to position [1237, 0]
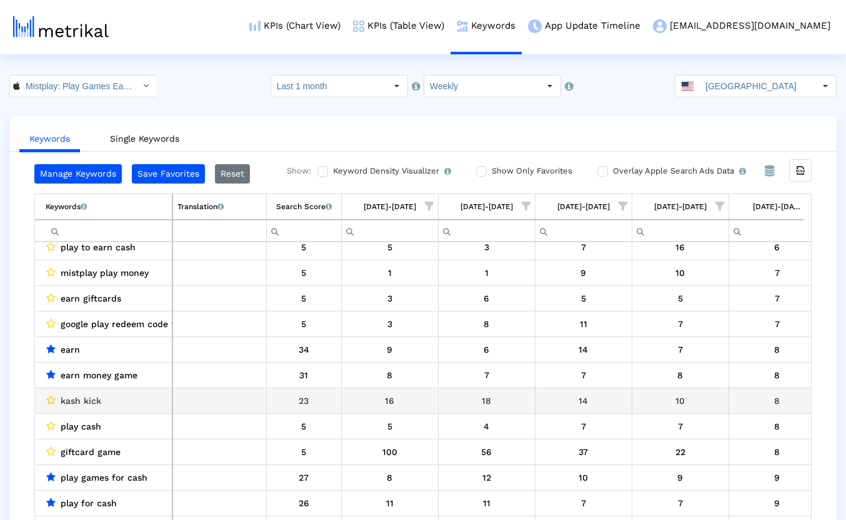
click at [52, 402] on icon "Data grid" at bounding box center [50, 400] width 9 height 10
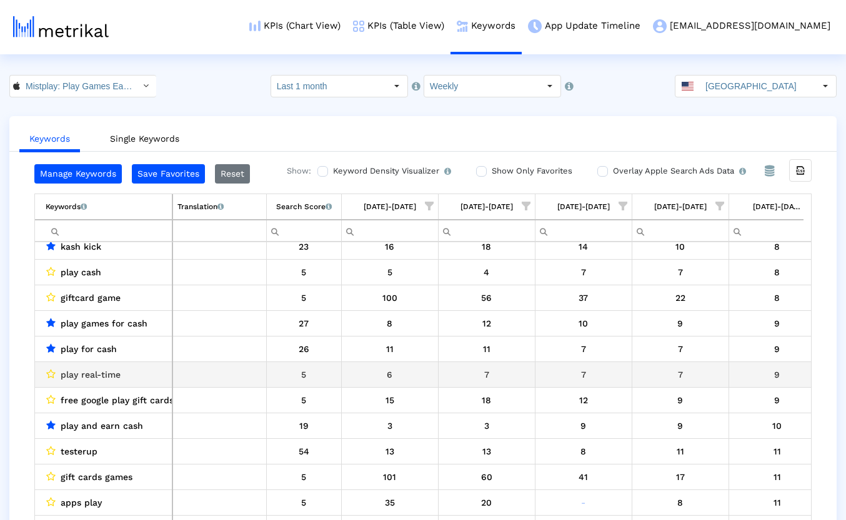
scroll to position [1453, 0]
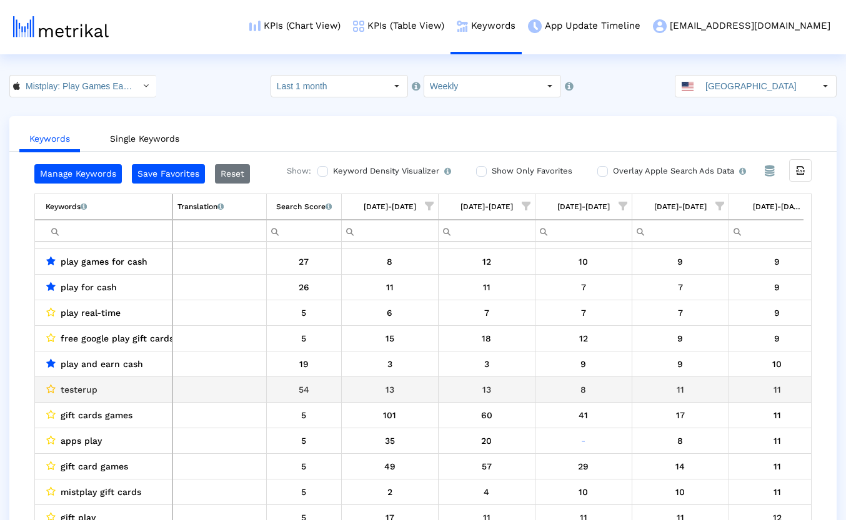
click at [51, 390] on icon "Data grid" at bounding box center [50, 389] width 9 height 10
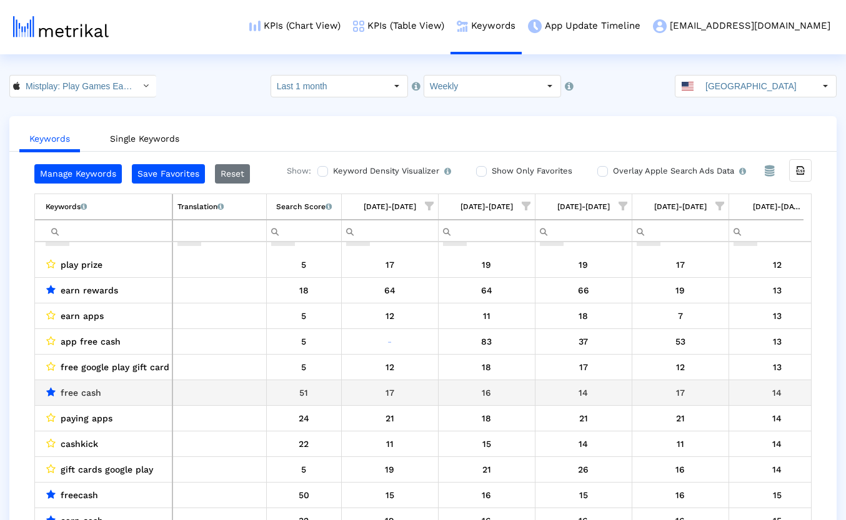
scroll to position [1762, 0]
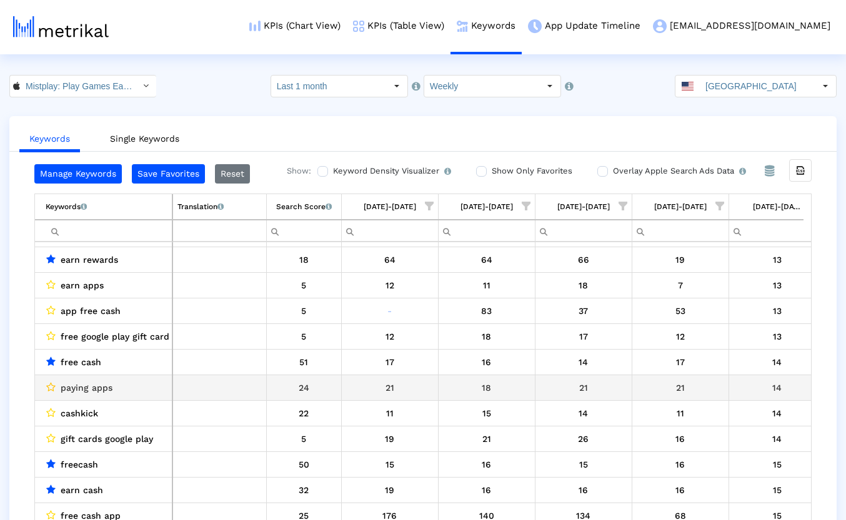
click at [51, 387] on icon "Data grid" at bounding box center [50, 387] width 9 height 10
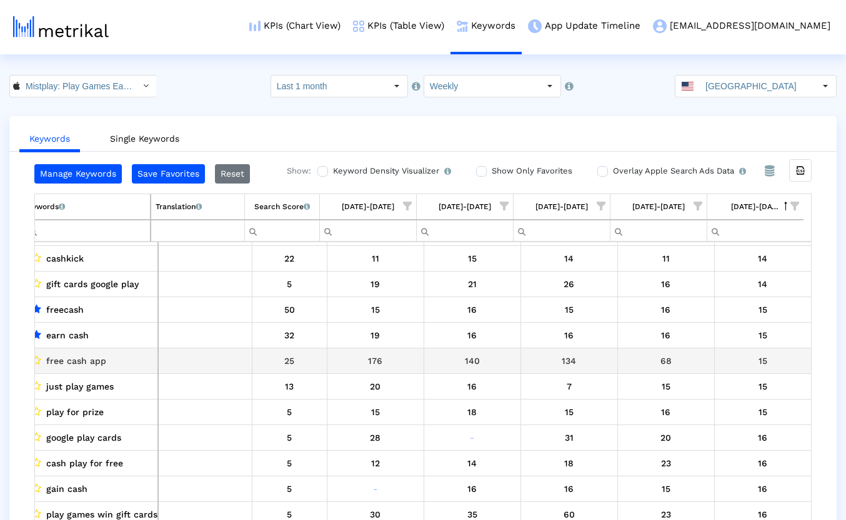
scroll to position [0, 0]
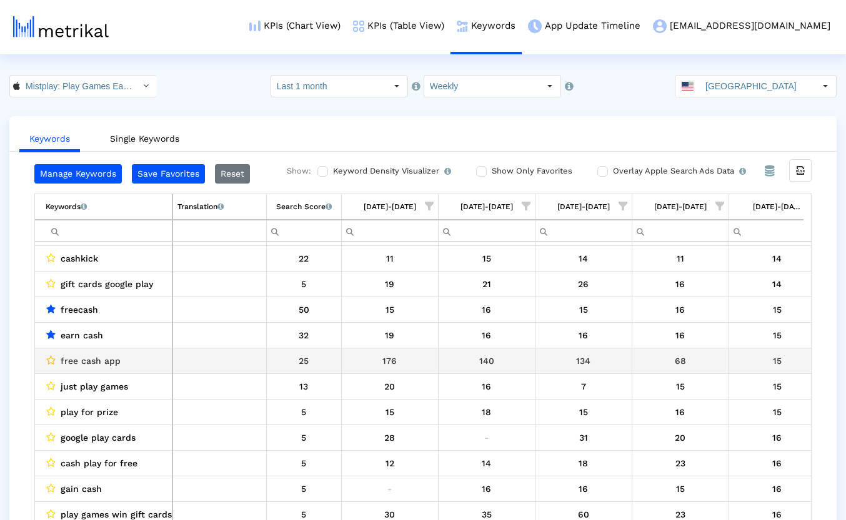
click at [52, 360] on icon "Data grid" at bounding box center [50, 360] width 9 height 10
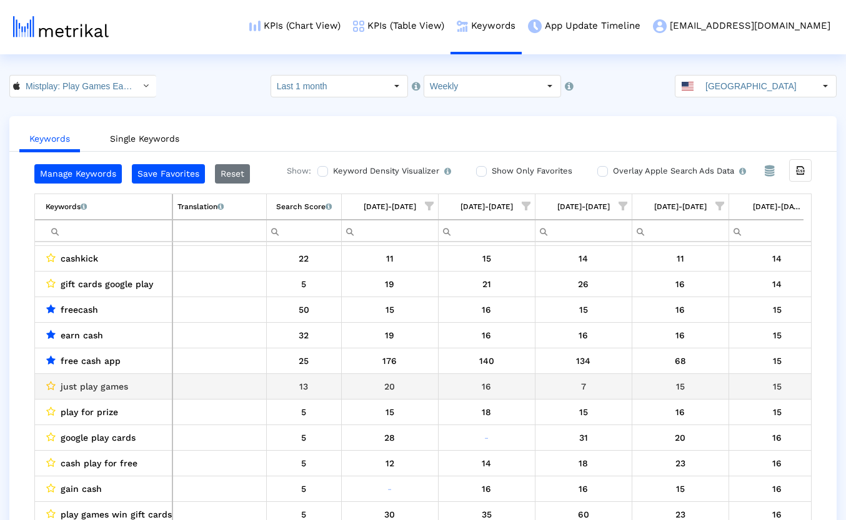
click at [49, 388] on icon "Data grid" at bounding box center [50, 386] width 9 height 10
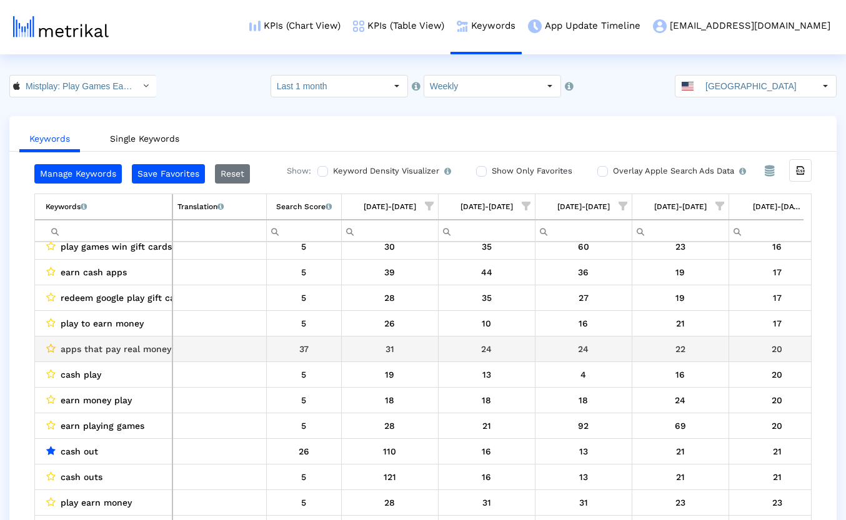
click at [50, 347] on icon "Data grid" at bounding box center [50, 349] width 9 height 10
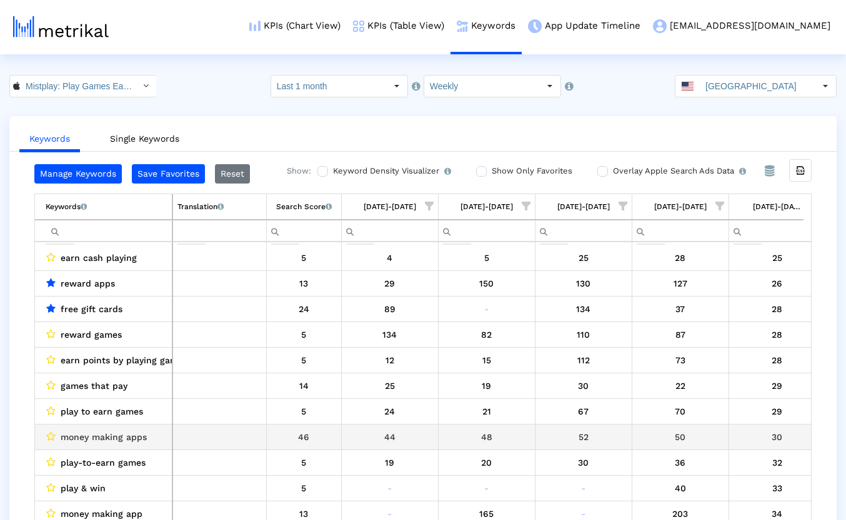
scroll to position [2556, 0]
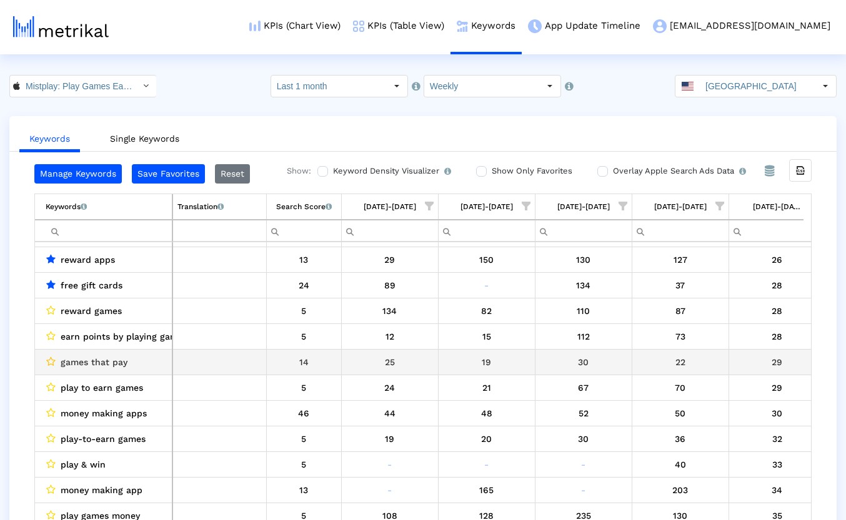
click at [51, 361] on icon "Data grid" at bounding box center [50, 362] width 9 height 10
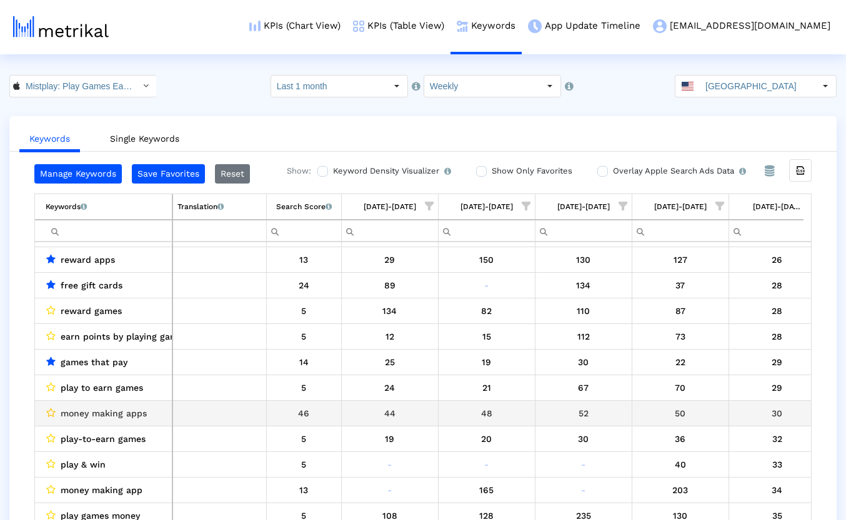
click at [51, 412] on icon "Data grid" at bounding box center [50, 413] width 9 height 10
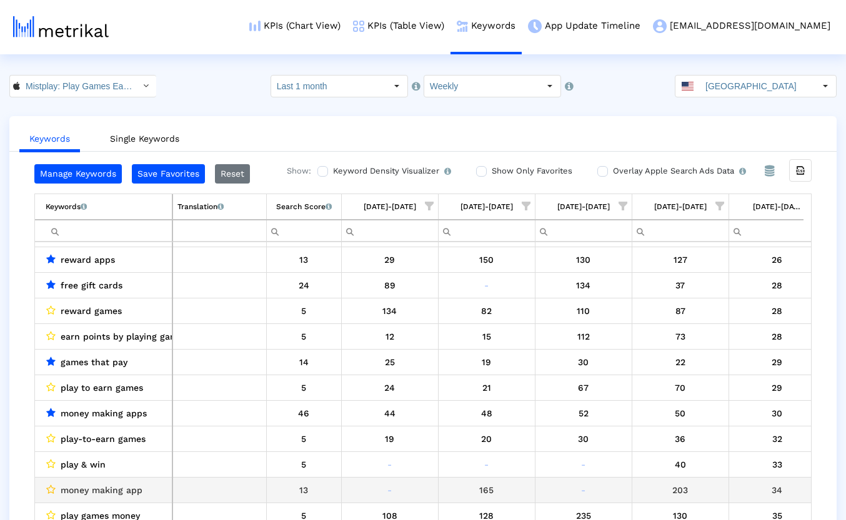
click at [52, 490] on icon "Data grid" at bounding box center [50, 490] width 9 height 10
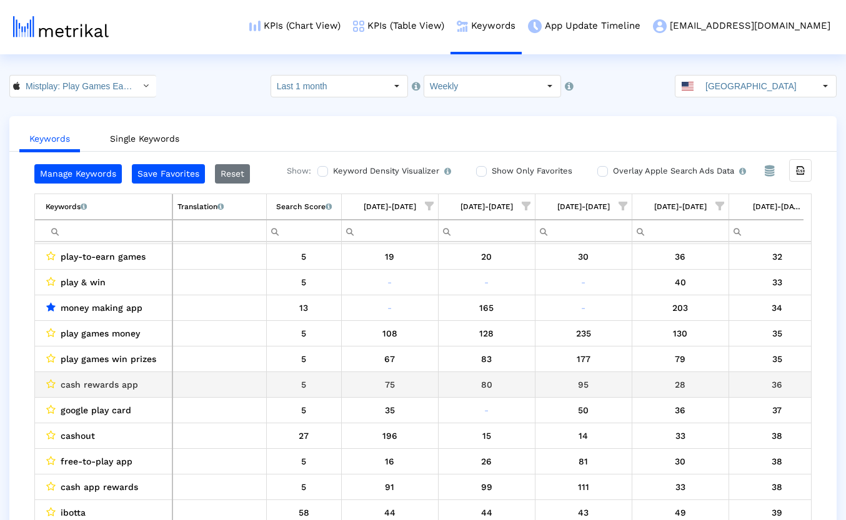
scroll to position [2752, 0]
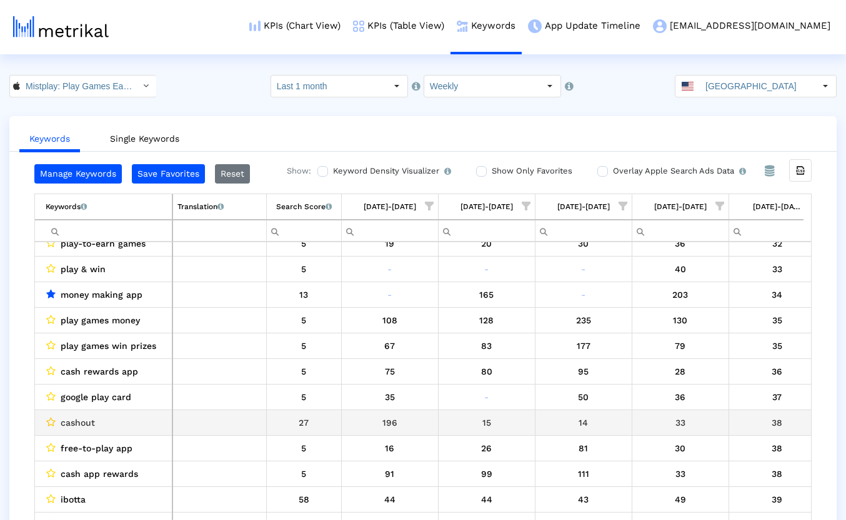
click at [51, 420] on icon "Data grid" at bounding box center [50, 422] width 9 height 10
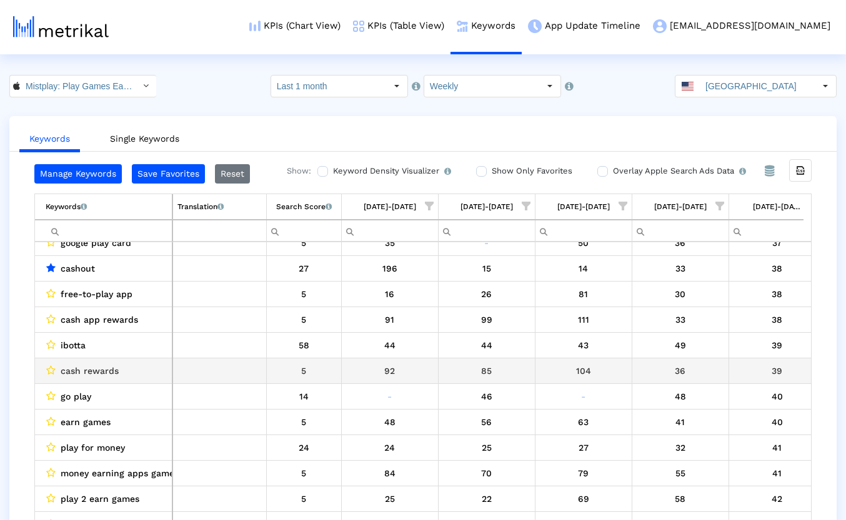
scroll to position [2907, 0]
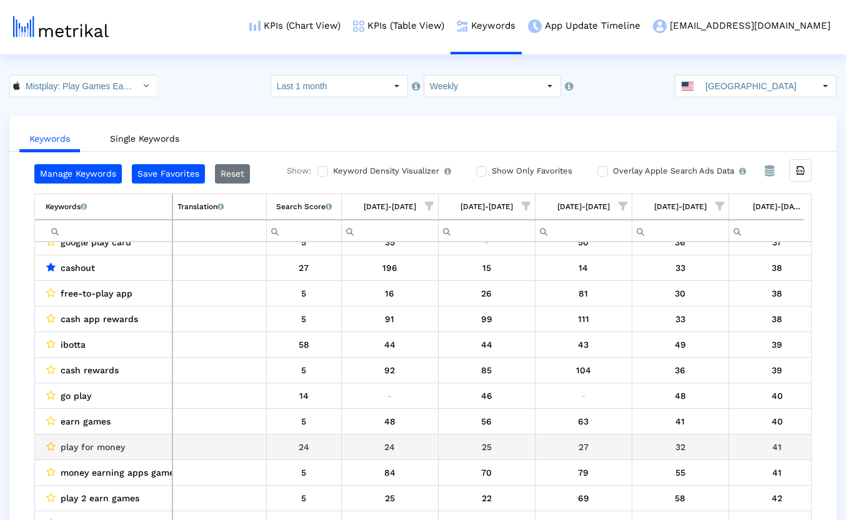
click at [49, 445] on icon "Data grid" at bounding box center [50, 447] width 9 height 10
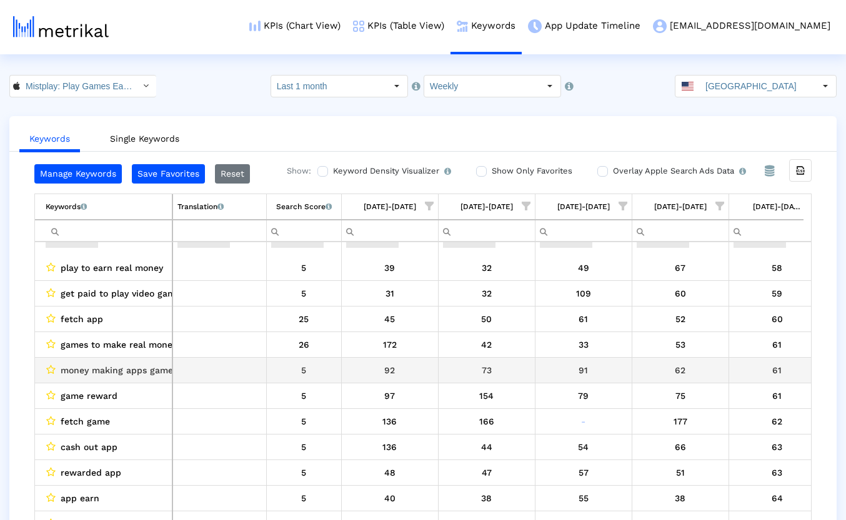
scroll to position [3741, 0]
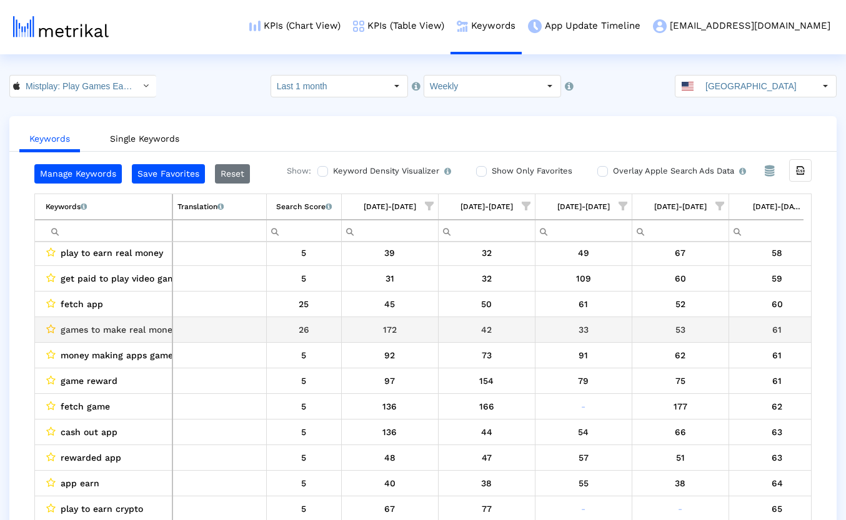
click at [49, 330] on icon "Data grid" at bounding box center [50, 329] width 9 height 10
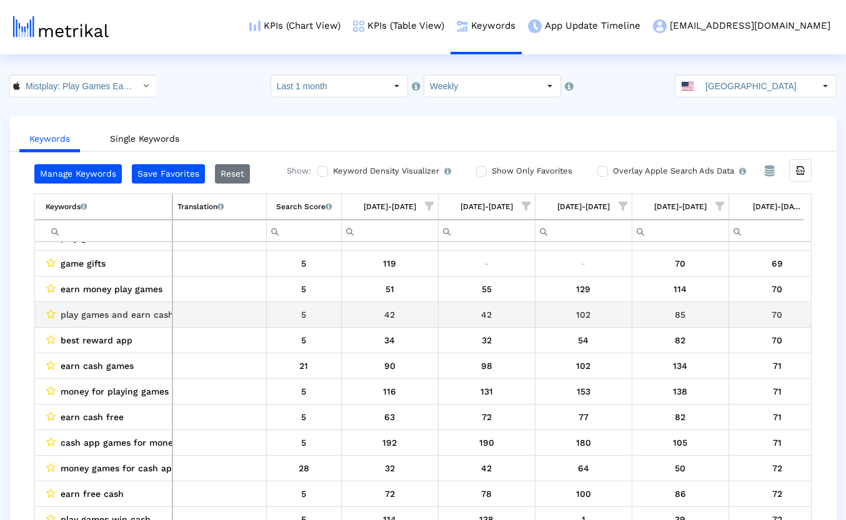
scroll to position [4247, 0]
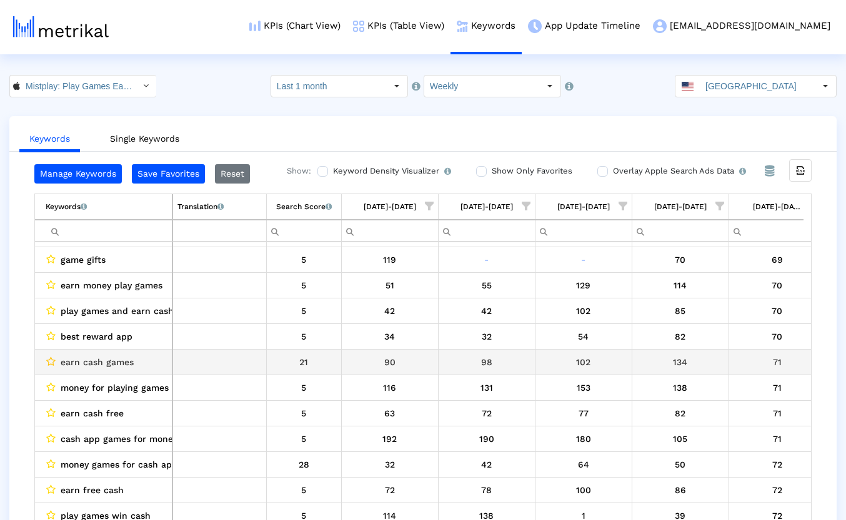
click at [54, 360] on icon "Data grid" at bounding box center [50, 362] width 9 height 10
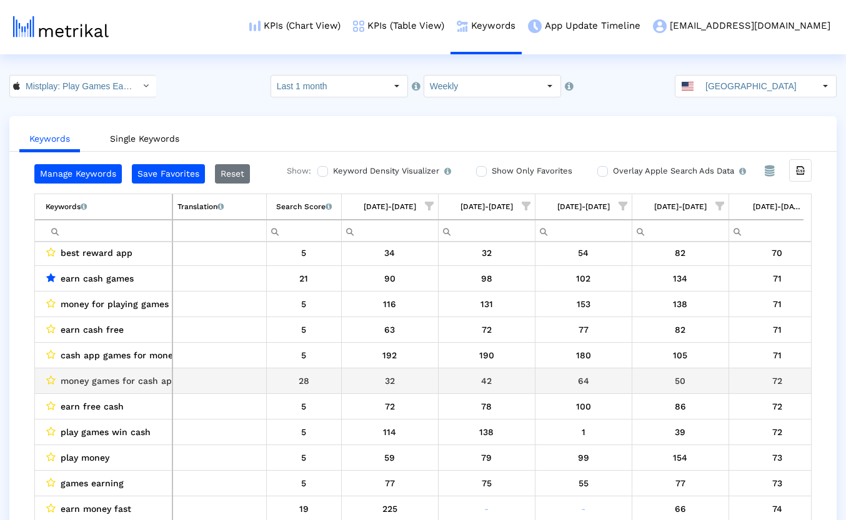
scroll to position [4339, 0]
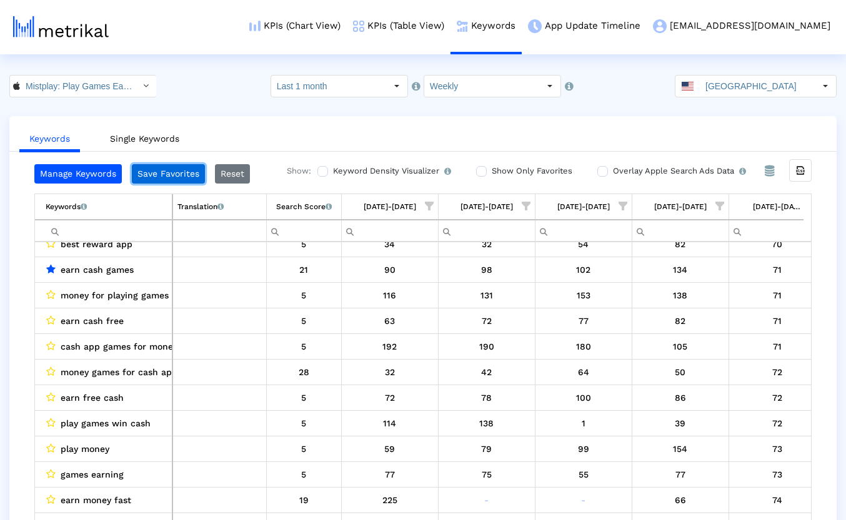
click at [159, 176] on button "Save Favorites" at bounding box center [168, 173] width 73 height 19
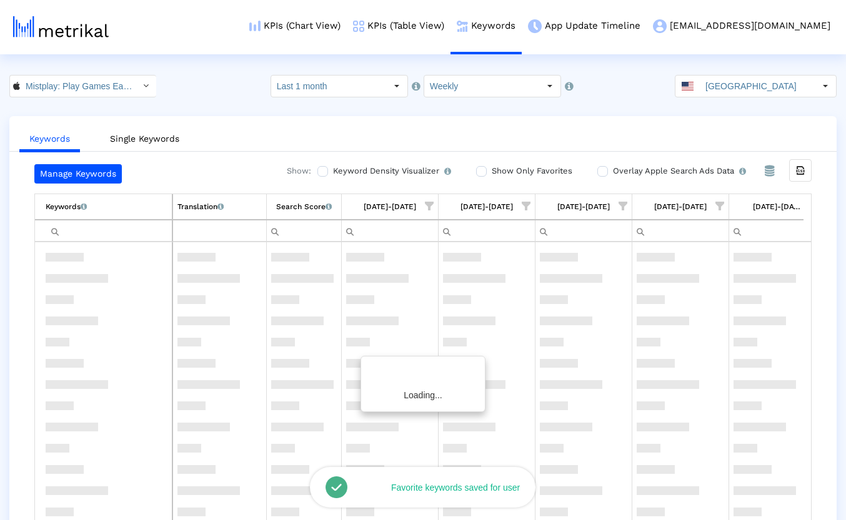
scroll to position [0, 0]
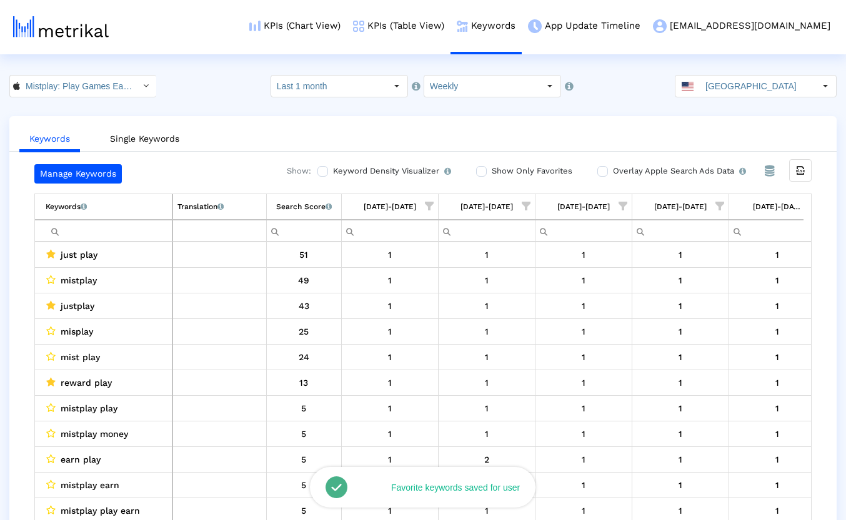
click at [633, 110] on crea-index "Mistplay: Play Games Earn Cash < 6739352969 > Pull down to refresh... Release t…" at bounding box center [423, 310] width 846 height 470
click at [480, 171] on input "Show Only Favorites" at bounding box center [480, 171] width 8 height 8
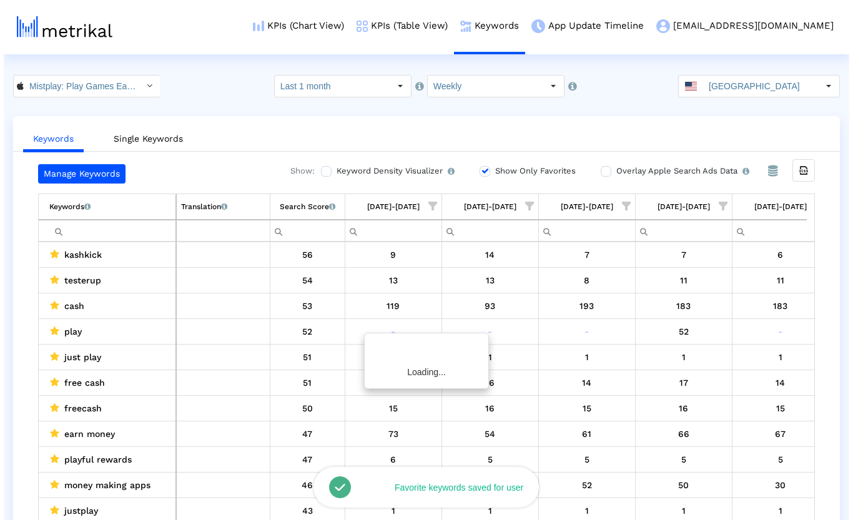
scroll to position [0, 22]
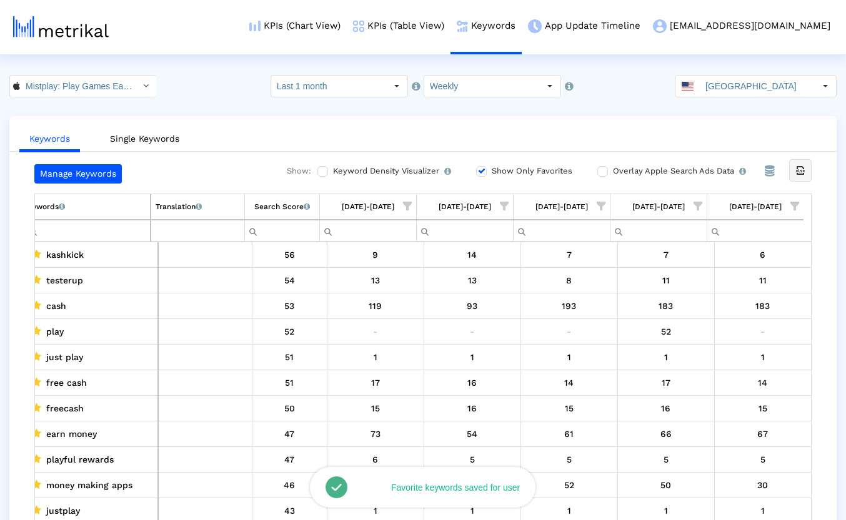
click at [803, 174] on icon "Export all data" at bounding box center [800, 170] width 11 height 11
click at [274, 131] on ul "Keywords Single Keywords" at bounding box center [422, 136] width 827 height 29
click at [87, 85] on input "Mistplay: Play Games Earn Cash < 6739352969 >" at bounding box center [76, 86] width 112 height 21
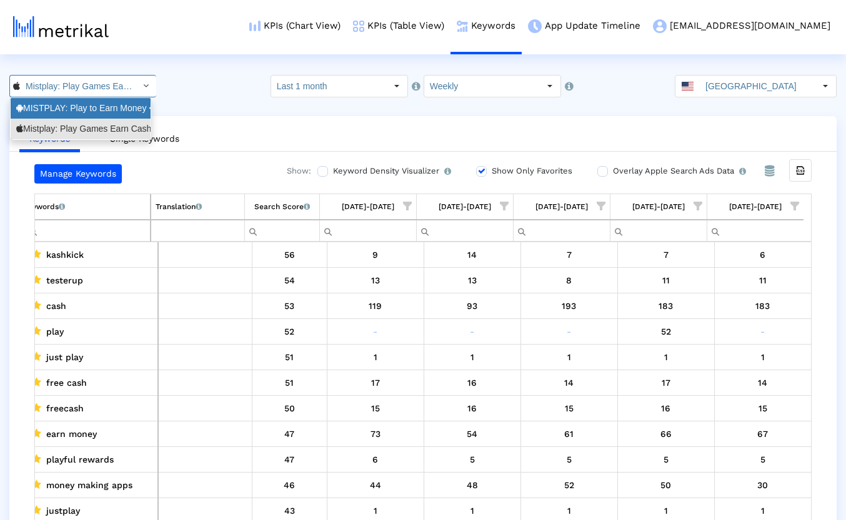
click at [82, 107] on div "MISTPLAY: Play to Earn Money <com.mistplay.mistplay>" at bounding box center [80, 108] width 129 height 12
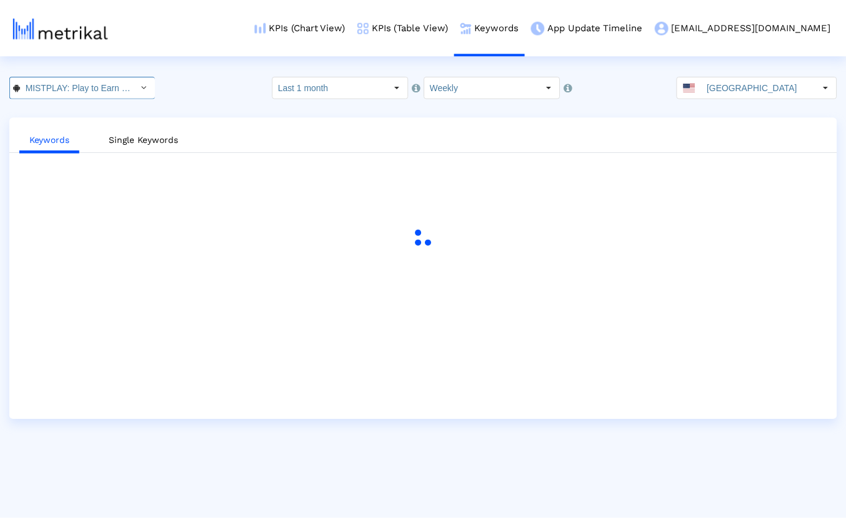
scroll to position [0, 126]
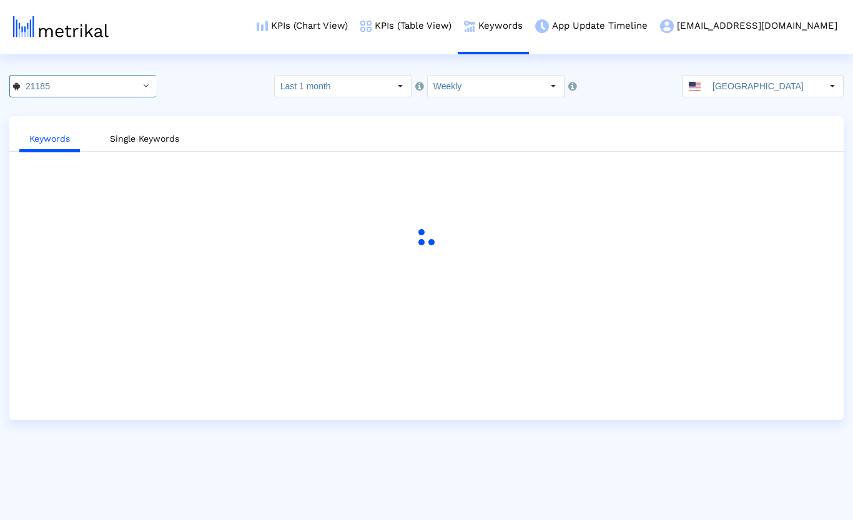
click at [250, 59] on html "KPIs (Chart View) KPIs (Table View) Keywords App Update Timeline mistplay@shyft…" at bounding box center [426, 210] width 853 height 420
click at [224, 69] on html "KPIs (Chart View) KPIs (Table View) Keywords App Update Timeline mistplay@shyft…" at bounding box center [426, 210] width 853 height 420
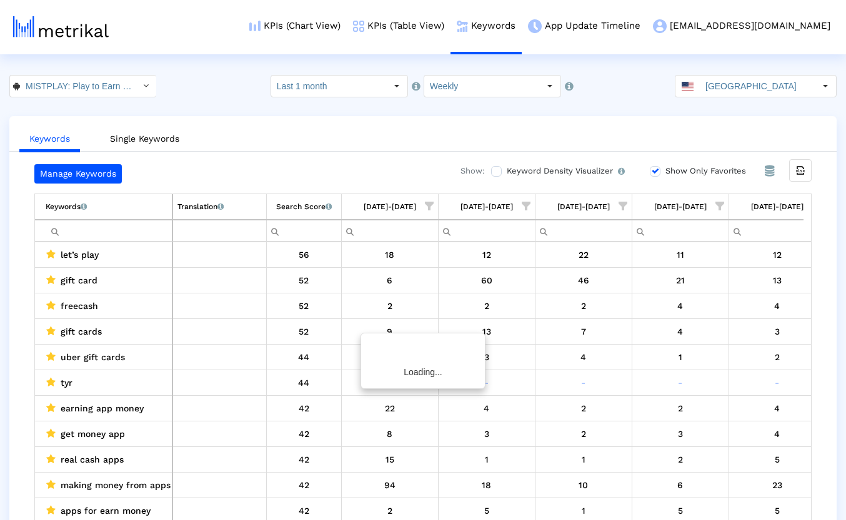
scroll to position [0, 14]
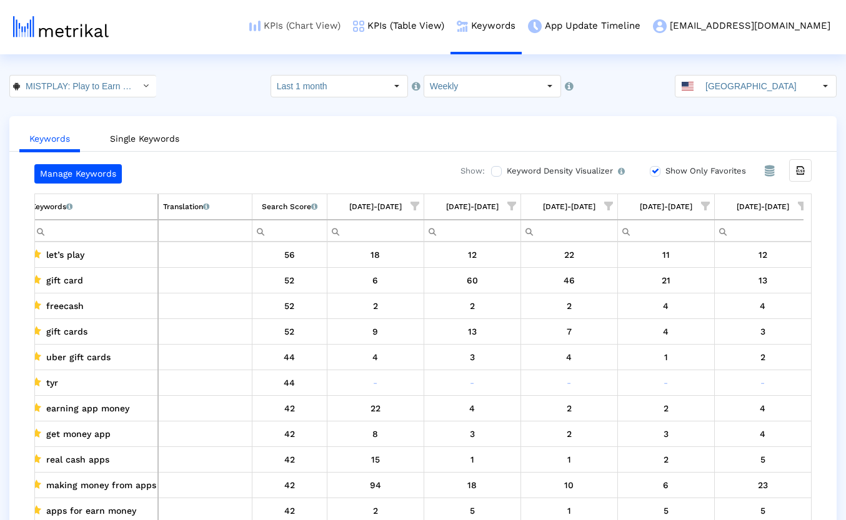
click at [335, 30] on link "KPIs (Chart View)" at bounding box center [295, 26] width 104 height 52
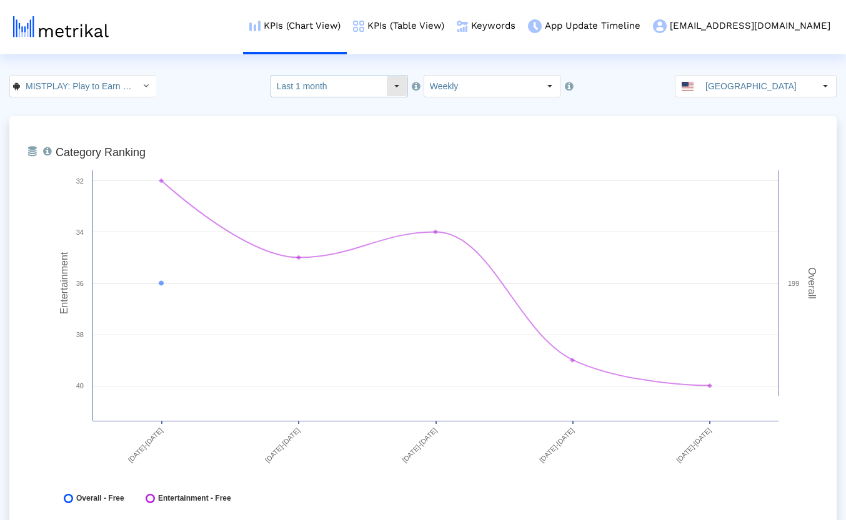
click at [384, 91] on input "Last 1 month" at bounding box center [328, 86] width 115 height 21
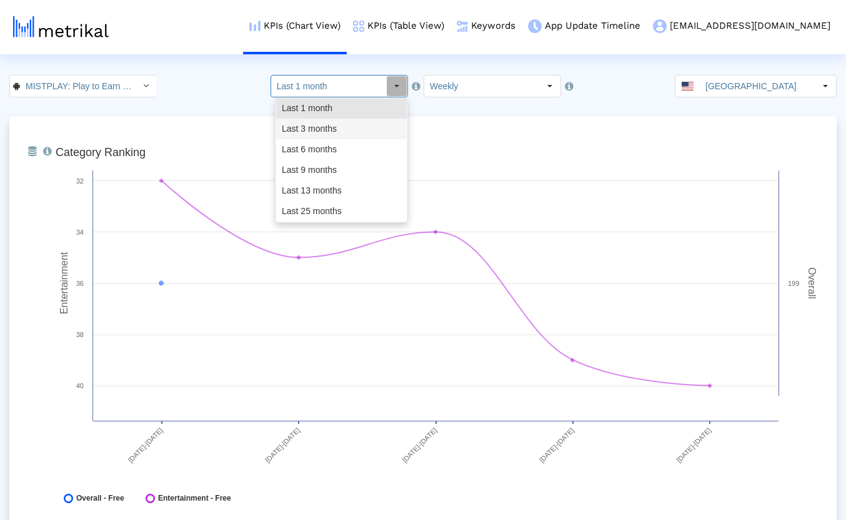
click at [351, 124] on div "Last 3 months" at bounding box center [341, 129] width 131 height 21
type input "Last 3 months"
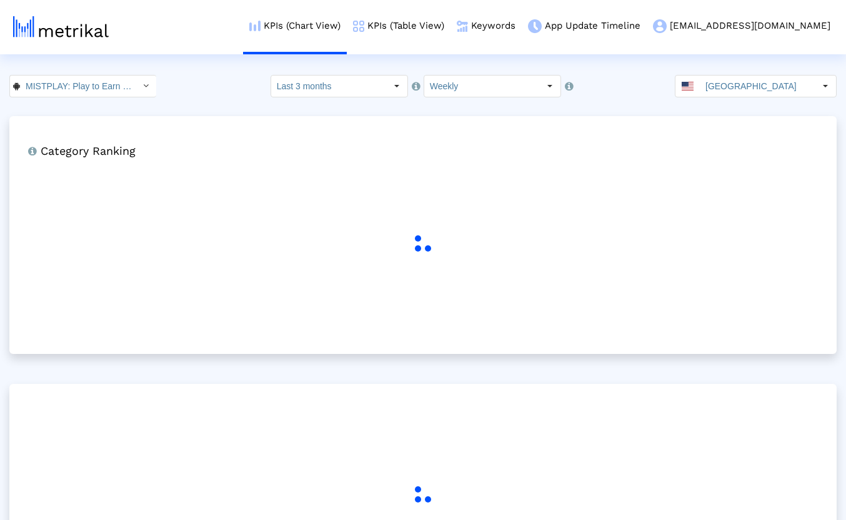
click at [237, 90] on div "MISTPLAY: Play to Earn Money < com.mistplay.mistplay > Select how far back from…" at bounding box center [423, 86] width 846 height 22
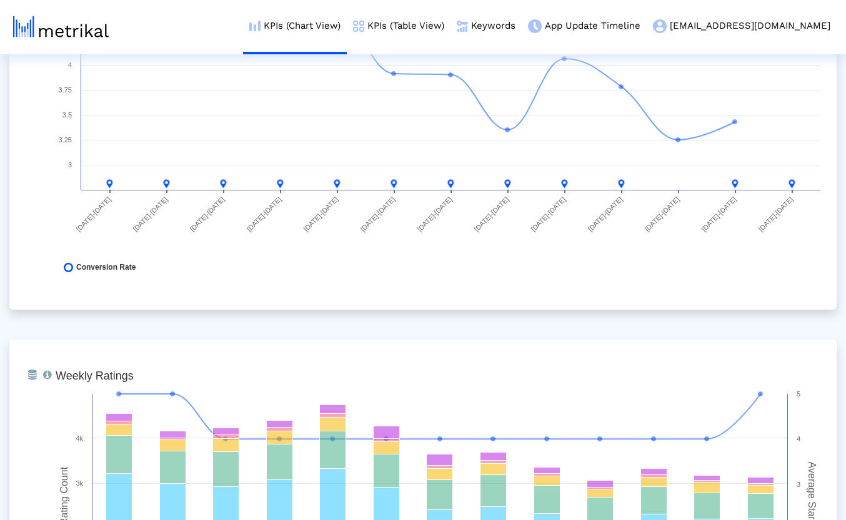
scroll to position [1819, 0]
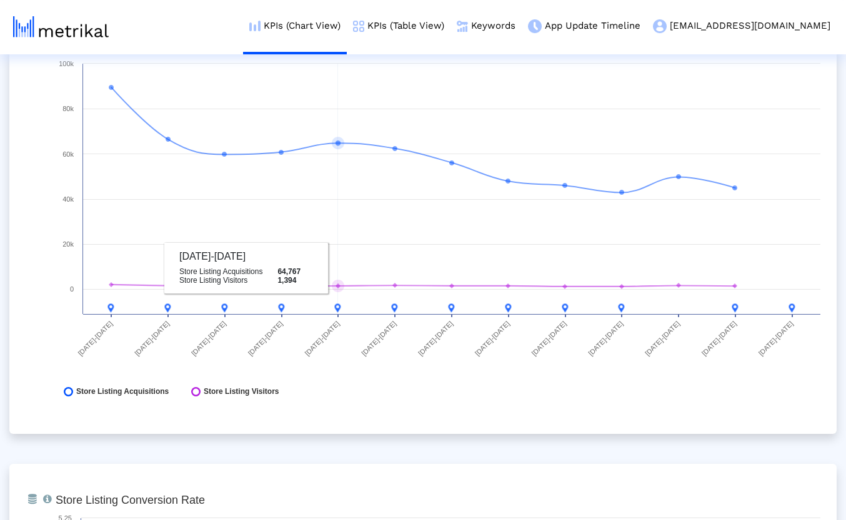
scroll to position [0, 0]
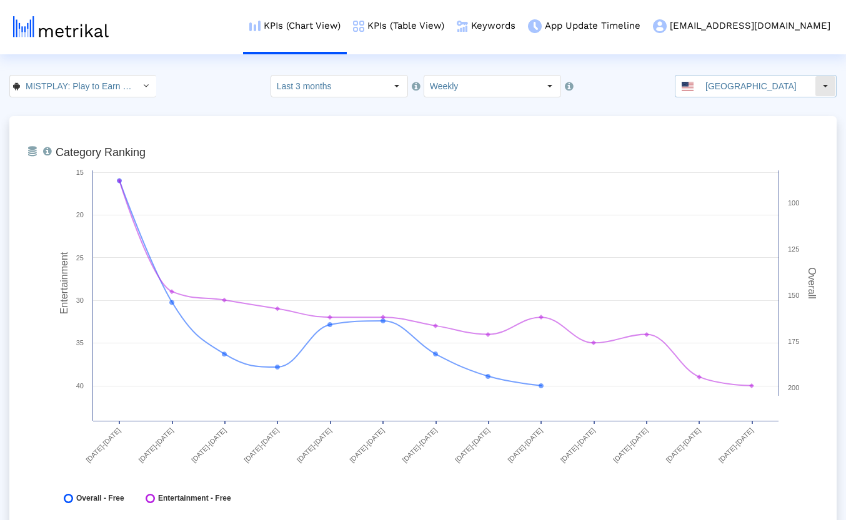
click at [723, 86] on input "[GEOGRAPHIC_DATA]" at bounding box center [757, 86] width 115 height 21
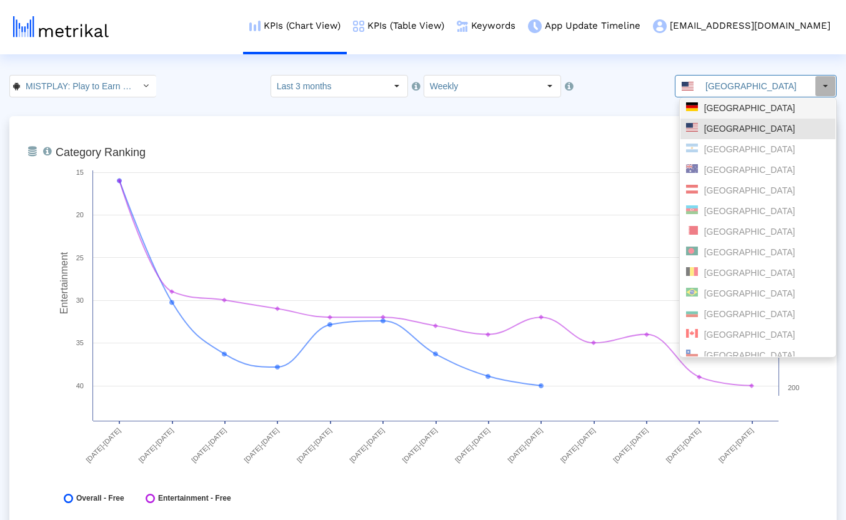
click at [718, 111] on div "[GEOGRAPHIC_DATA]" at bounding box center [758, 108] width 144 height 12
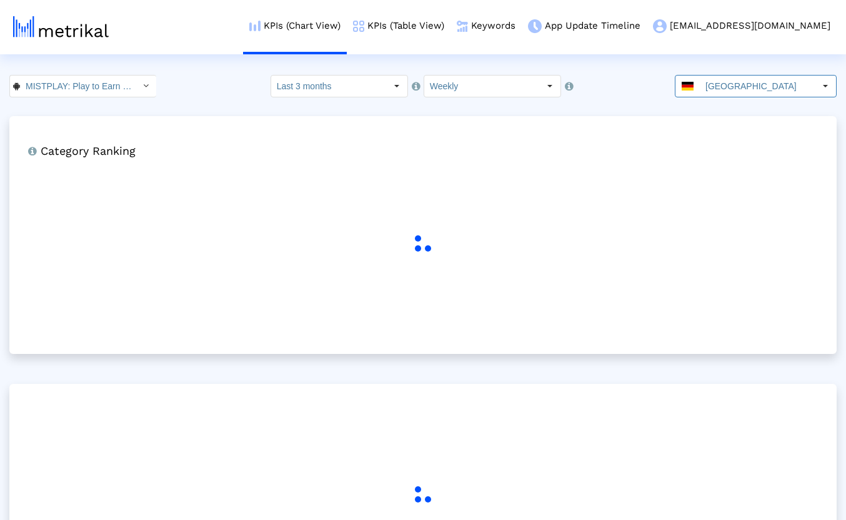
click at [216, 86] on div "MISTPLAY: Play to Earn Money < com.mistplay.mistplay > Select how far back from…" at bounding box center [423, 86] width 846 height 22
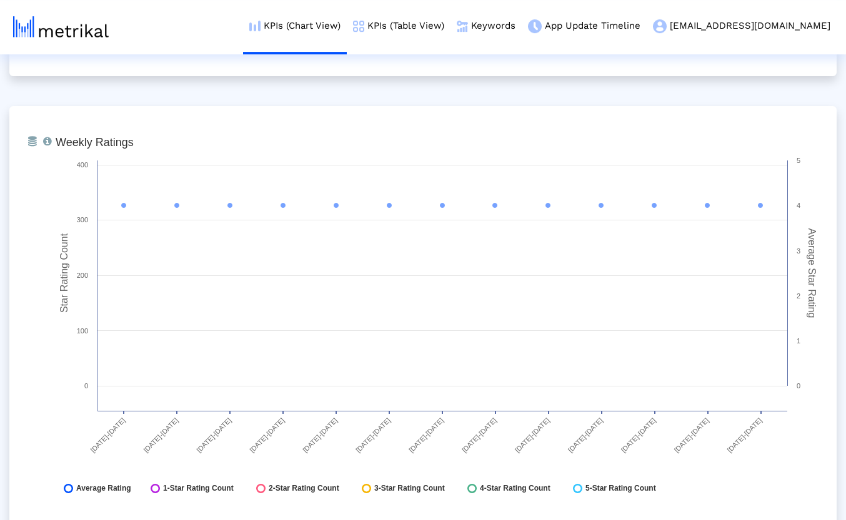
scroll to position [1821, 0]
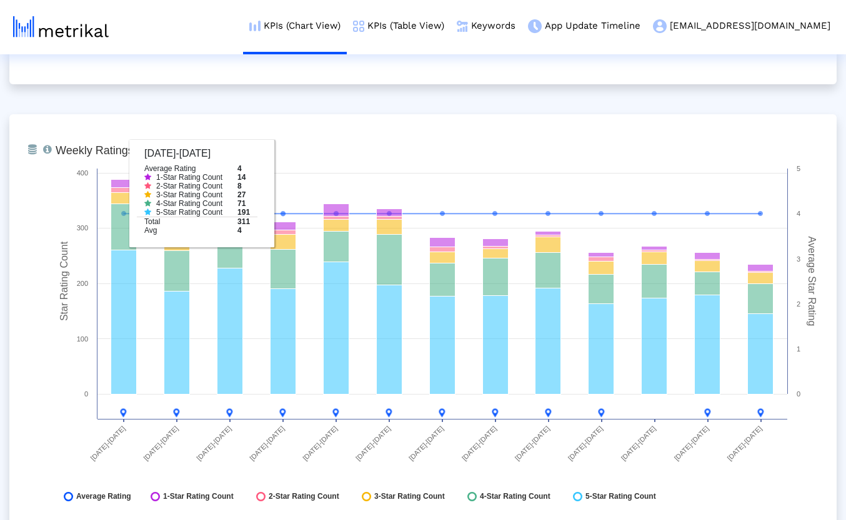
click at [292, 97] on div "From Database Ranking of the app in the Overall and Category Charts. Created wi…" at bounding box center [422, 326] width 827 height 4063
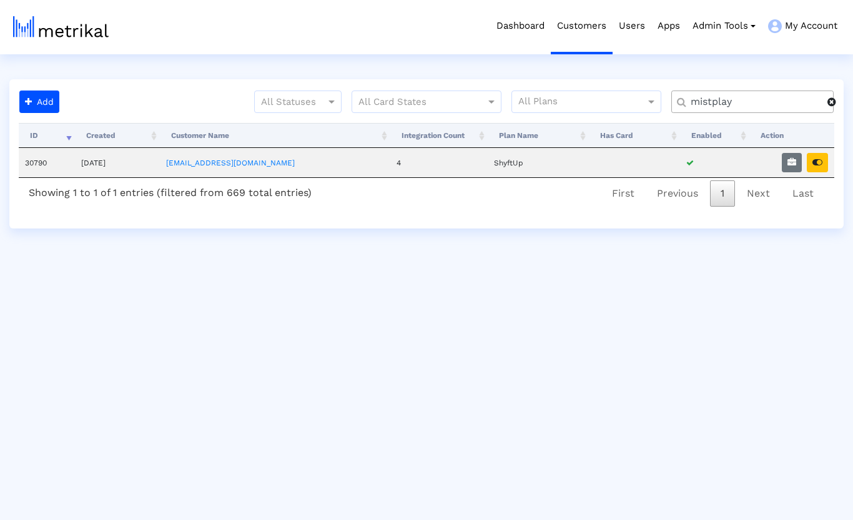
click at [836, 102] on span at bounding box center [832, 102] width 9 height 10
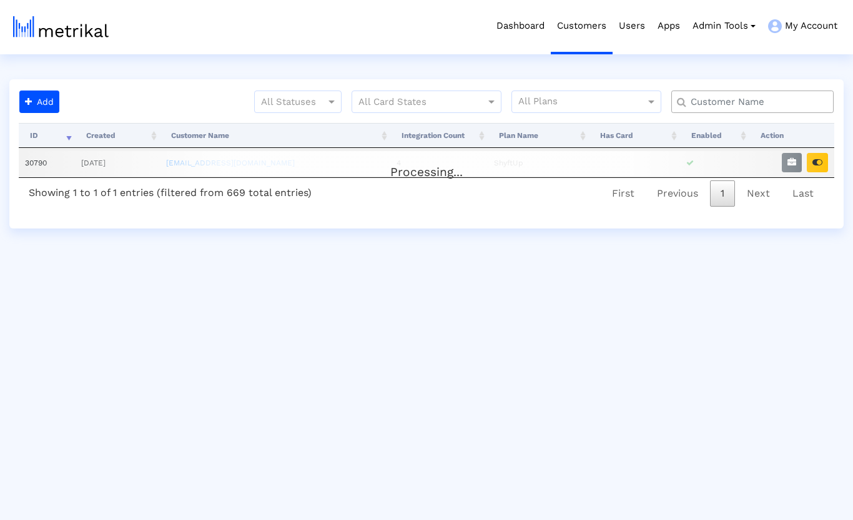
click at [792, 102] on input "text" at bounding box center [755, 102] width 147 height 13
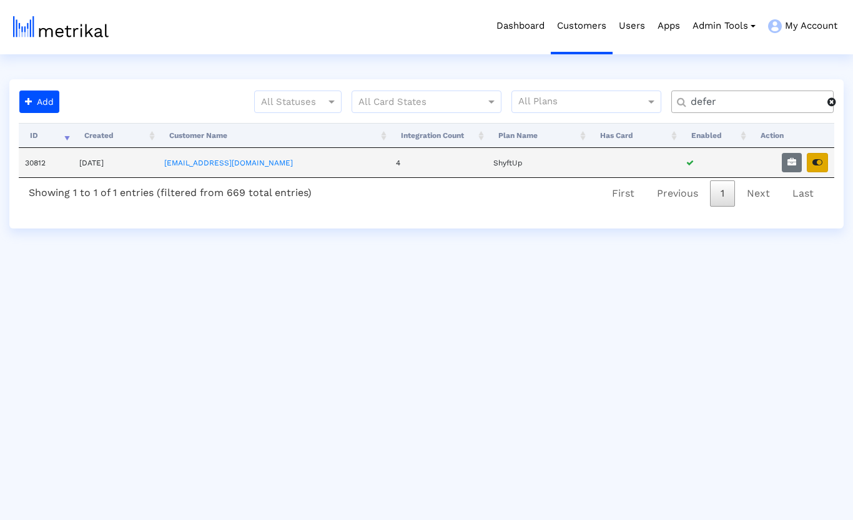
type input "defer"
click at [821, 162] on icon "button" at bounding box center [818, 162] width 10 height 9
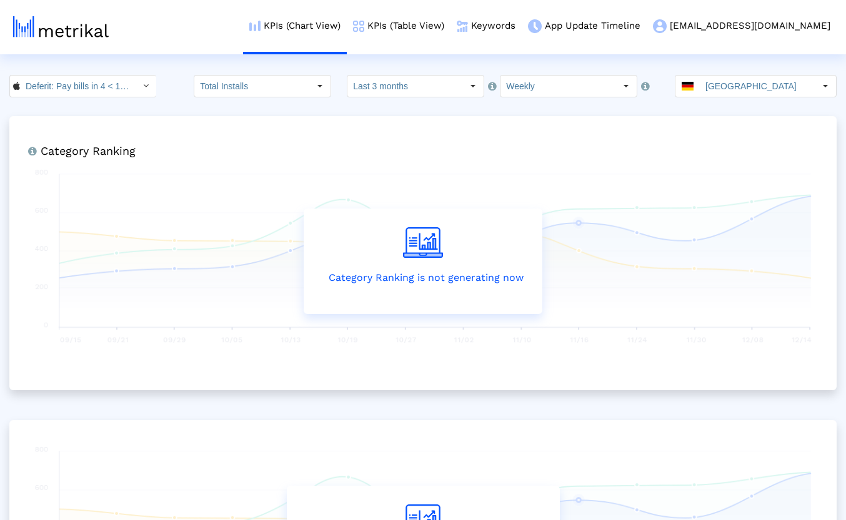
click at [186, 105] on crea-index "Deferit: Pay bills in 4 < 1454473561 > Total Installs Select how far back from …" at bounding box center [423, 386] width 846 height 623
click at [176, 106] on crea-index "Deferit: Pay bills in 4 < 1454473561 > Total Installs Select how far back from …" at bounding box center [423, 386] width 846 height 623
click at [808, 86] on input "[GEOGRAPHIC_DATA]" at bounding box center [757, 86] width 115 height 21
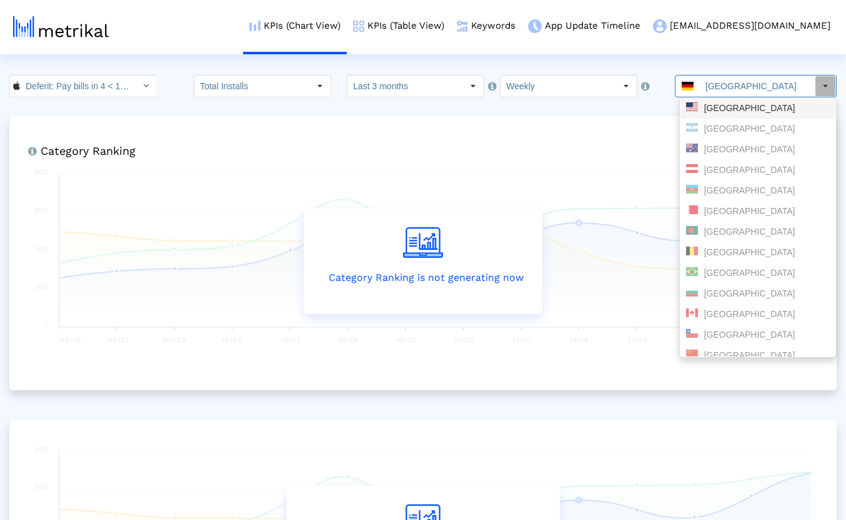
click at [743, 103] on div "[GEOGRAPHIC_DATA]" at bounding box center [758, 108] width 144 height 12
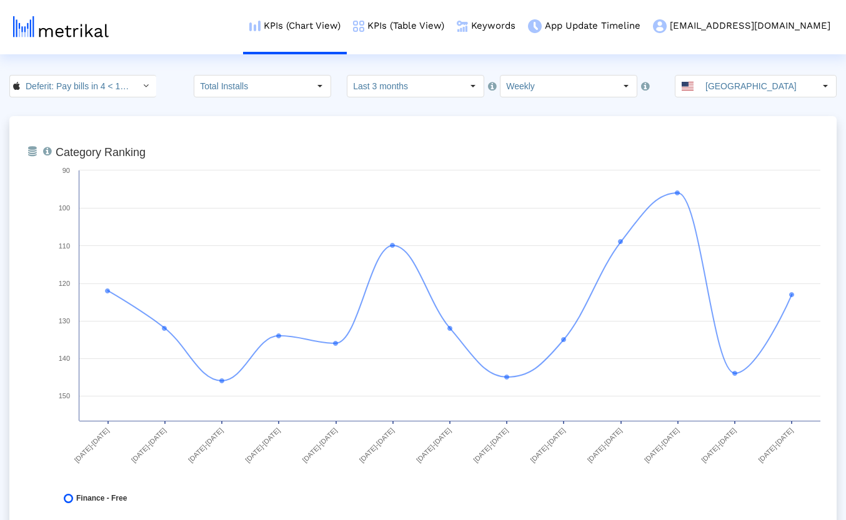
click at [164, 104] on crea-index "Deferit: Pay bills in 4 < 1454473561 > Total Installs Select how far back from …" at bounding box center [423, 448] width 846 height 747
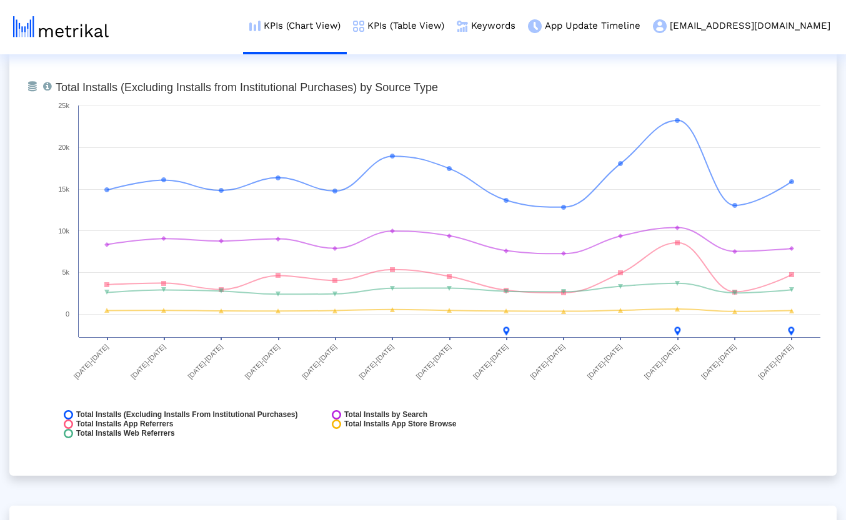
scroll to position [1399, 0]
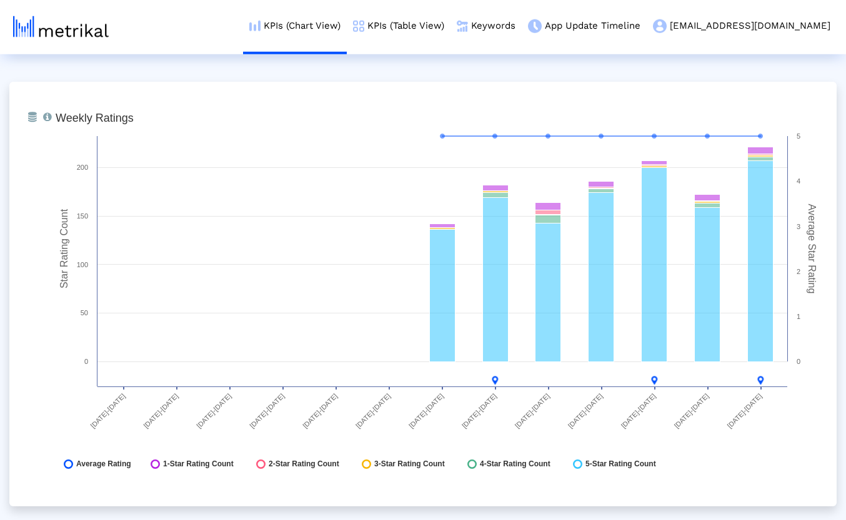
scroll to position [3218, 0]
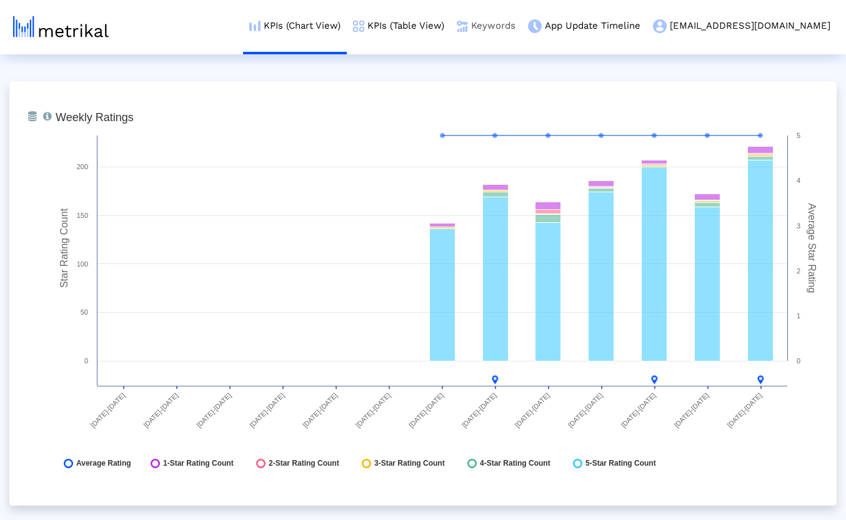
click at [522, 24] on link "Keywords" at bounding box center [485, 26] width 71 height 52
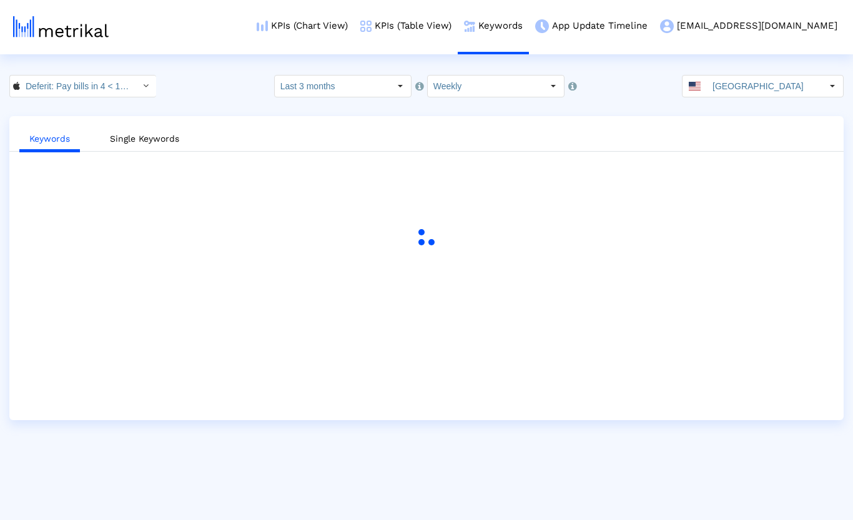
click at [222, 96] on div "Deferit: Pay bills in 4 < 1454473561 > Select how far back from [DATE] you woul…" at bounding box center [426, 86] width 853 height 22
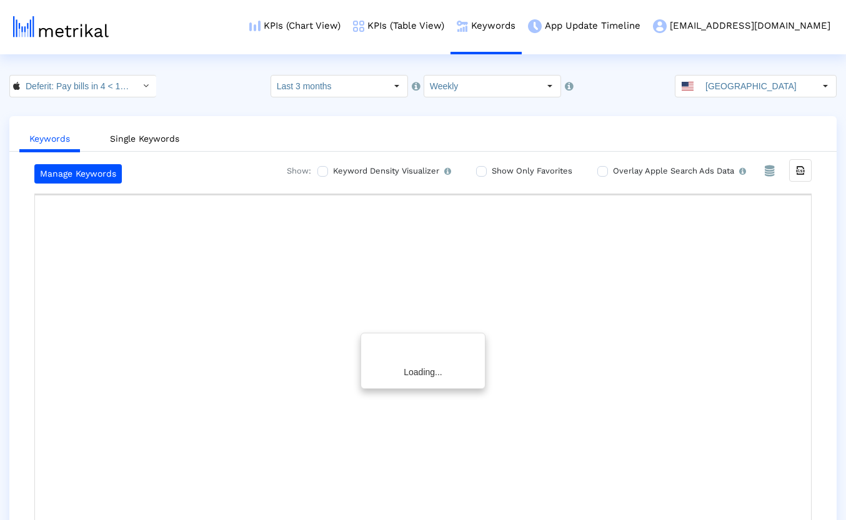
click at [227, 92] on div "Deferit: Pay bills in 4 < 1454473561 > Select how far back from [DATE] you woul…" at bounding box center [423, 86] width 846 height 22
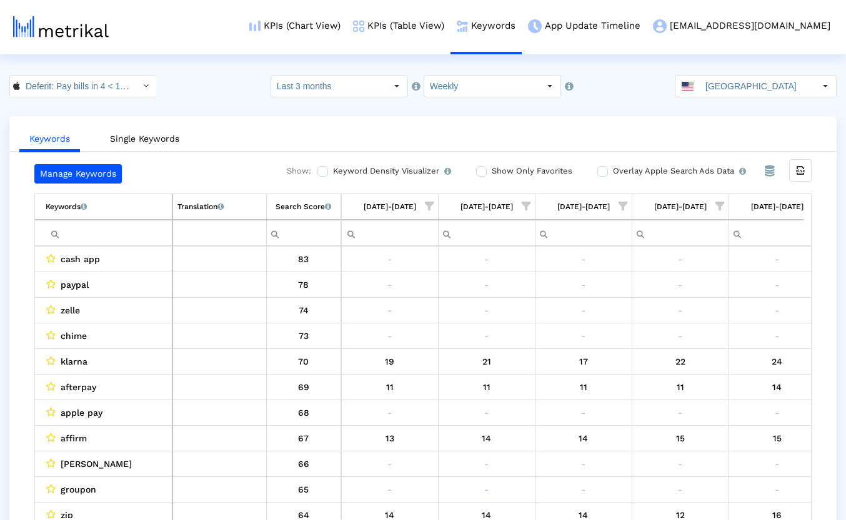
scroll to position [0, 700]
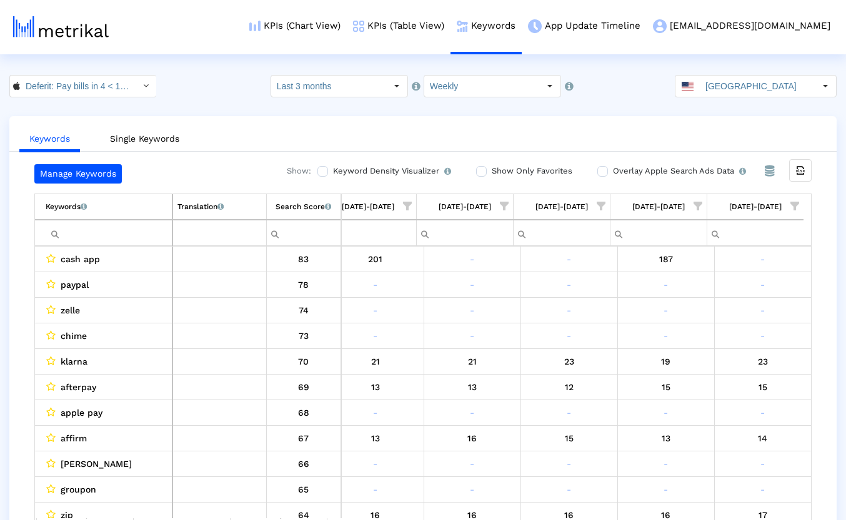
click at [480, 172] on input "Show Only Favorites" at bounding box center [480, 171] width 8 height 8
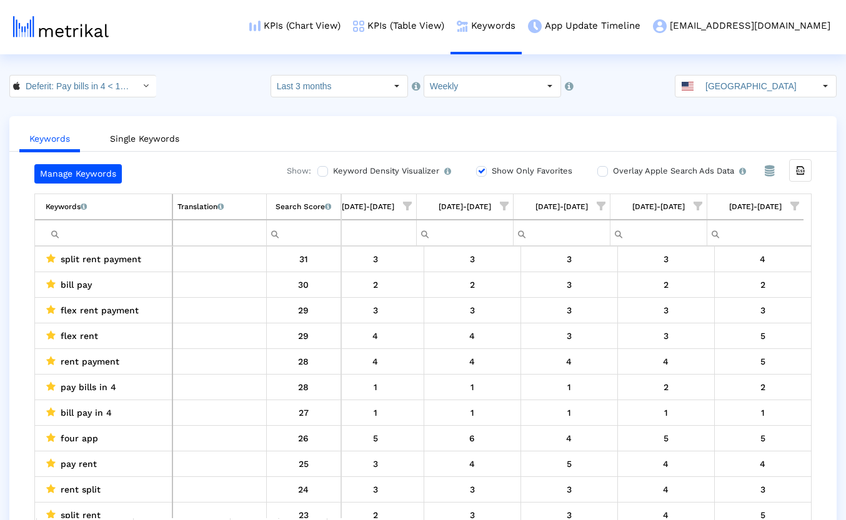
click at [198, 72] on html "KPIs (Chart View) KPIs (Table View) Keywords App Update Timeline [EMAIL_ADDRESS…" at bounding box center [423, 272] width 846 height 545
click at [682, 112] on crea-index "Deferit: Pay bills in 4 < 1454473561 > Select how far back from [DATE] you woul…" at bounding box center [423, 310] width 846 height 470
click at [802, 172] on icon "Export all data" at bounding box center [800, 170] width 11 height 11
click at [97, 88] on input "Deferit: Pay bills in 4 < 1454473561 >" at bounding box center [76, 86] width 112 height 21
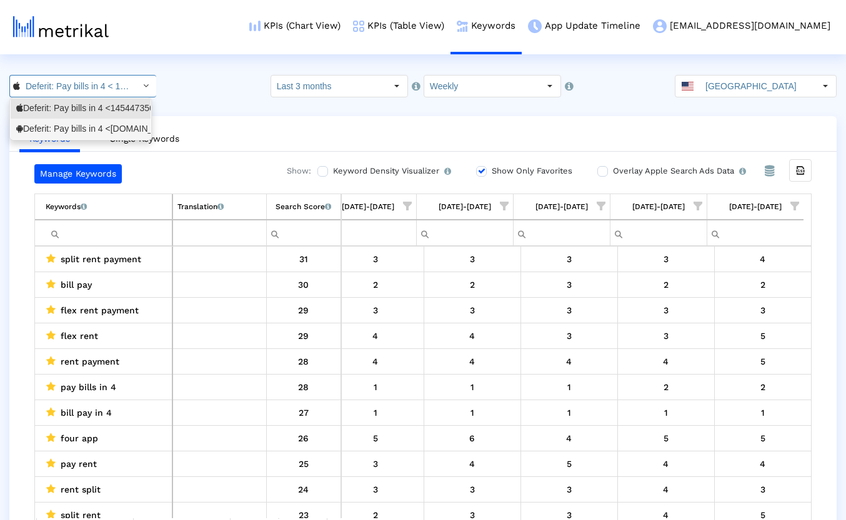
click at [82, 121] on div "Deferit: Pay bills in 4 <[DOMAIN_NAME]>" at bounding box center [81, 129] width 140 height 21
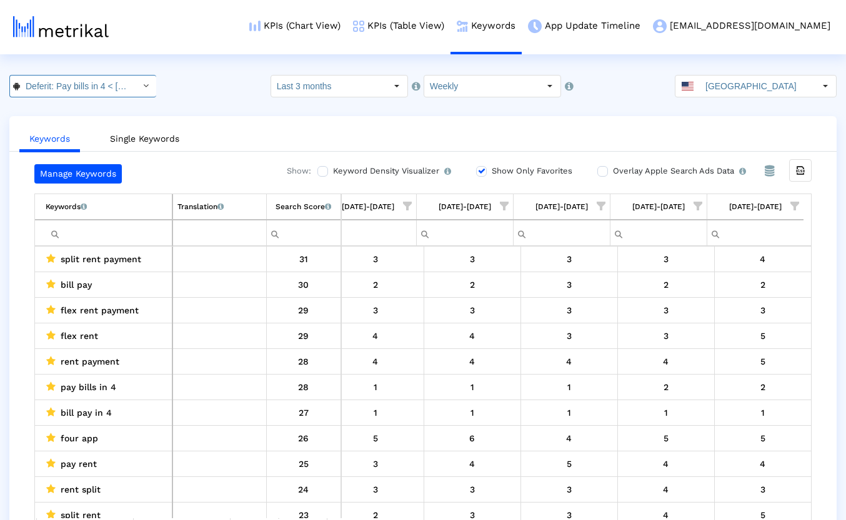
scroll to position [0, 71]
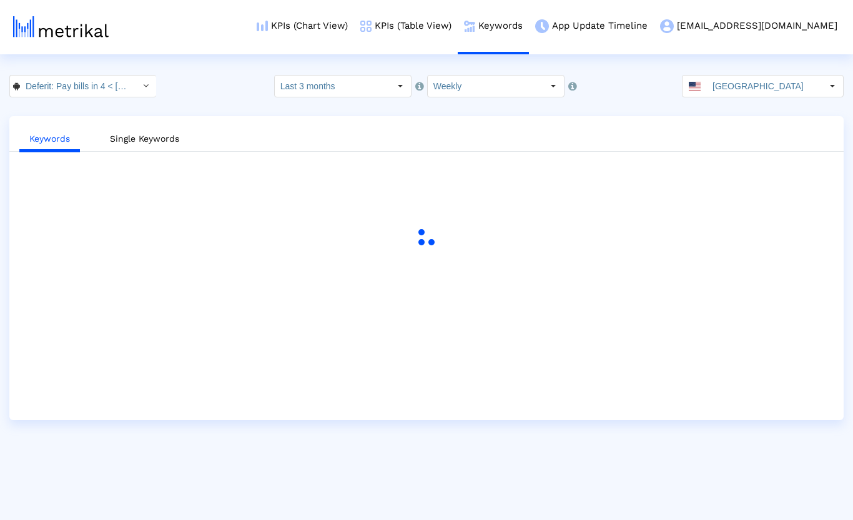
click at [222, 96] on div "Deferit: Pay bills in 4 < [DOMAIN_NAME] > Pull down to refresh... Release to re…" at bounding box center [426, 86] width 853 height 22
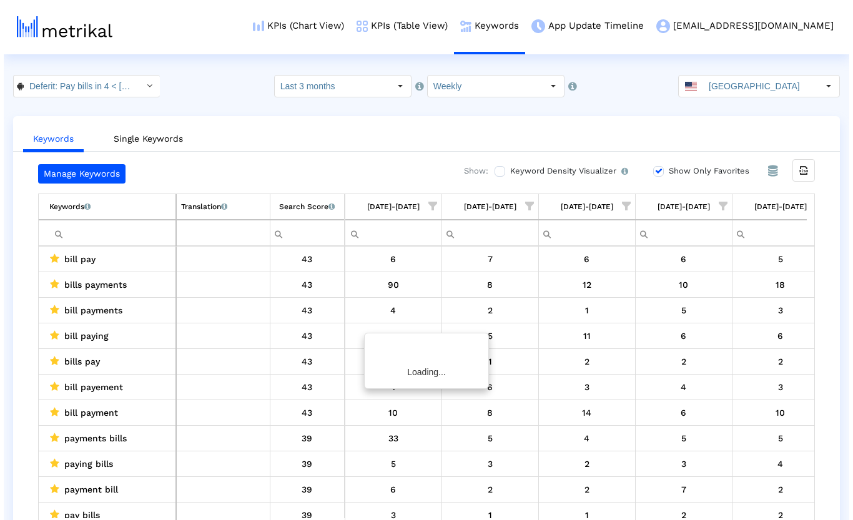
scroll to position [0, 692]
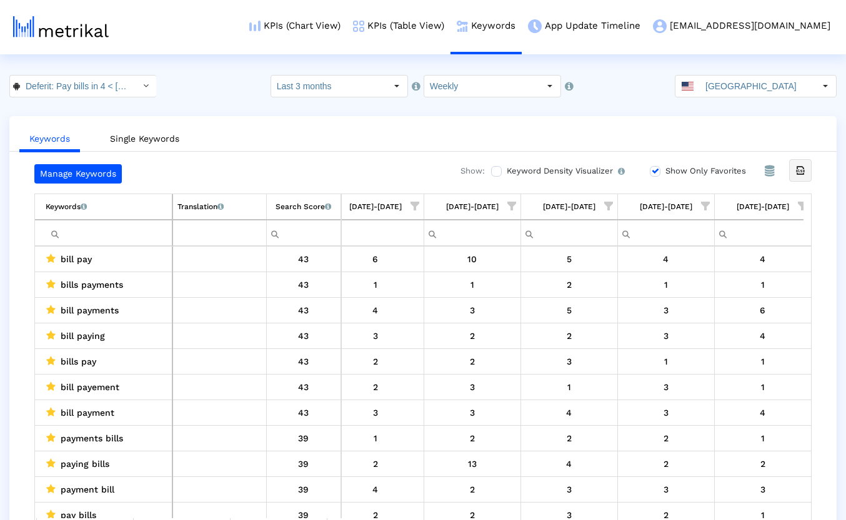
click at [802, 170] on icon "Export all data" at bounding box center [800, 170] width 11 height 11
click at [309, 152] on div "Keywords Single Keywords Manage Keywords Show: Keyword Density Visualizer Turn …" at bounding box center [422, 330] width 827 height 429
click at [647, 26] on link "App Update Timeline" at bounding box center [584, 26] width 125 height 52
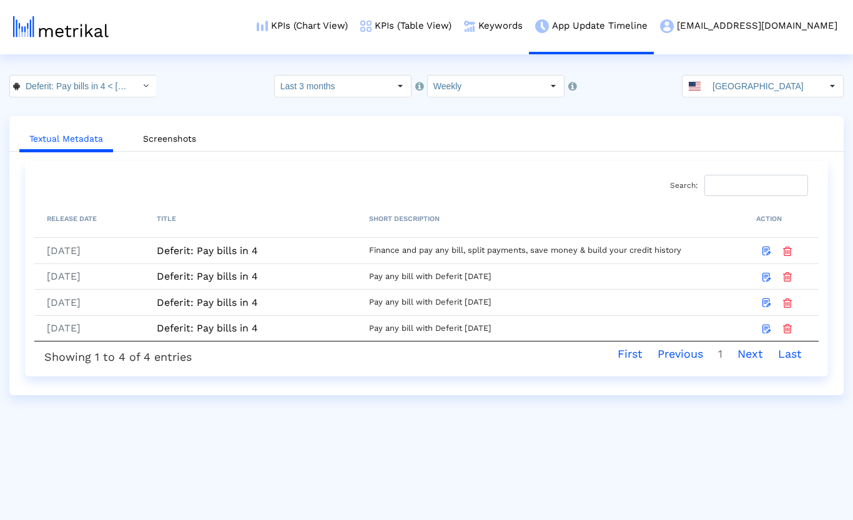
click at [209, 74] on html "KPIs (Chart View) KPIs (Table View) Keywords App Update Timeline [EMAIL_ADDRESS…" at bounding box center [426, 197] width 853 height 395
click at [117, 92] on input "Deferit: Pay bills in 4 < [DOMAIN_NAME] >" at bounding box center [76, 86] width 112 height 21
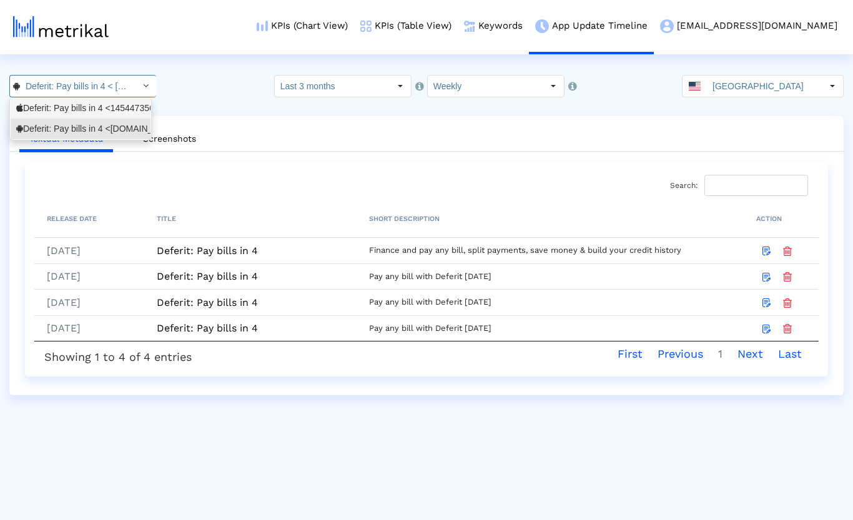
click at [102, 112] on div "Deferit: Pay bills in 4 <1454473561>" at bounding box center [80, 108] width 129 height 12
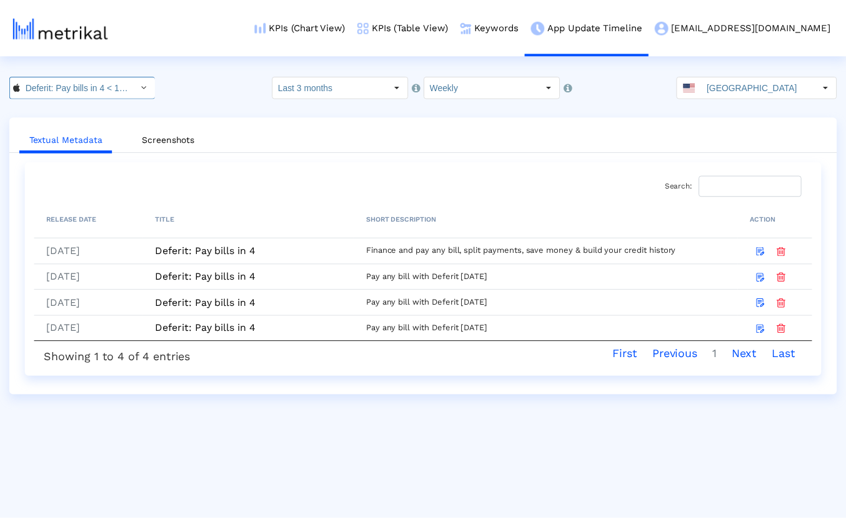
scroll to position [0, 46]
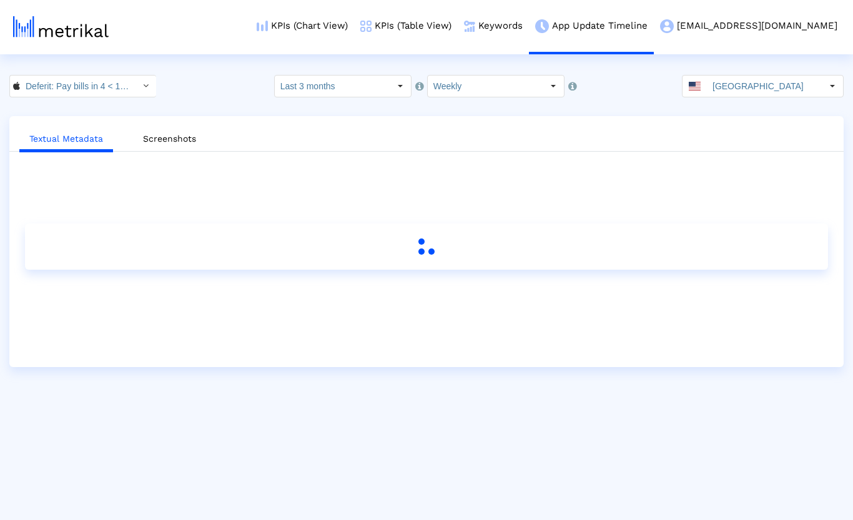
click at [211, 96] on div "Deferit: Pay bills in 4 < 1454473561 > Pull down to refresh... Release to refre…" at bounding box center [426, 86] width 853 height 22
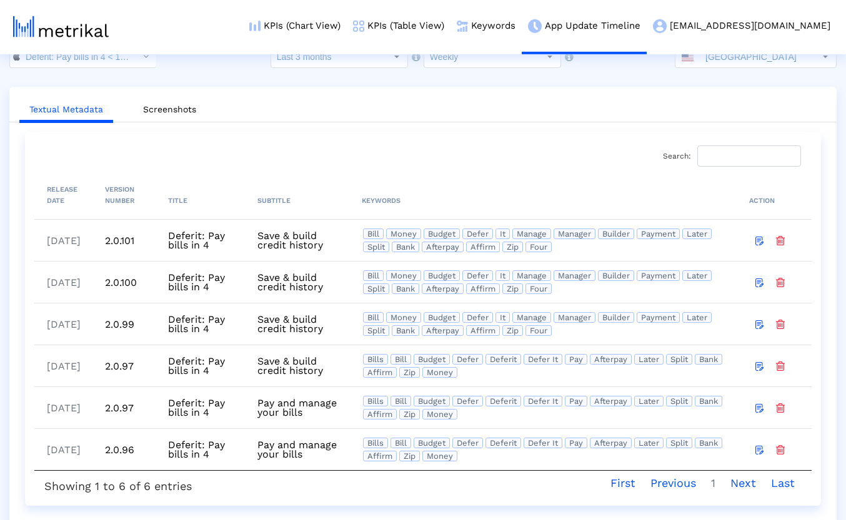
scroll to position [37, 0]
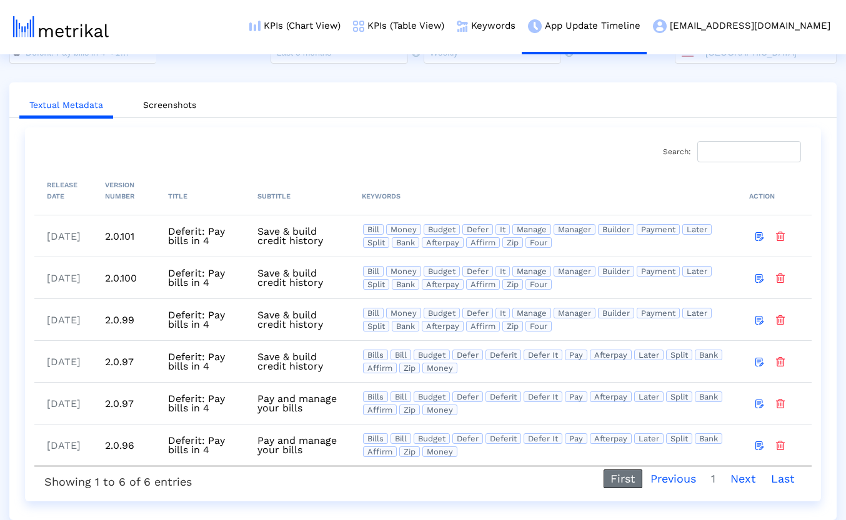
click at [623, 483] on link "First" at bounding box center [622, 479] width 39 height 19
click at [522, 31] on link "Keywords" at bounding box center [485, 26] width 71 height 52
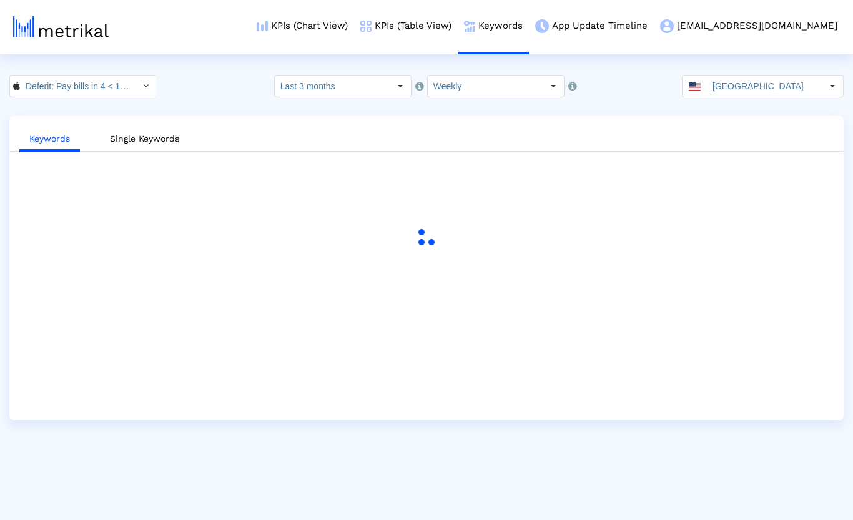
click at [216, 99] on crea-index "Deferit: Pay bills in 4 < 1454473561 > Select how far back from [DATE] you woul…" at bounding box center [426, 247] width 853 height 345
click at [354, 90] on input "Last 3 months" at bounding box center [332, 86] width 115 height 21
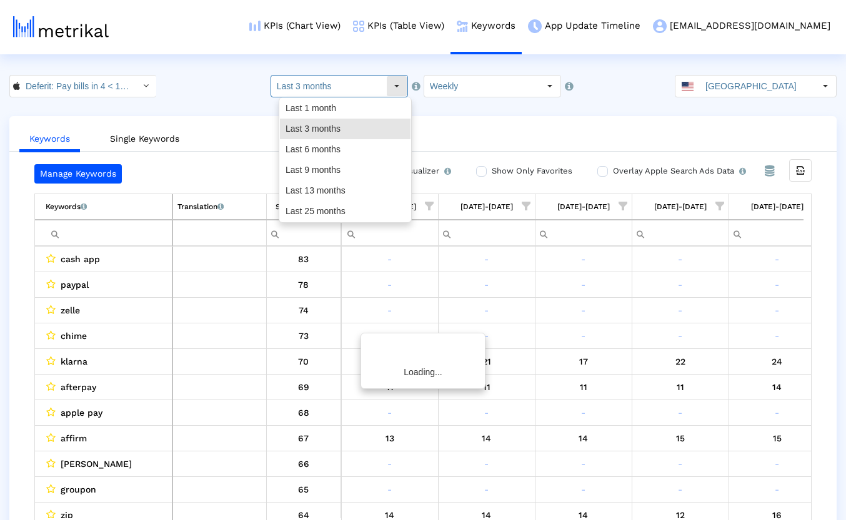
scroll to position [0, 692]
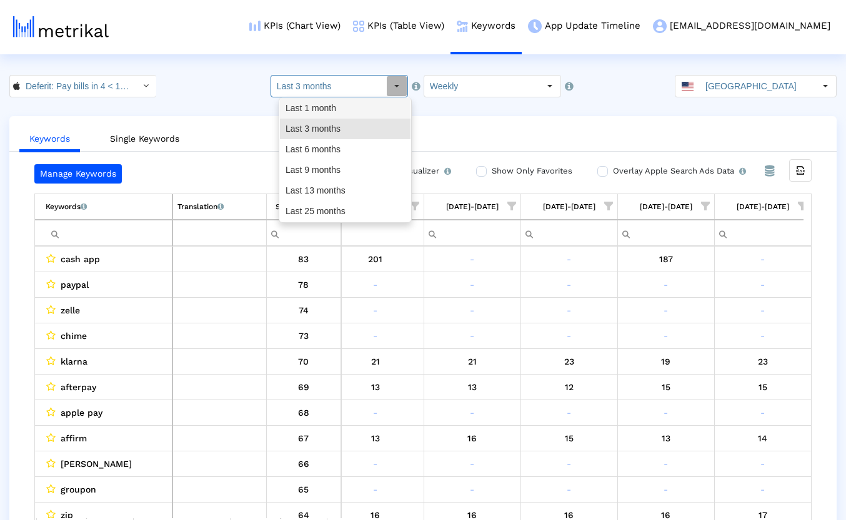
click at [344, 105] on div "Last 1 month" at bounding box center [345, 108] width 131 height 21
type input "Last 1 month"
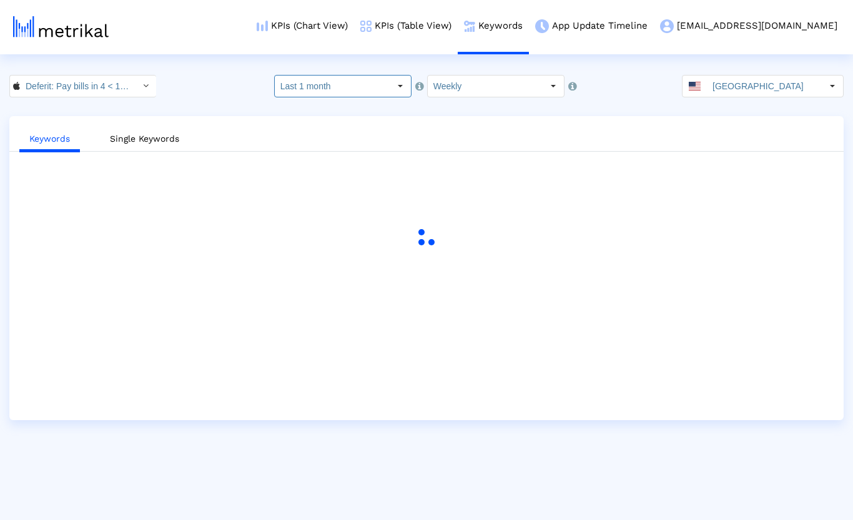
click at [201, 91] on div "Deferit: Pay bills in 4 < 1454473561 > Select how far back from [DATE] you woul…" at bounding box center [426, 86] width 853 height 22
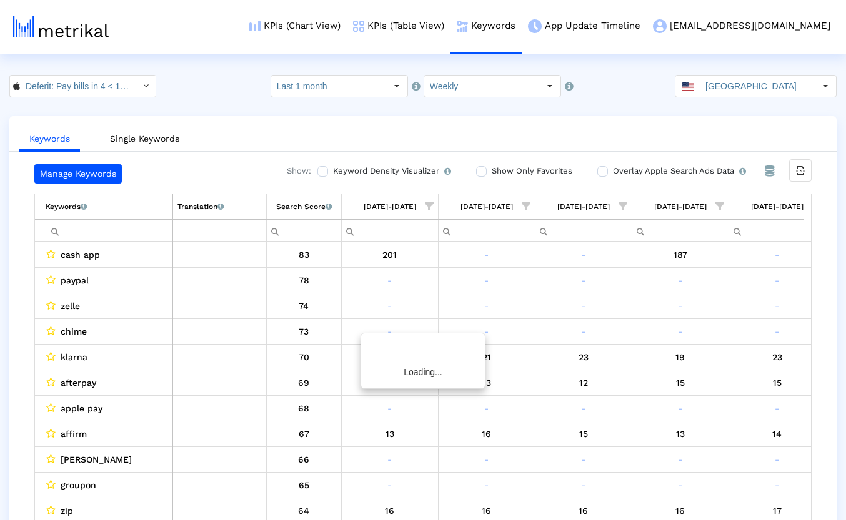
scroll to position [0, 22]
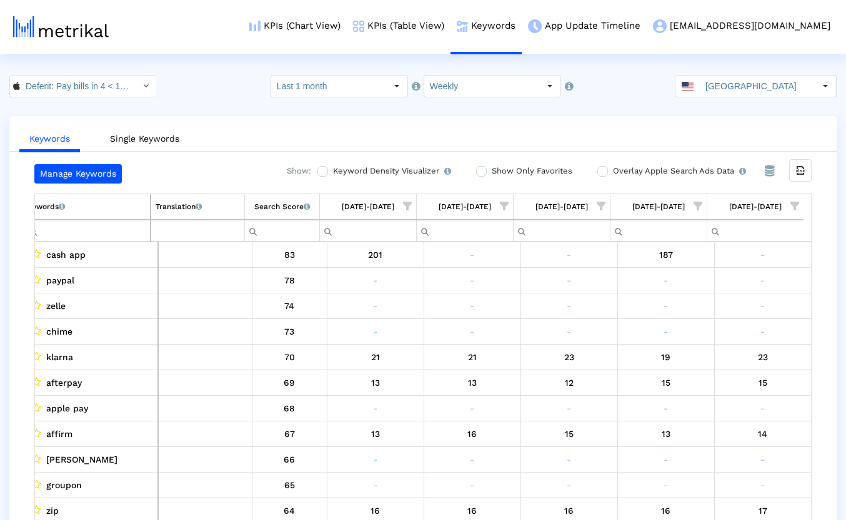
click at [121, 234] on input "Filter cell" at bounding box center [87, 231] width 126 height 21
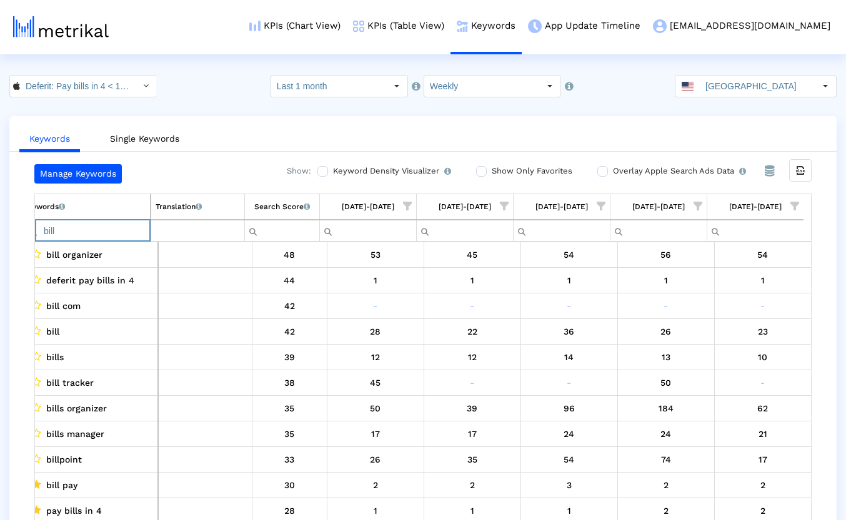
click at [82, 232] on input "bill" at bounding box center [87, 231] width 126 height 21
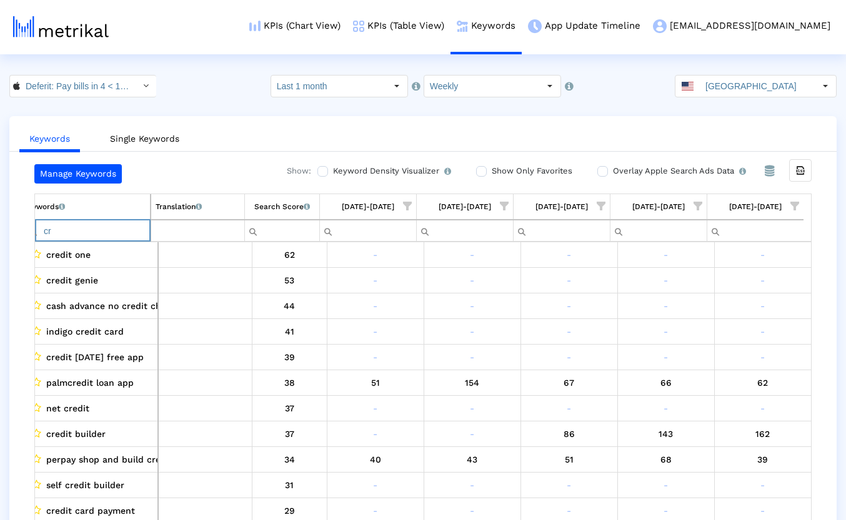
type input "c"
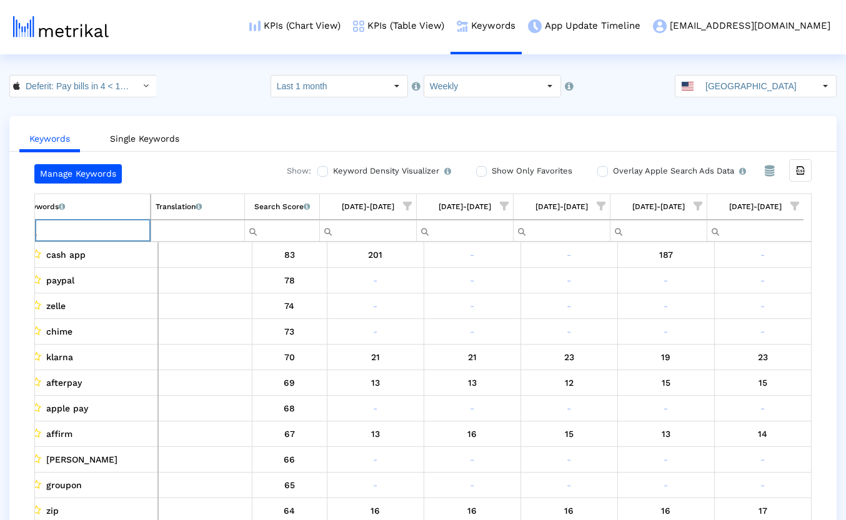
click at [247, 63] on html "KPIs (Chart View) KPIs (Table View) Keywords App Update Timeline [EMAIL_ADDRESS…" at bounding box center [423, 272] width 846 height 545
click at [105, 230] on input "Filter cell" at bounding box center [87, 231] width 126 height 21
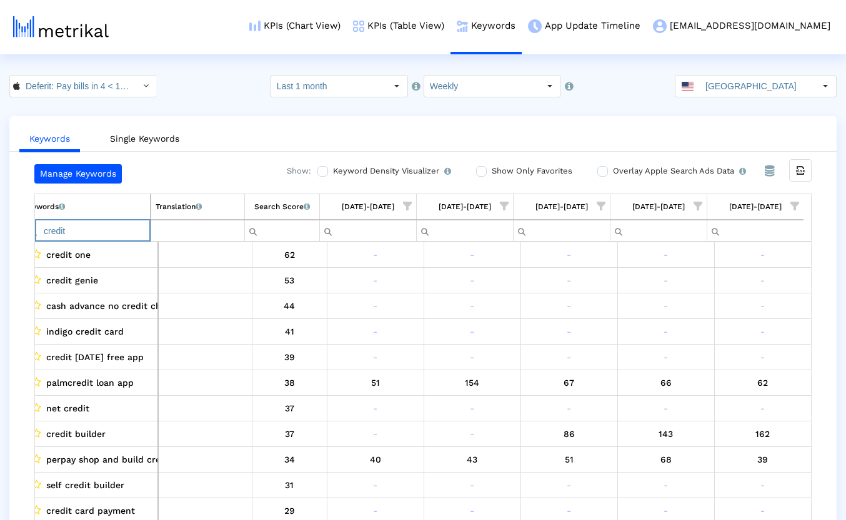
type input "credit"
click at [136, 88] on div "Select" at bounding box center [146, 86] width 20 height 20
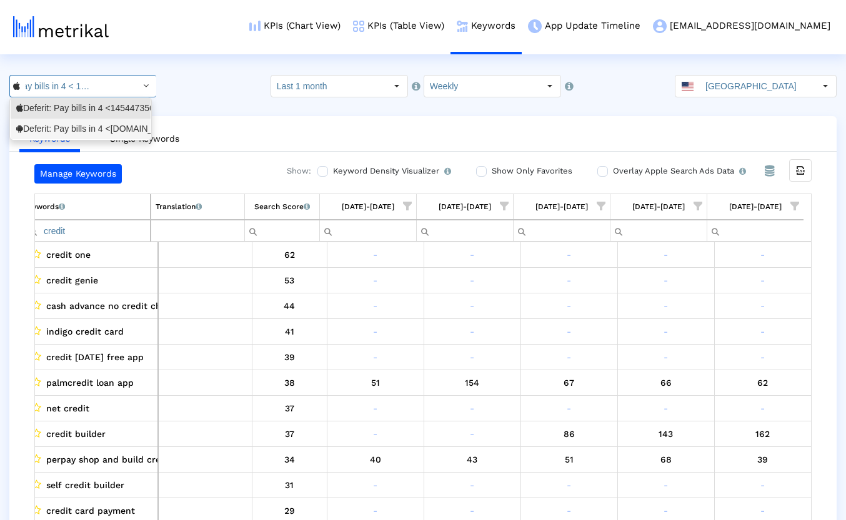
click at [82, 124] on div "Deferit: Pay bills in 4 <[DOMAIN_NAME]>" at bounding box center [80, 129] width 129 height 12
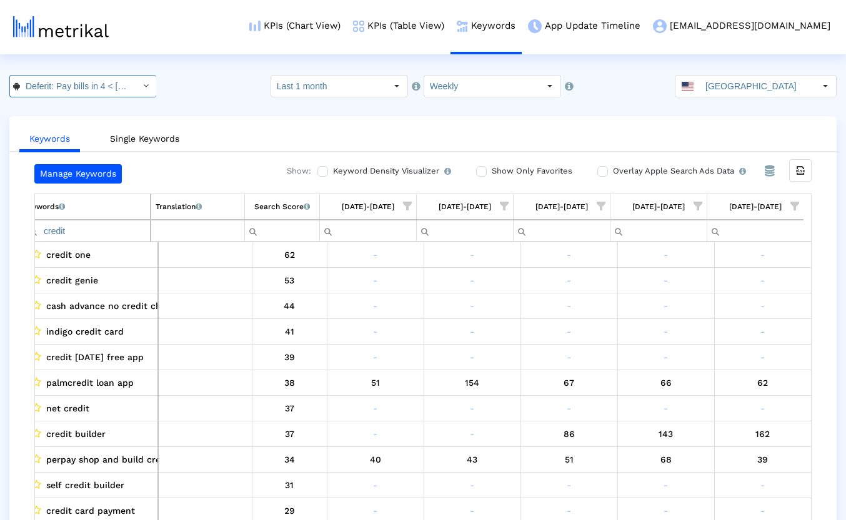
scroll to position [0, 71]
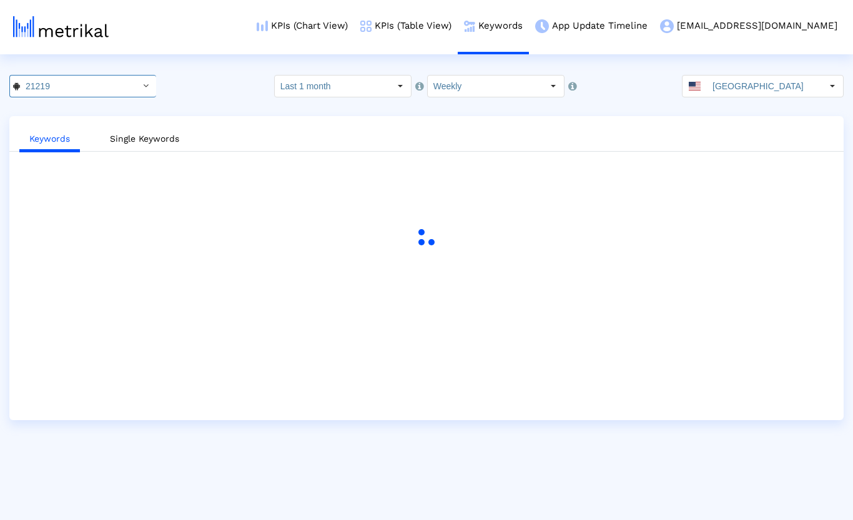
click at [200, 87] on div "21219 Pull down to refresh... Release to refresh... Refreshing... Deferit: Pay …" at bounding box center [426, 86] width 853 height 22
click at [226, 94] on div "Deferit: Pay bills in 4 < [DOMAIN_NAME] > Pull down to refresh... Release to re…" at bounding box center [426, 86] width 853 height 22
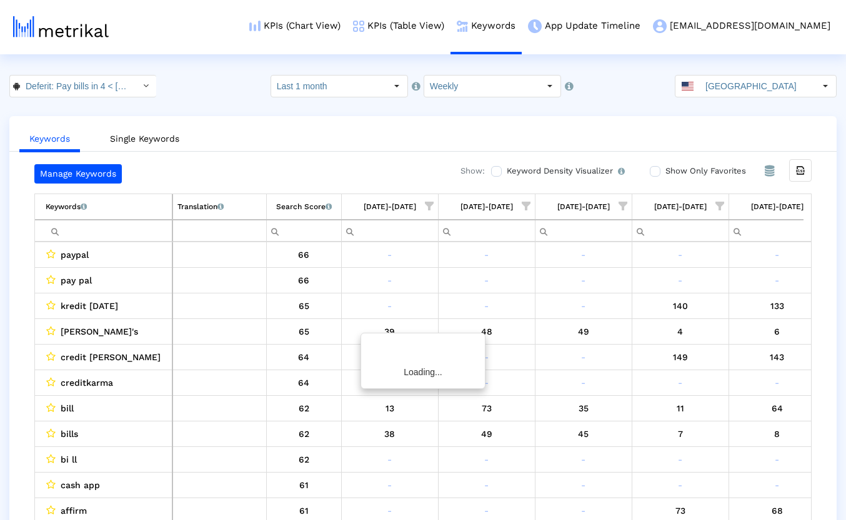
scroll to position [0, 22]
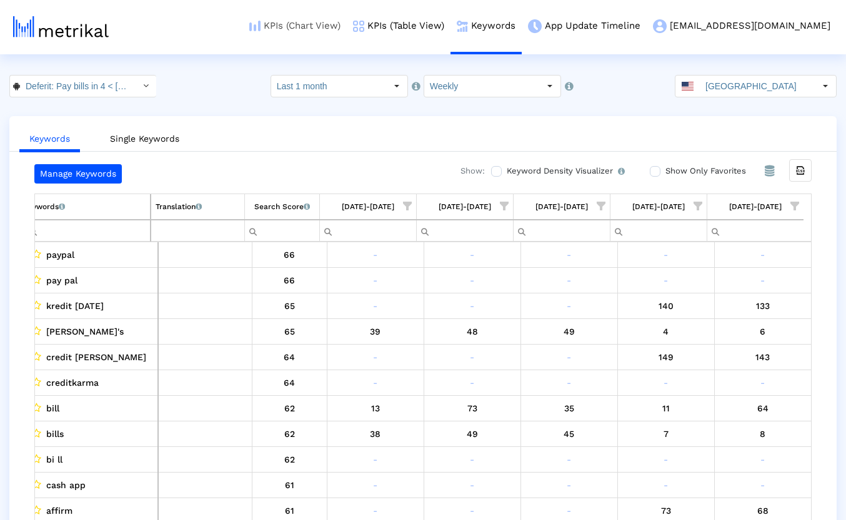
click at [347, 30] on link "KPIs (Chart View)" at bounding box center [295, 26] width 104 height 52
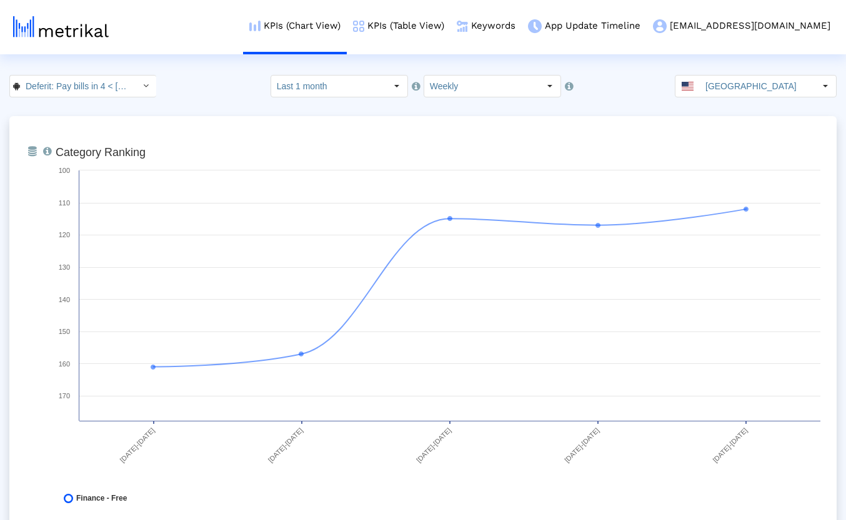
click at [202, 93] on div "Deferit: Pay bills in 4 < [DOMAIN_NAME] > Select how far back from [DATE] you w…" at bounding box center [423, 86] width 846 height 22
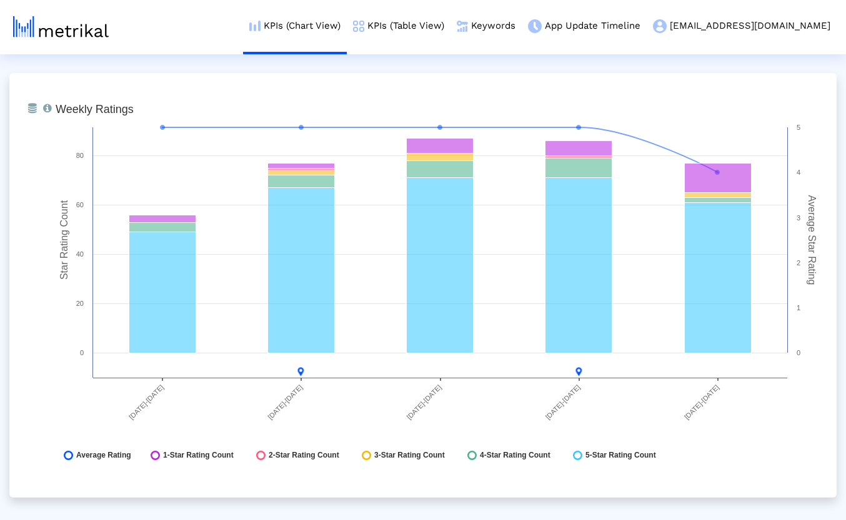
scroll to position [1849, 0]
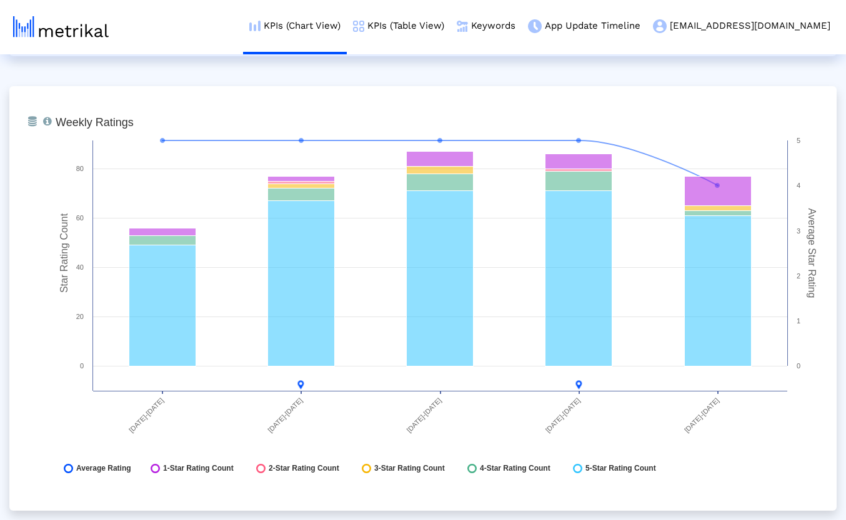
click at [206, 72] on div "From Database Ranking of the app in the Overall and Category Charts. Created wi…" at bounding box center [422, 526] width 827 height 4518
